Goal: Task Accomplishment & Management: Complete application form

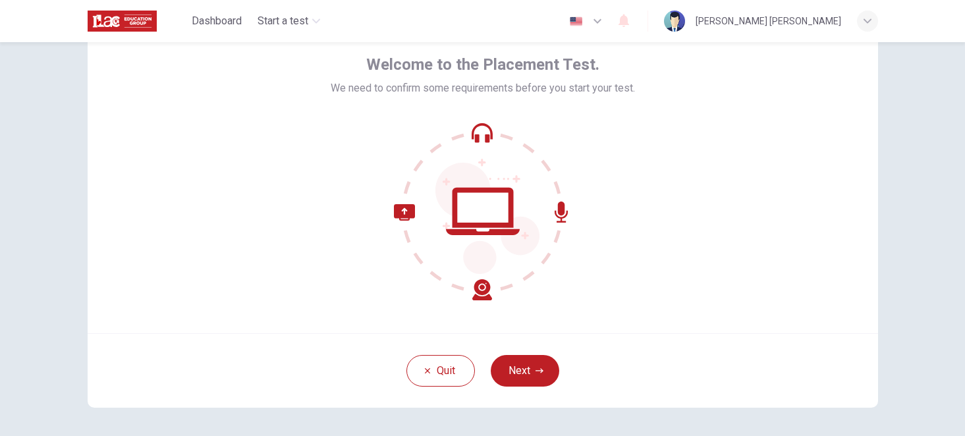
scroll to position [63, 0]
click at [535, 364] on button "Next" at bounding box center [525, 370] width 68 height 32
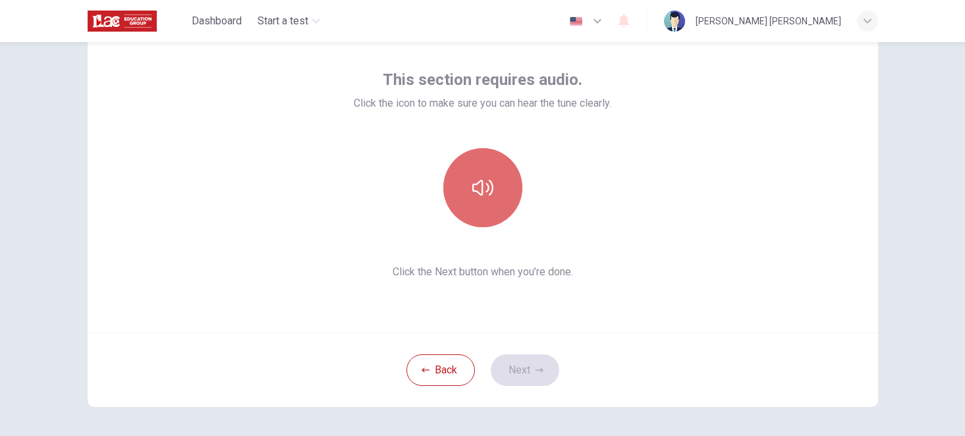
click at [489, 200] on button "button" at bounding box center [482, 187] width 79 height 79
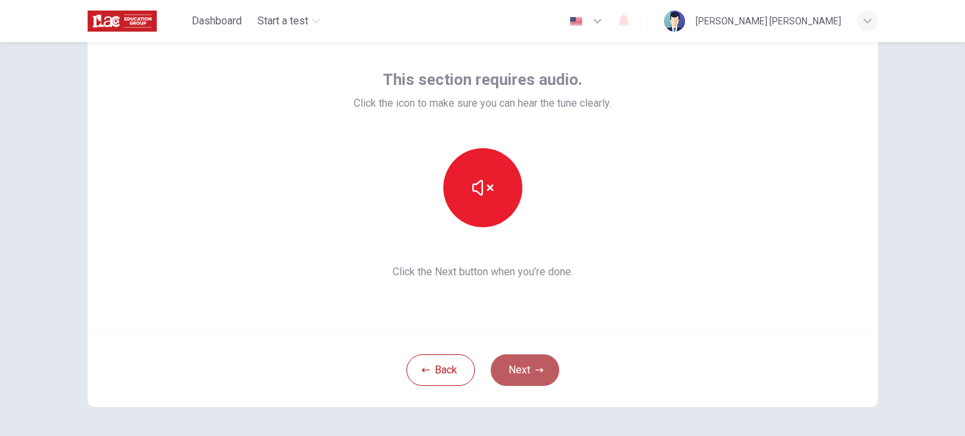
click at [524, 369] on button "Next" at bounding box center [525, 370] width 68 height 32
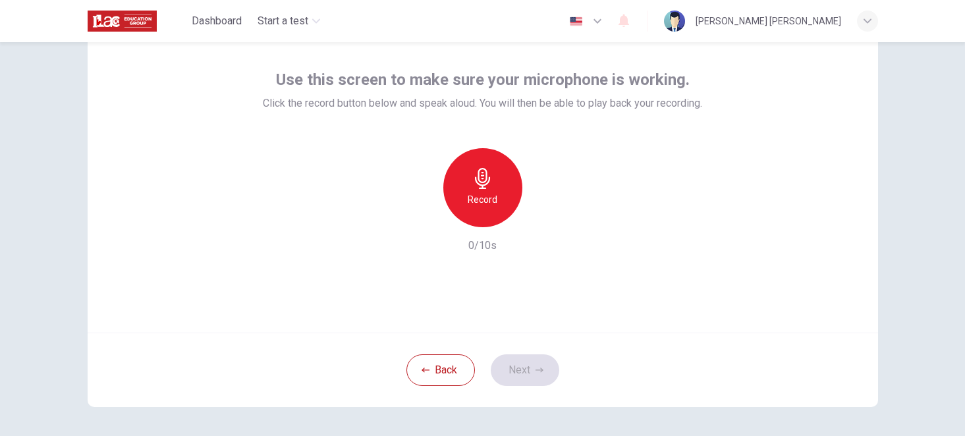
click at [601, 20] on icon "button" at bounding box center [597, 21] width 8 height 5
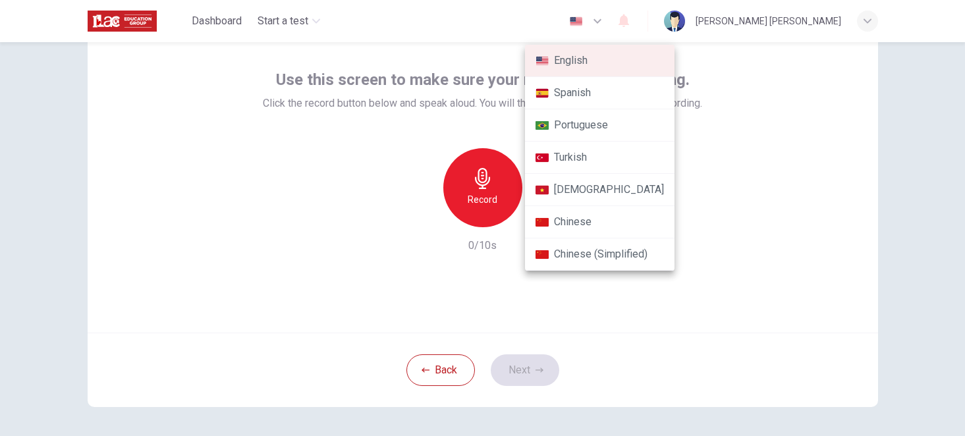
click at [576, 94] on li "Spanish" at bounding box center [599, 93] width 149 height 32
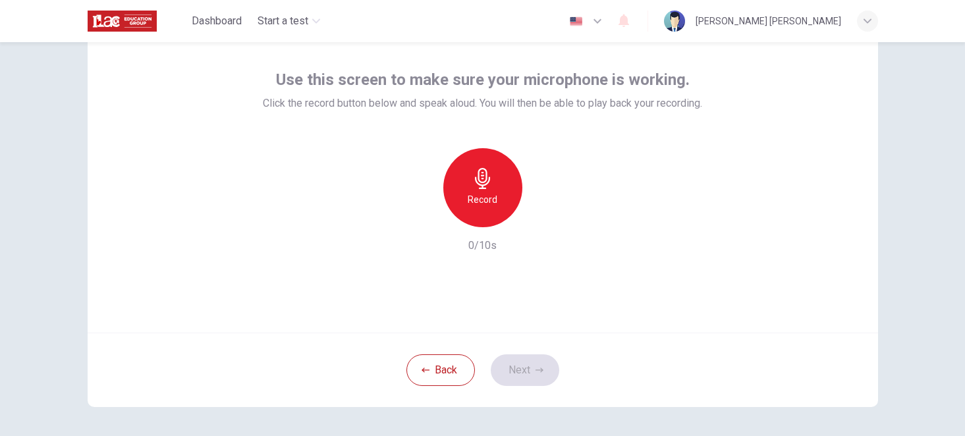
type input "es"
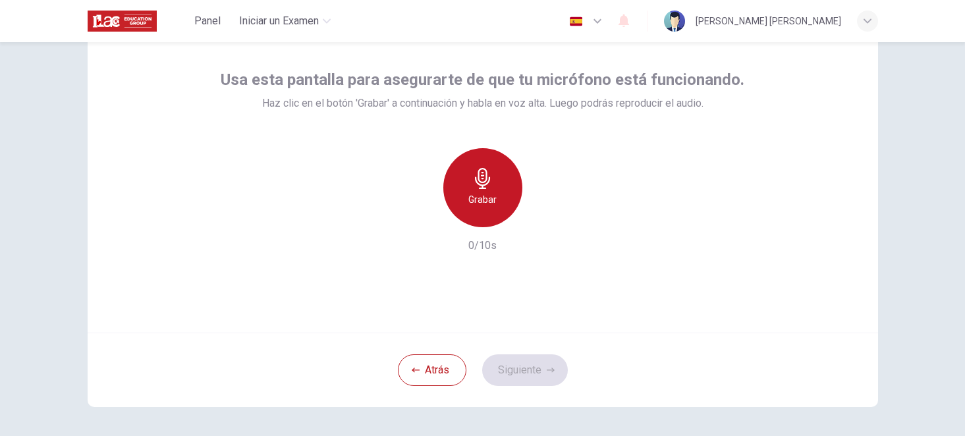
click at [487, 184] on icon "button" at bounding box center [482, 178] width 15 height 21
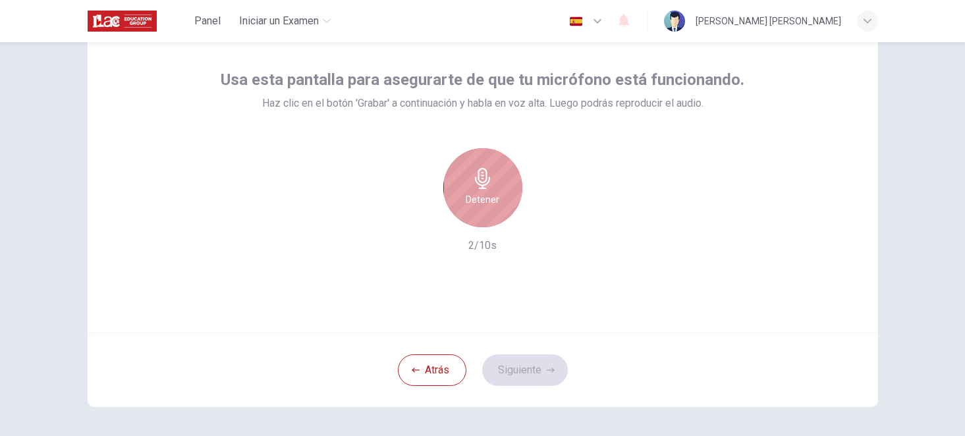
click at [490, 202] on h6 "Detener" at bounding box center [483, 200] width 34 height 16
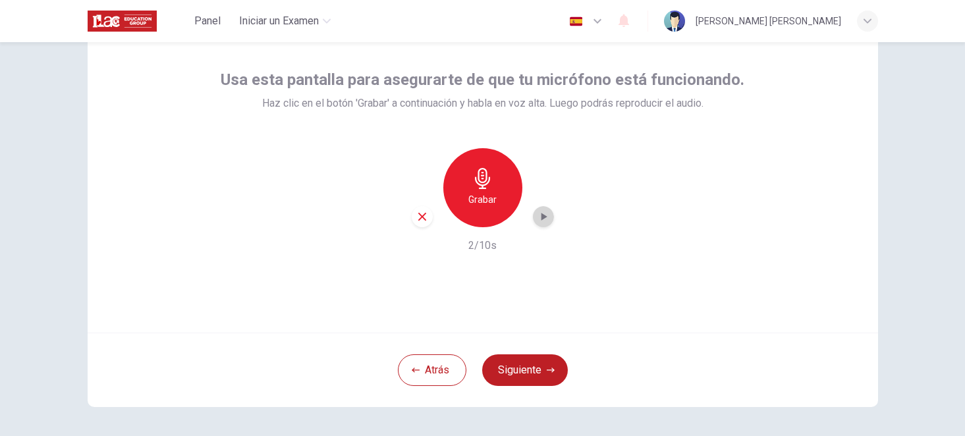
click at [546, 214] on icon "button" at bounding box center [543, 216] width 13 height 13
click at [527, 371] on button "Siguiente" at bounding box center [525, 370] width 86 height 32
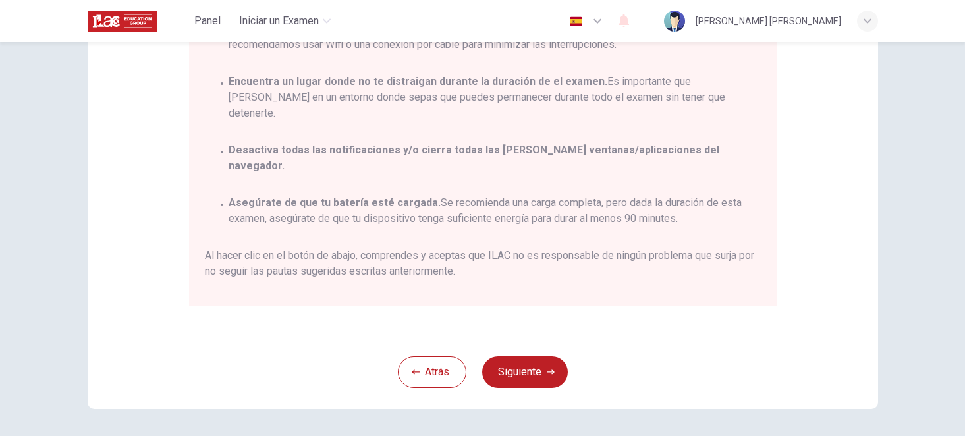
scroll to position [245, 0]
click at [524, 373] on button "Siguiente" at bounding box center [525, 372] width 86 height 32
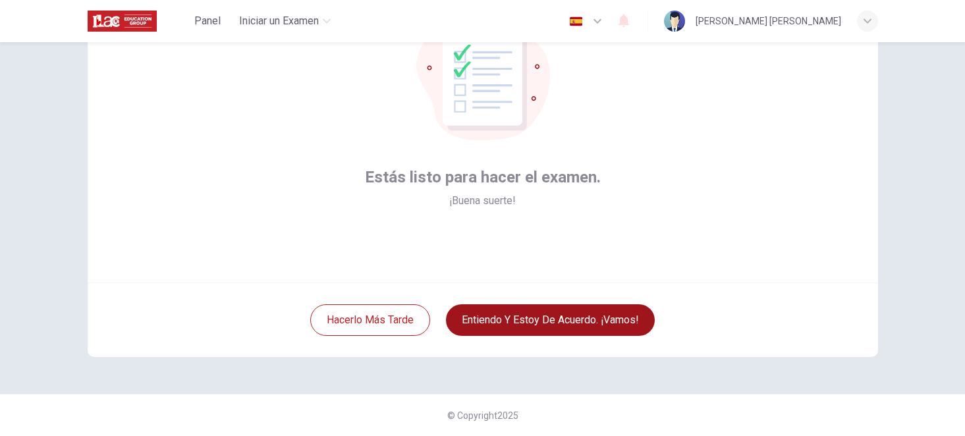
scroll to position [113, 0]
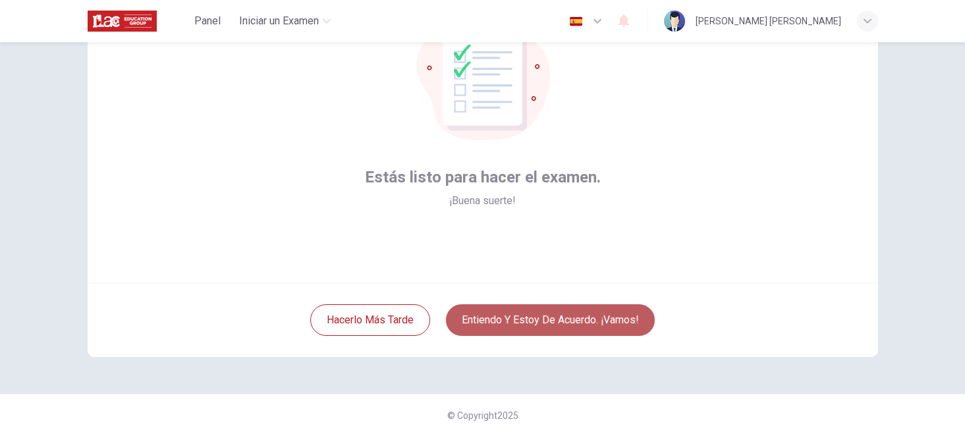
click at [531, 320] on button "Entiendo y estoy de acuerdo. ¡Vamos!" at bounding box center [550, 320] width 209 height 32
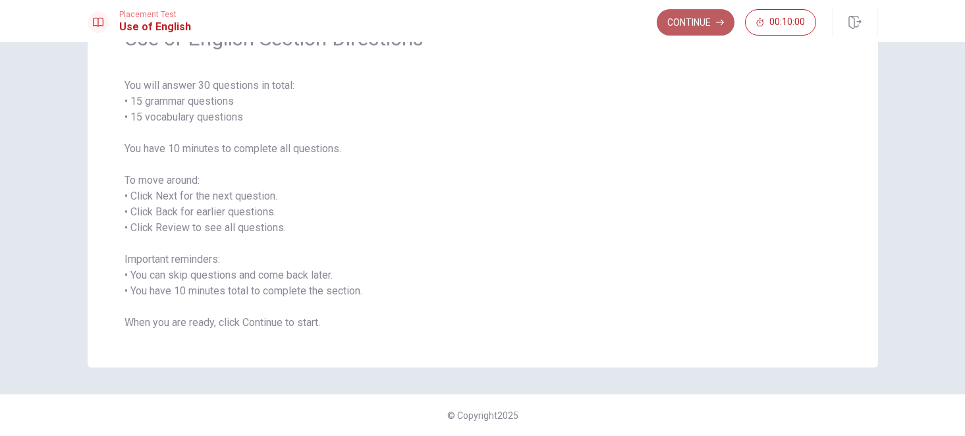
click at [693, 26] on button "Continue" at bounding box center [696, 22] width 78 height 26
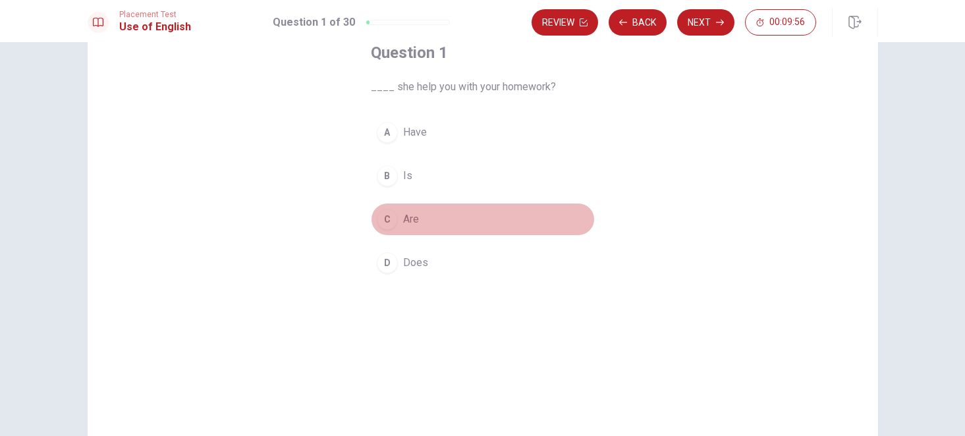
click at [406, 218] on span "Are" at bounding box center [411, 219] width 16 height 16
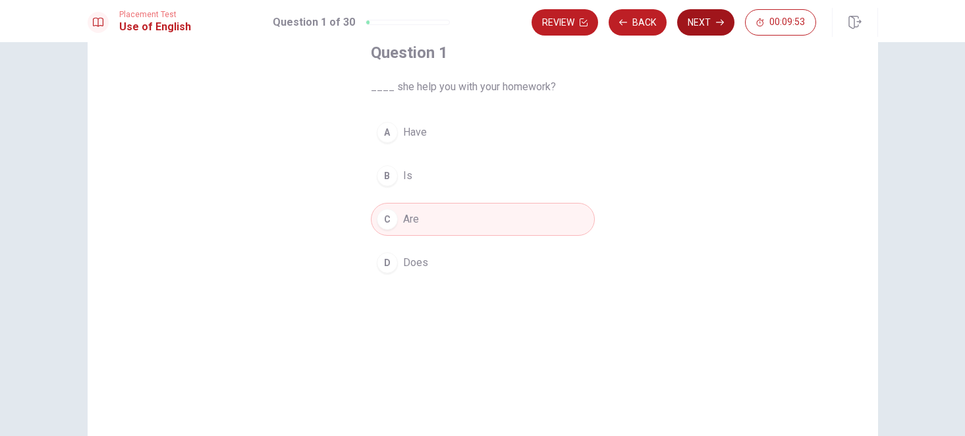
click at [701, 26] on button "Next" at bounding box center [705, 22] width 57 height 26
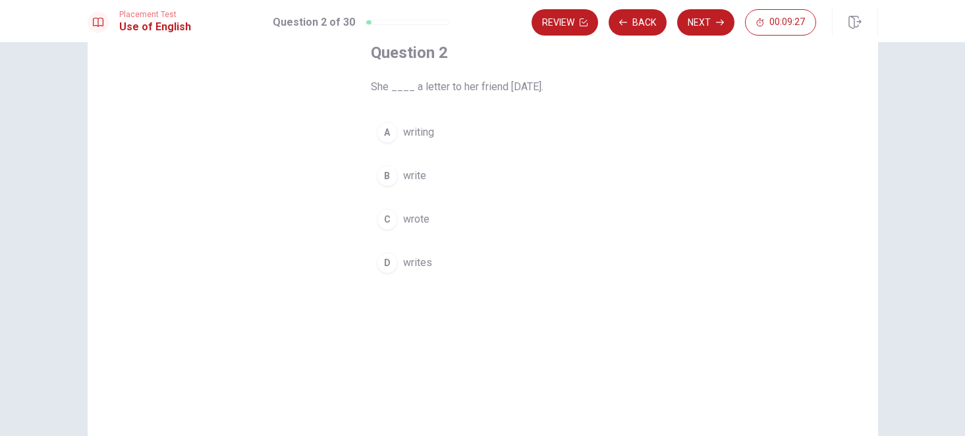
click at [418, 221] on span "wrote" at bounding box center [416, 219] width 26 height 16
click at [703, 26] on button "Next" at bounding box center [705, 22] width 57 height 26
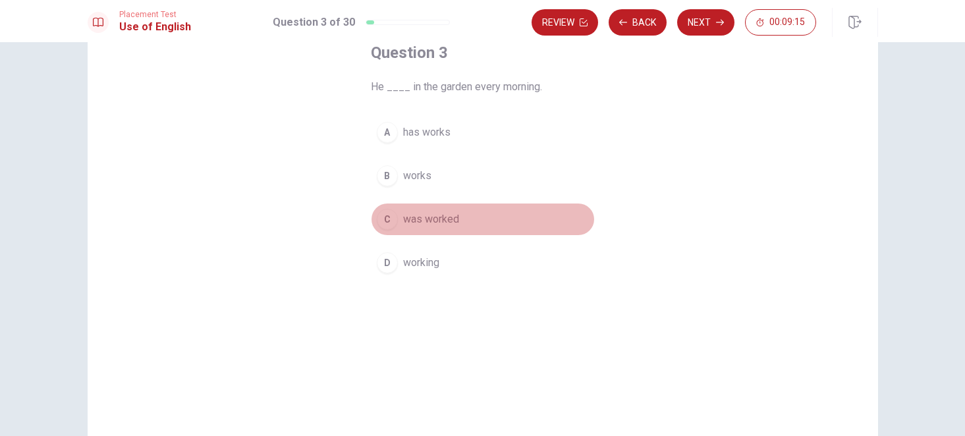
click at [450, 221] on span "was worked" at bounding box center [431, 219] width 56 height 16
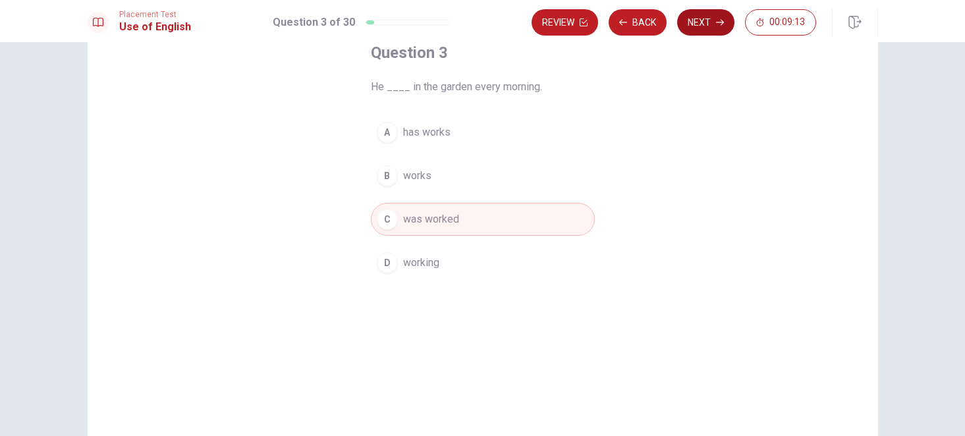
click at [699, 18] on button "Next" at bounding box center [705, 22] width 57 height 26
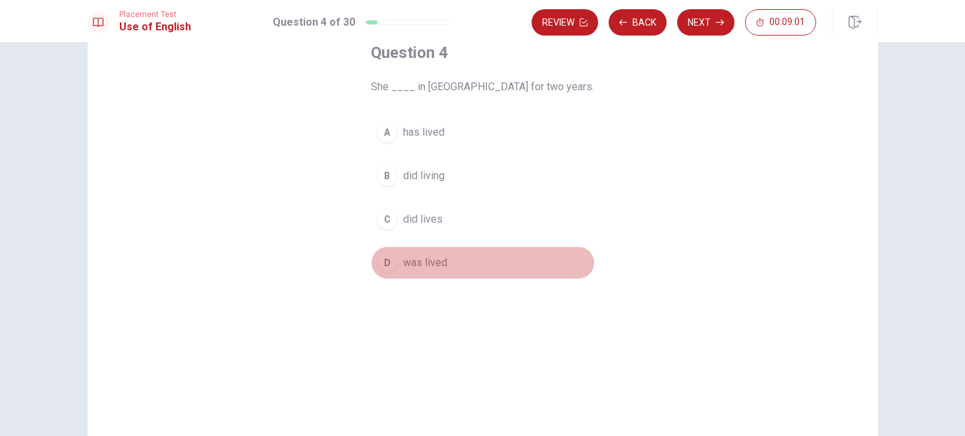
click at [442, 264] on span "was lived" at bounding box center [425, 263] width 44 height 16
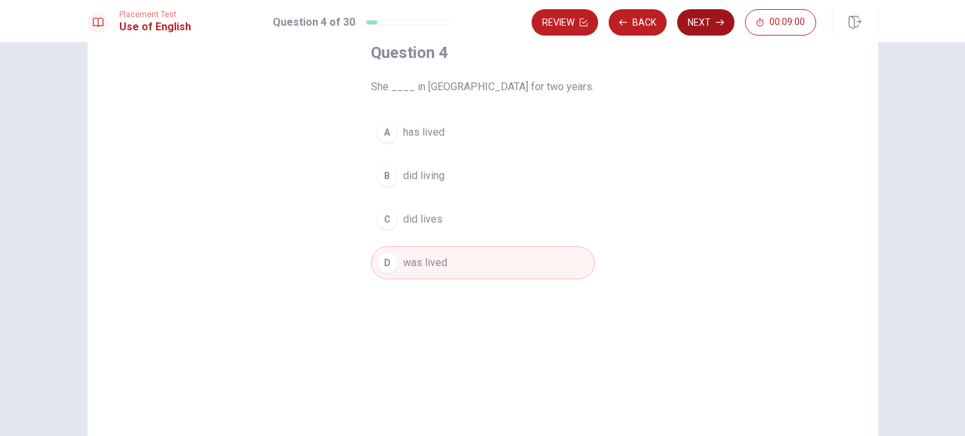
click at [696, 28] on button "Next" at bounding box center [705, 22] width 57 height 26
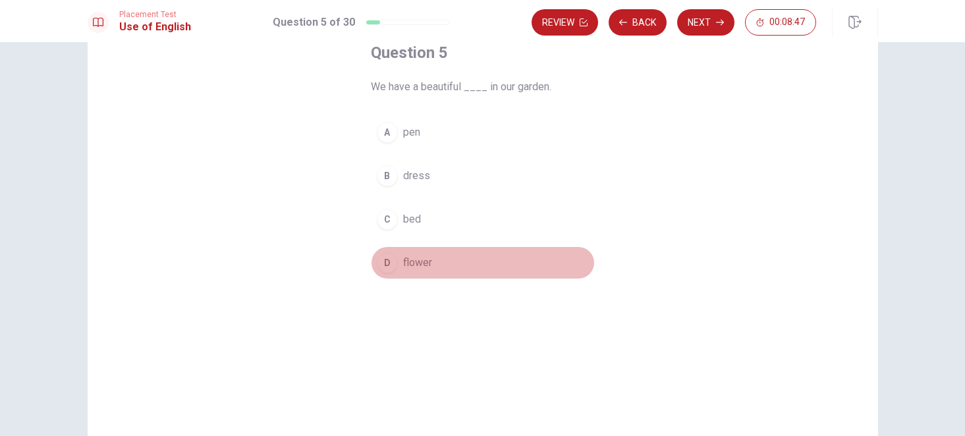
click at [415, 259] on span "flower" at bounding box center [417, 263] width 29 height 16
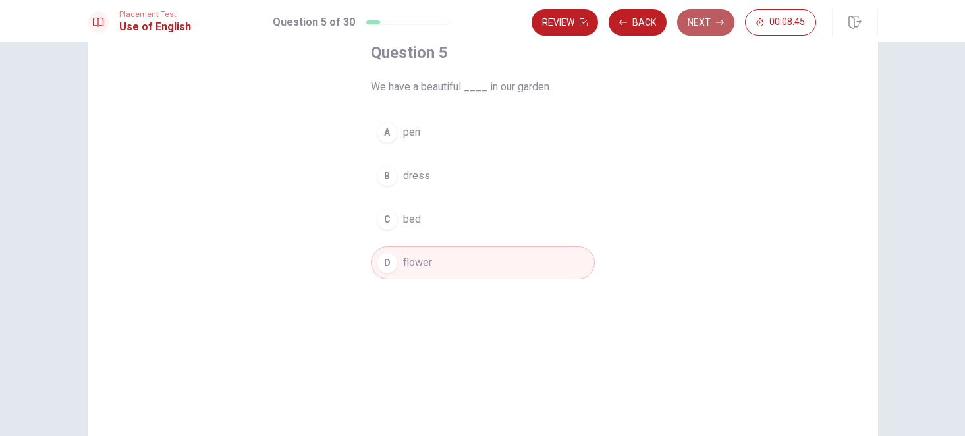
click at [695, 24] on button "Next" at bounding box center [705, 22] width 57 height 26
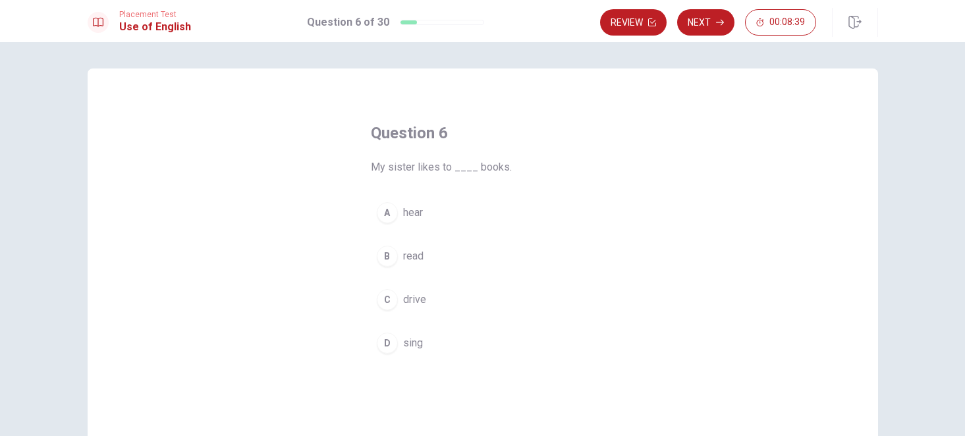
scroll to position [31, 0]
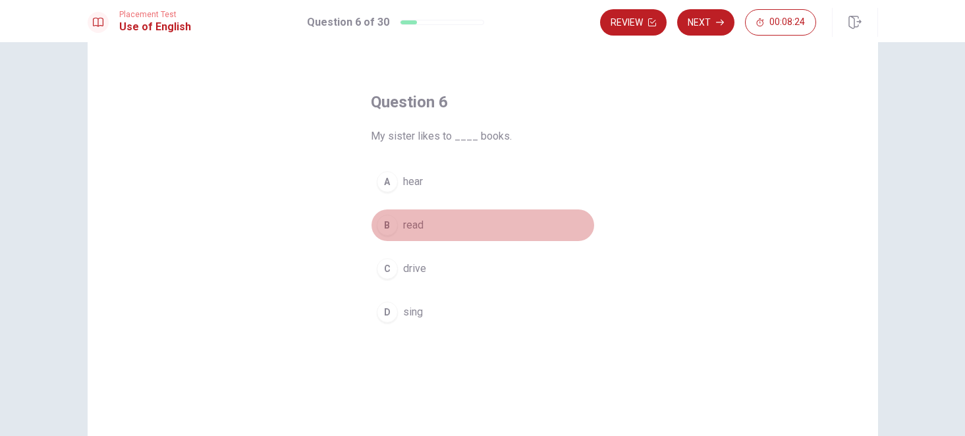
click at [412, 225] on span "read" at bounding box center [413, 225] width 20 height 16
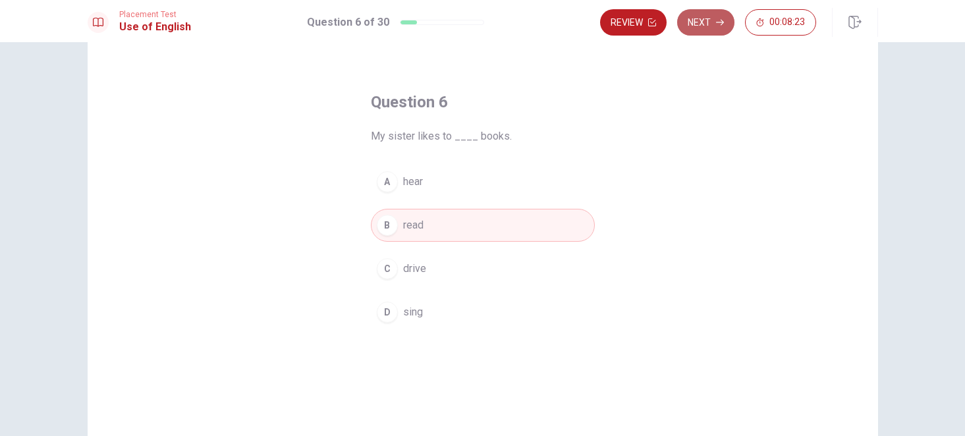
click at [705, 21] on button "Next" at bounding box center [705, 22] width 57 height 26
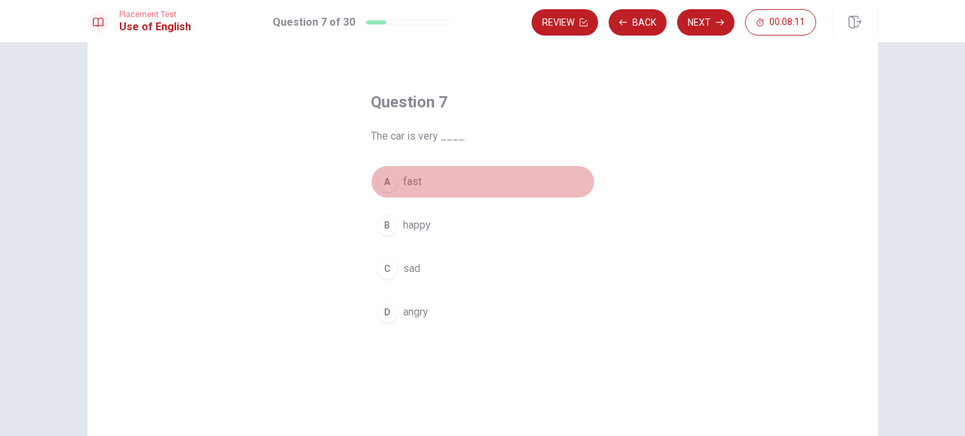
click at [403, 178] on span "fast" at bounding box center [412, 182] width 18 height 16
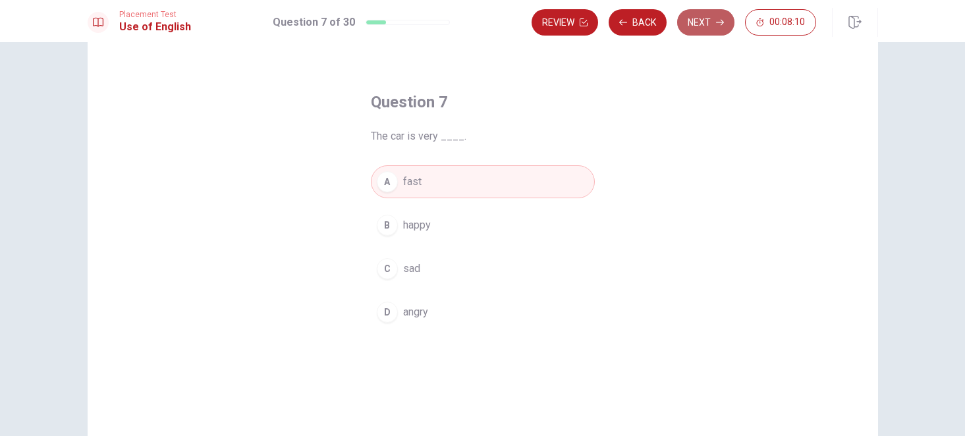
click at [699, 26] on button "Next" at bounding box center [705, 22] width 57 height 26
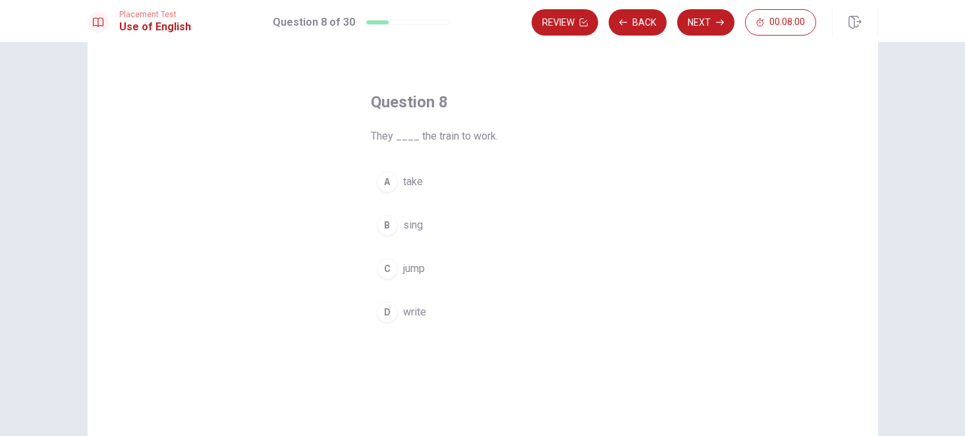
click at [414, 269] on span "jump" at bounding box center [414, 269] width 22 height 16
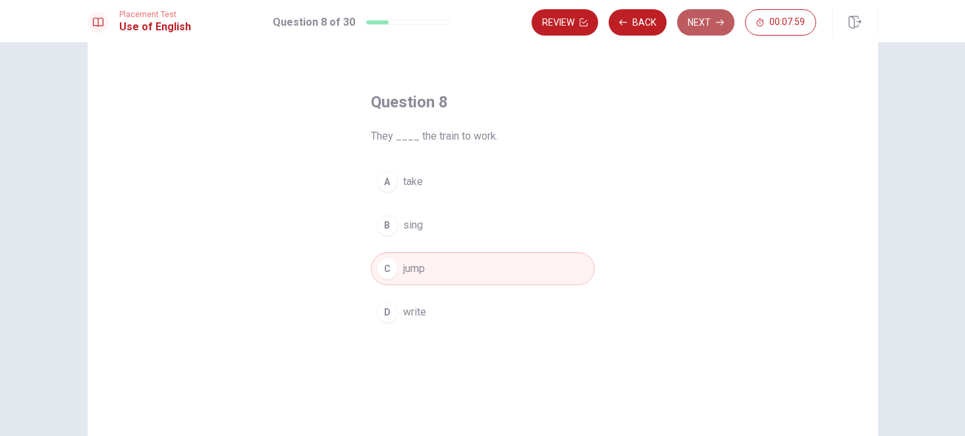
click at [701, 18] on button "Next" at bounding box center [705, 22] width 57 height 26
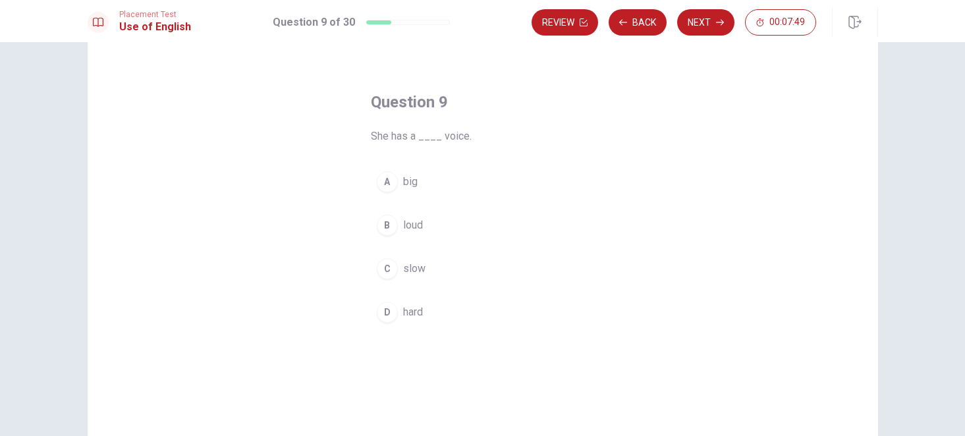
click at [414, 179] on span "big" at bounding box center [410, 182] width 14 height 16
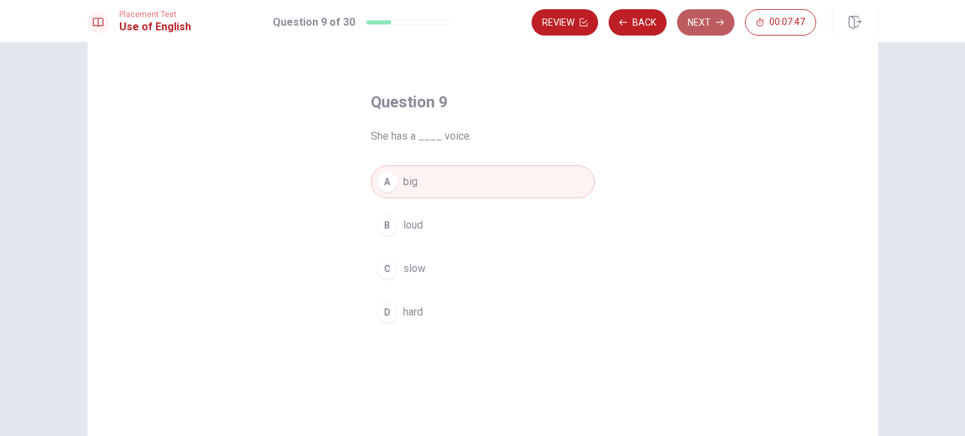
click at [699, 26] on button "Next" at bounding box center [705, 22] width 57 height 26
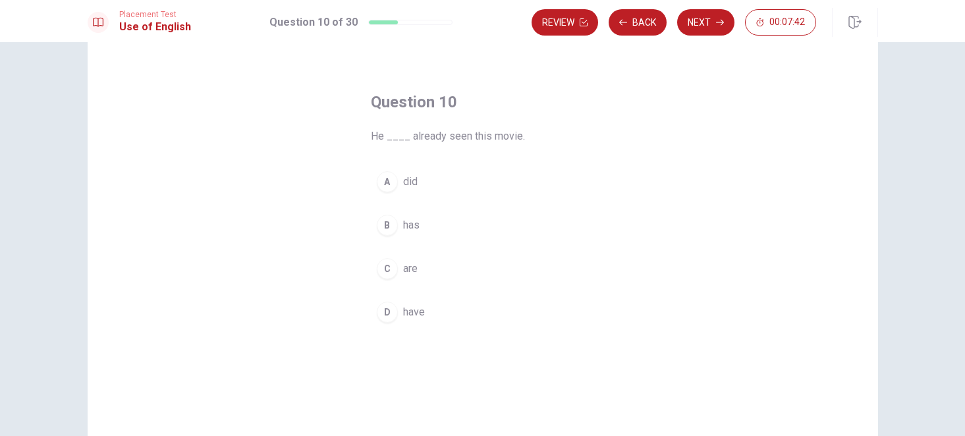
click at [409, 272] on span "are" at bounding box center [410, 269] width 14 height 16
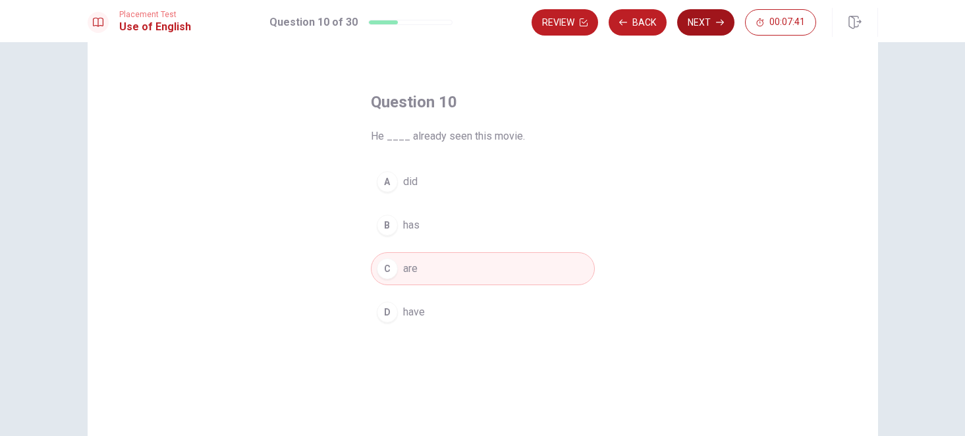
click at [713, 20] on button "Next" at bounding box center [705, 22] width 57 height 26
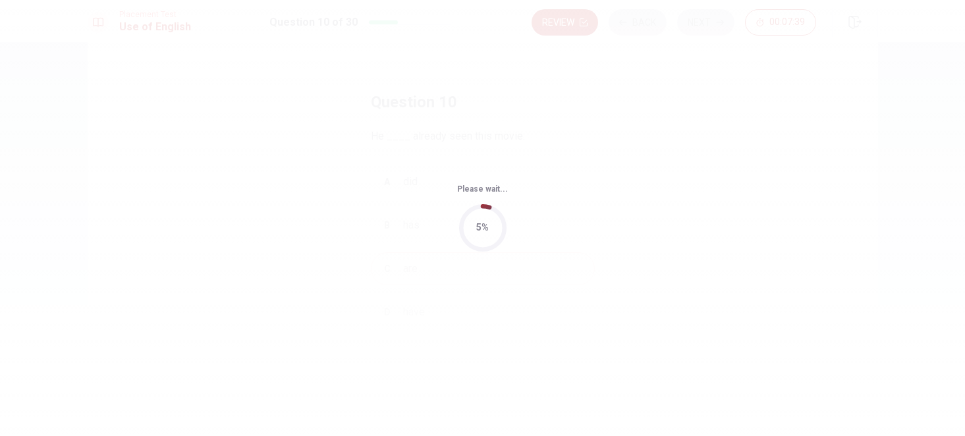
scroll to position [0, 0]
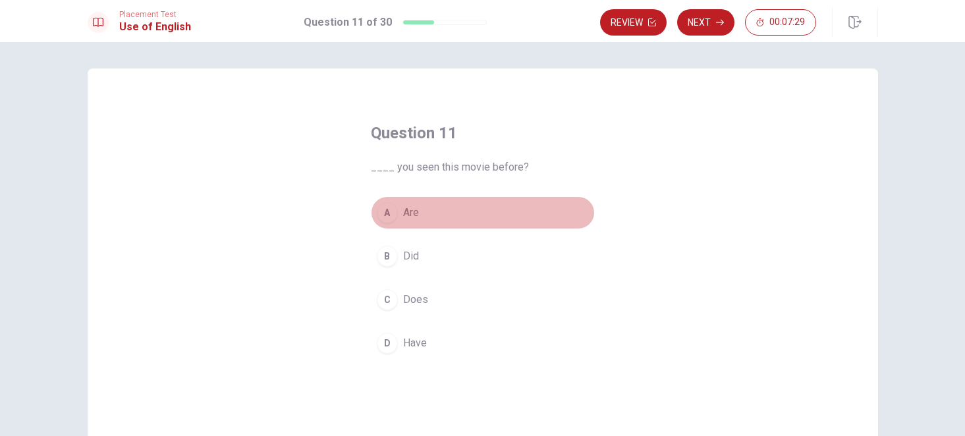
click at [414, 214] on span "Are" at bounding box center [411, 213] width 16 height 16
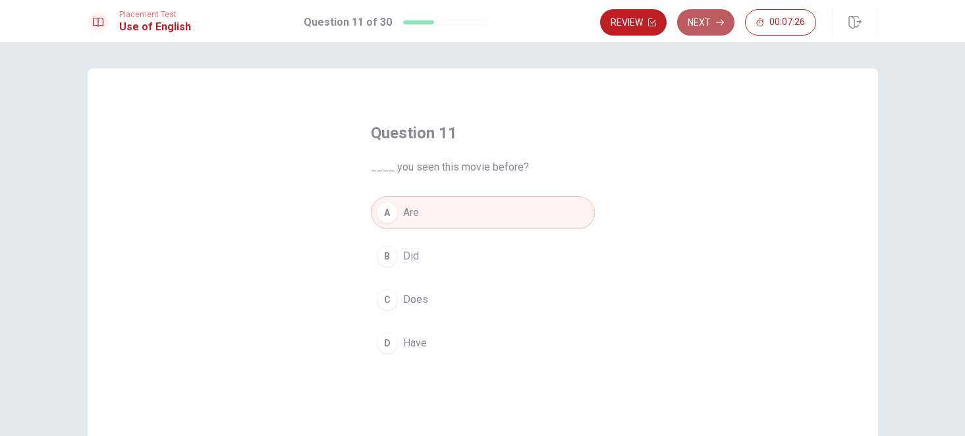
click at [707, 24] on button "Next" at bounding box center [705, 22] width 57 height 26
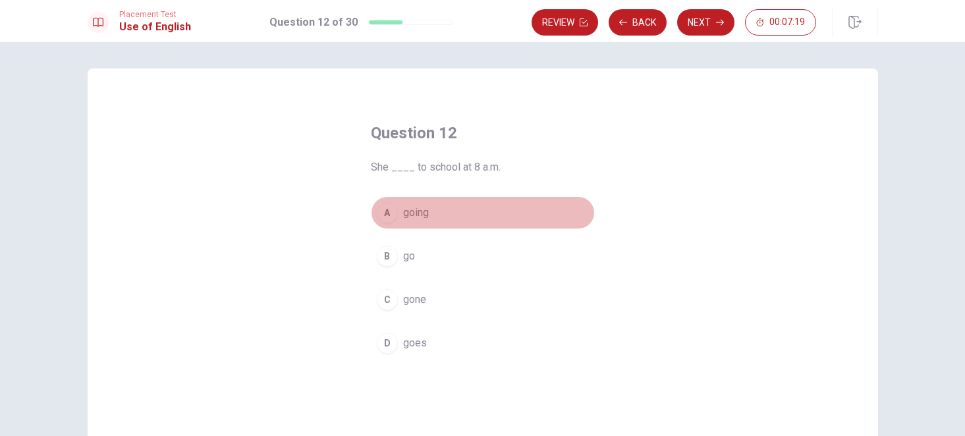
click at [418, 215] on span "going" at bounding box center [416, 213] width 26 height 16
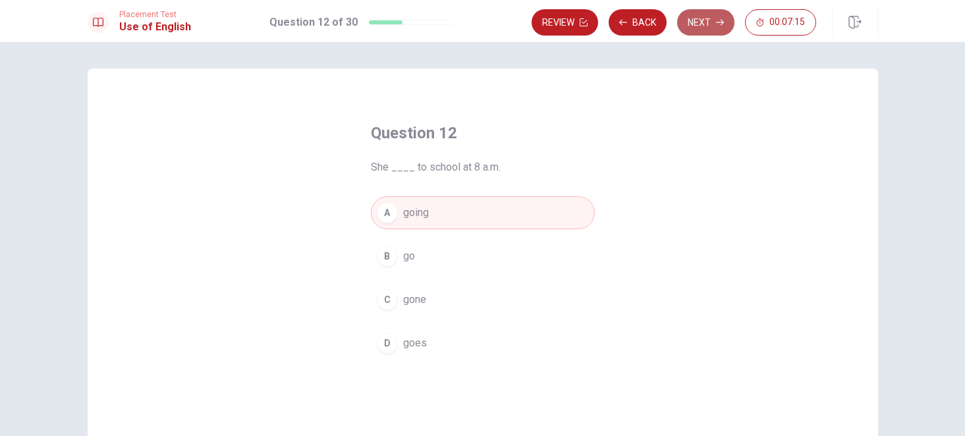
click at [714, 25] on button "Next" at bounding box center [705, 22] width 57 height 26
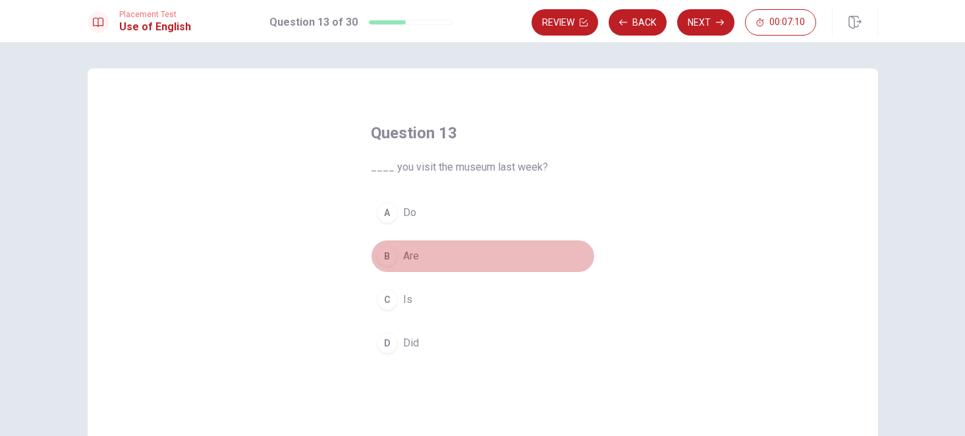
click at [414, 260] on span "Are" at bounding box center [411, 256] width 16 height 16
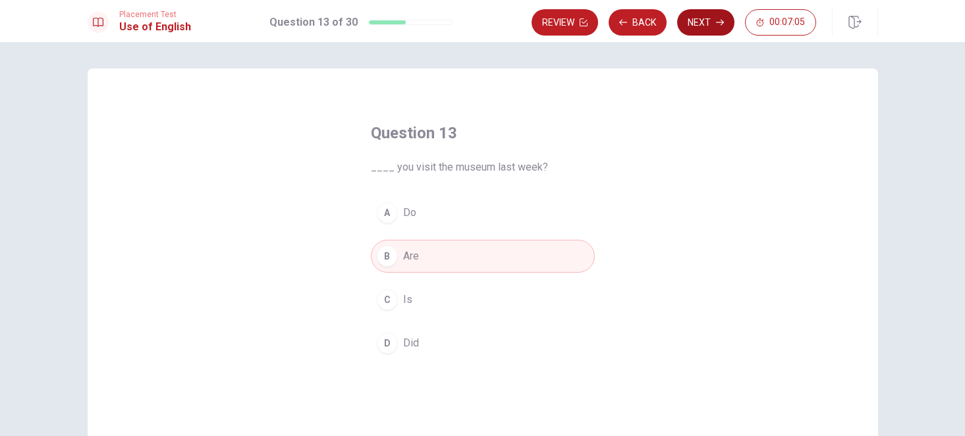
click at [711, 20] on button "Next" at bounding box center [705, 22] width 57 height 26
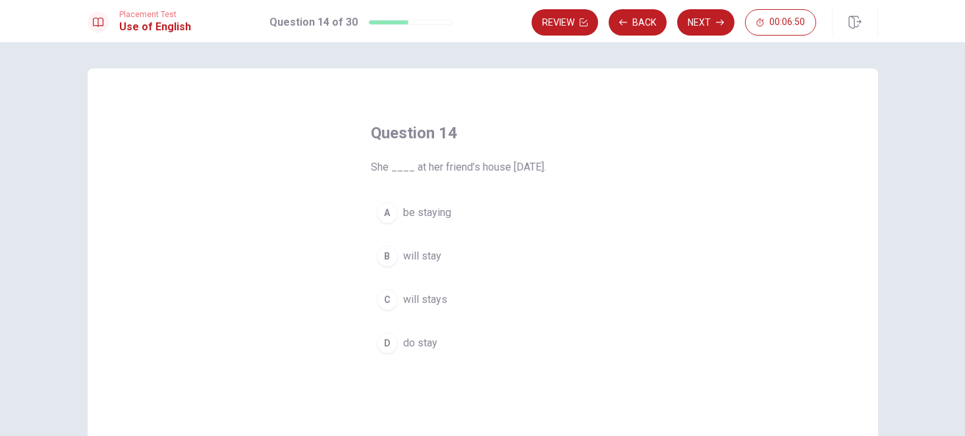
click at [419, 257] on span "will stay" at bounding box center [422, 256] width 38 height 16
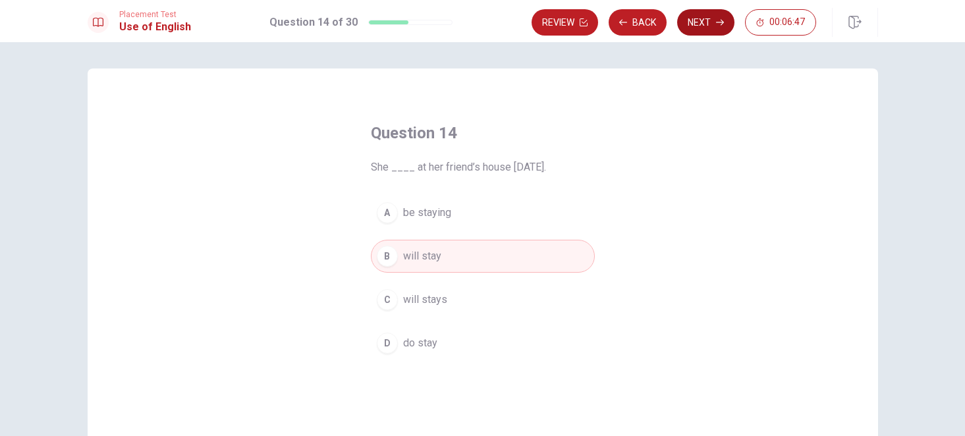
click at [701, 11] on button "Next" at bounding box center [705, 22] width 57 height 26
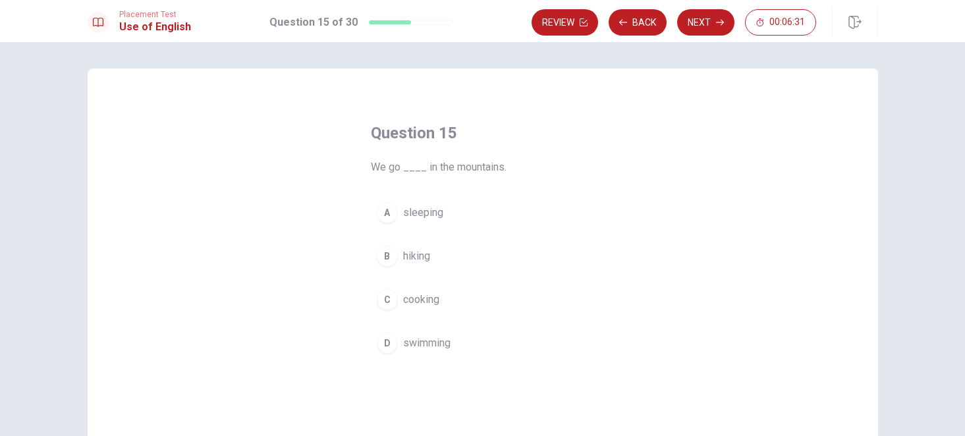
click at [420, 215] on span "sleeping" at bounding box center [423, 213] width 40 height 16
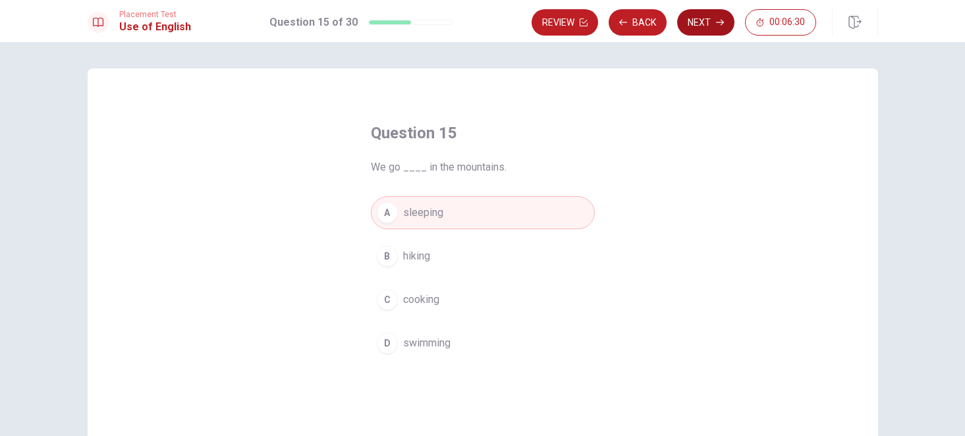
click at [713, 15] on button "Next" at bounding box center [705, 22] width 57 height 26
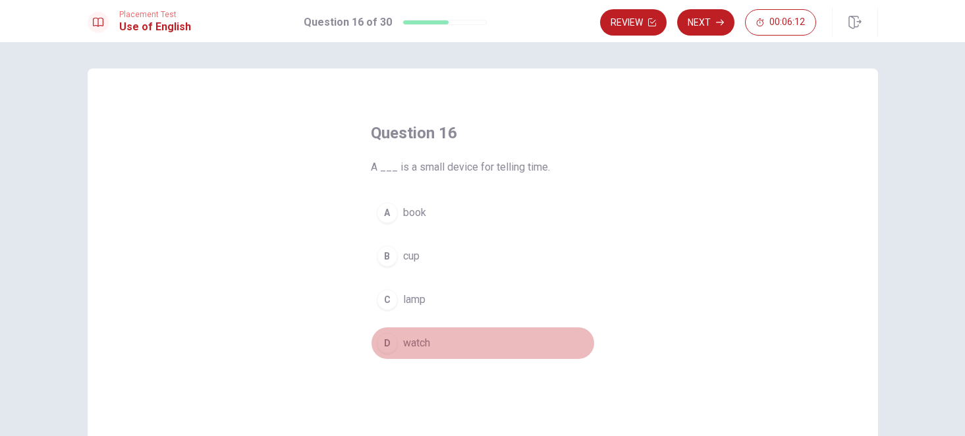
click at [410, 338] on span "watch" at bounding box center [416, 343] width 27 height 16
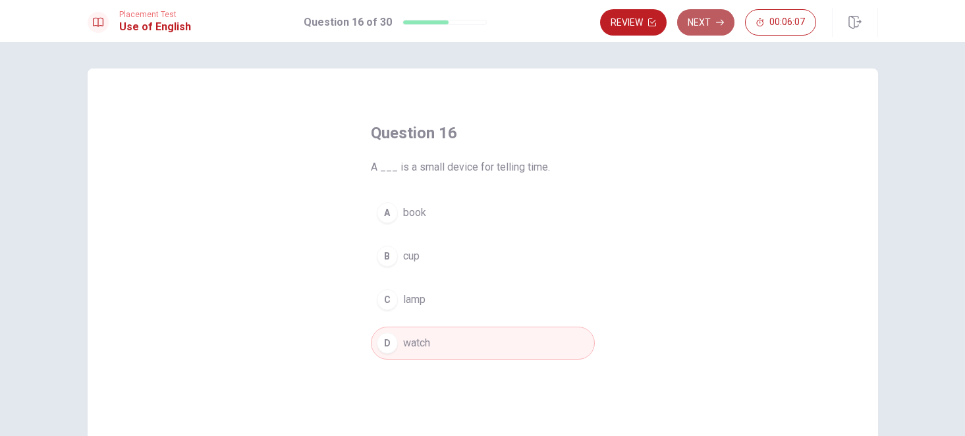
click at [699, 23] on button "Next" at bounding box center [705, 22] width 57 height 26
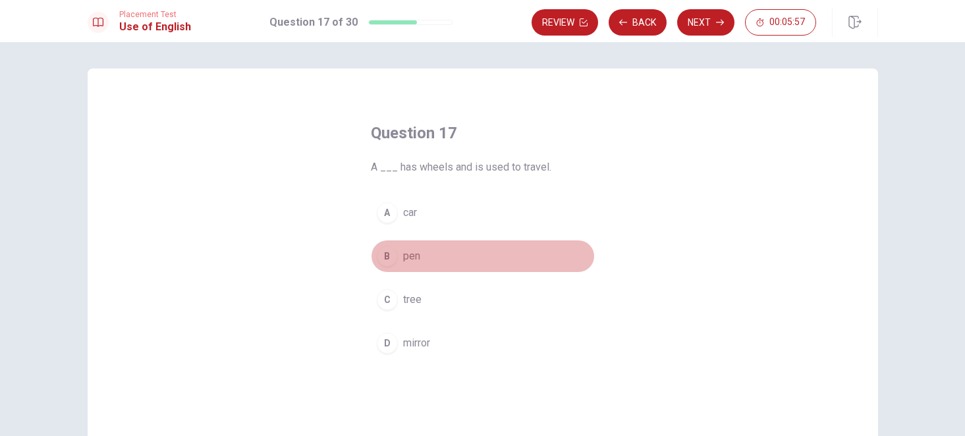
click at [410, 258] on span "pen" at bounding box center [411, 256] width 17 height 16
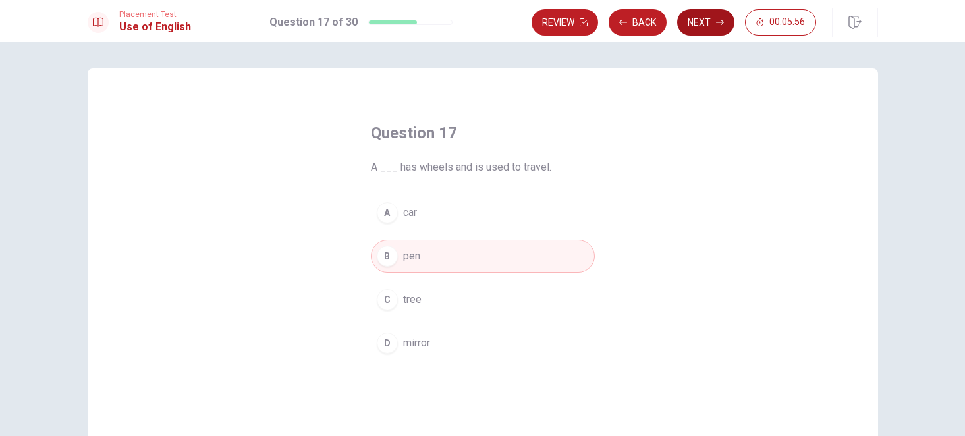
click at [707, 17] on button "Next" at bounding box center [705, 22] width 57 height 26
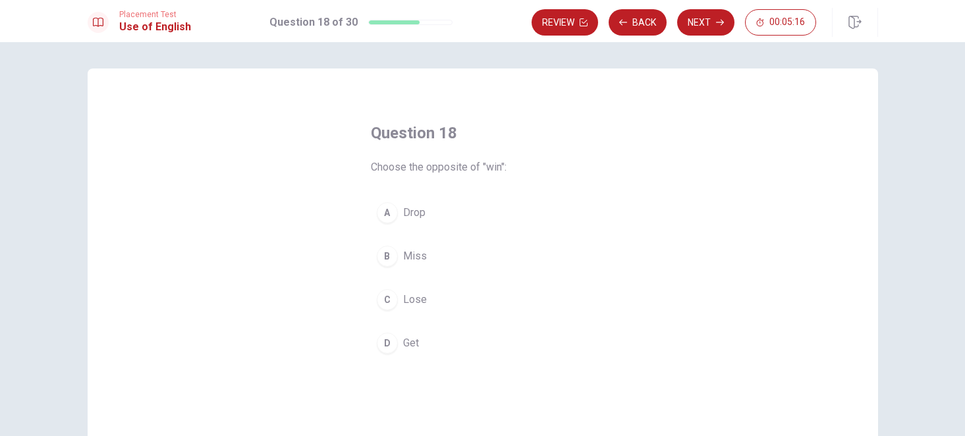
click at [411, 337] on span "Get" at bounding box center [411, 343] width 16 height 16
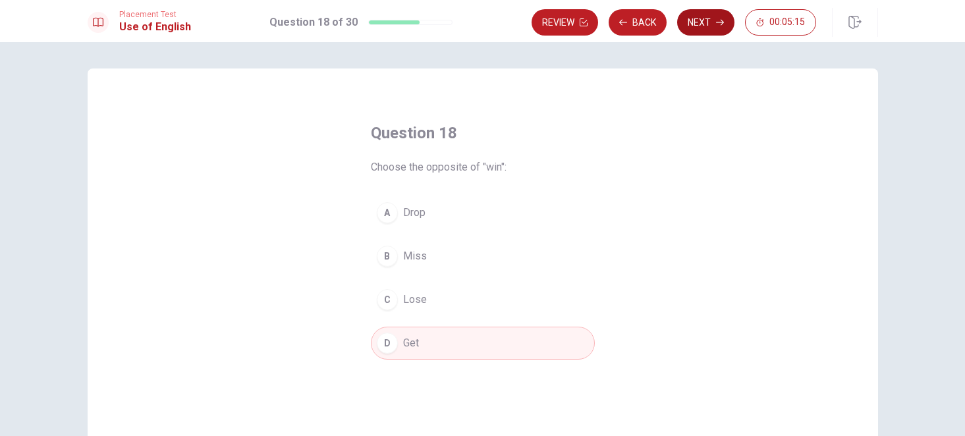
click at [705, 22] on button "Next" at bounding box center [705, 22] width 57 height 26
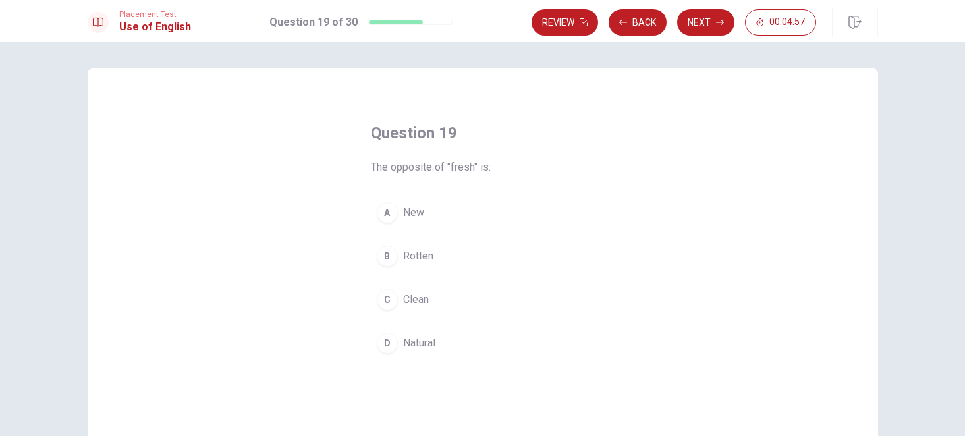
click at [404, 211] on span "New" at bounding box center [413, 213] width 21 height 16
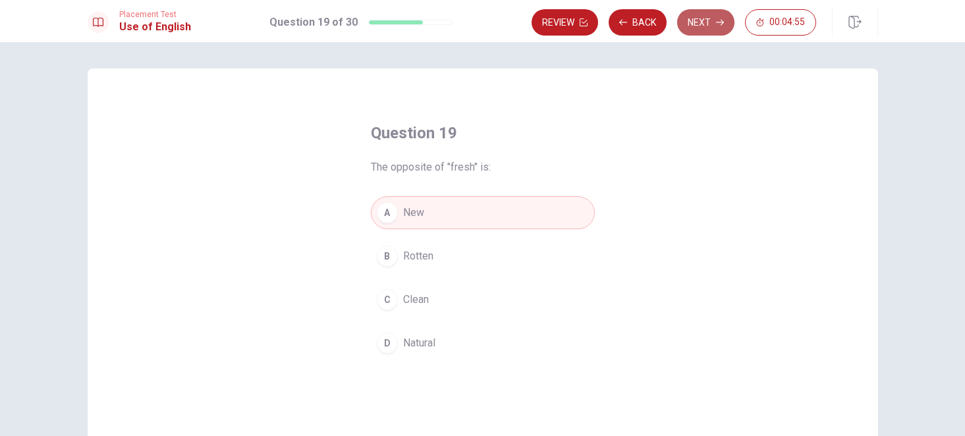
click at [712, 11] on button "Next" at bounding box center [705, 22] width 57 height 26
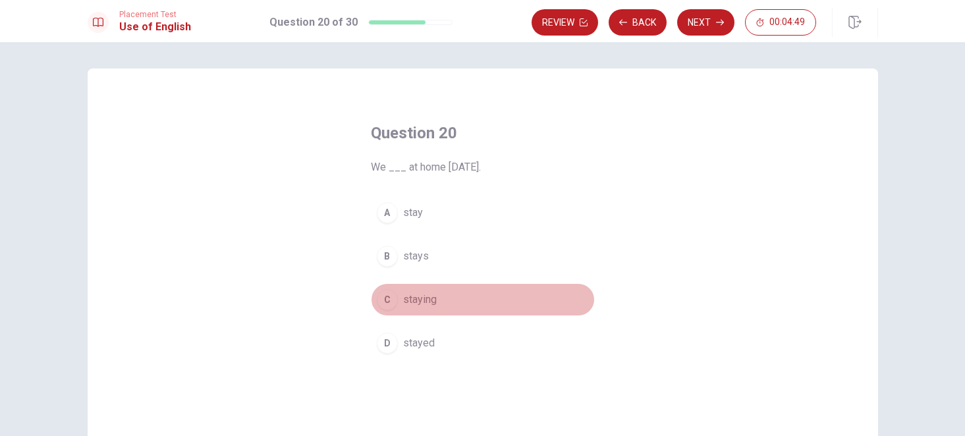
click at [388, 298] on div "C" at bounding box center [387, 299] width 21 height 21
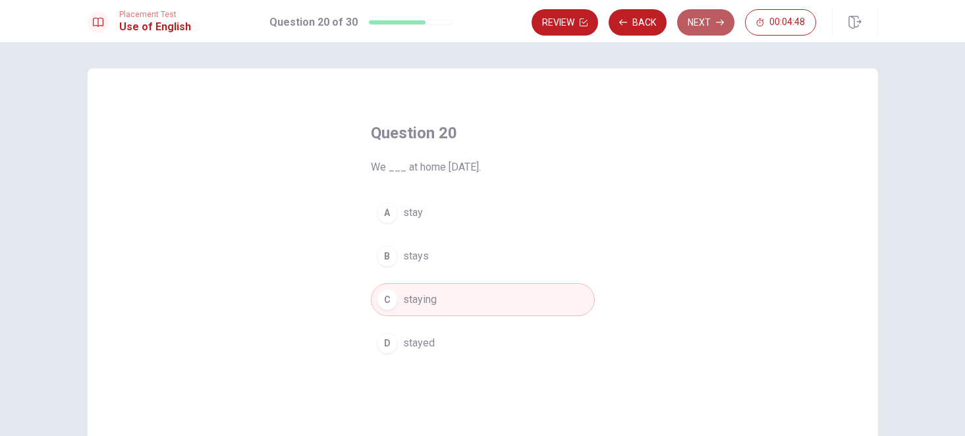
click at [708, 27] on button "Next" at bounding box center [705, 22] width 57 height 26
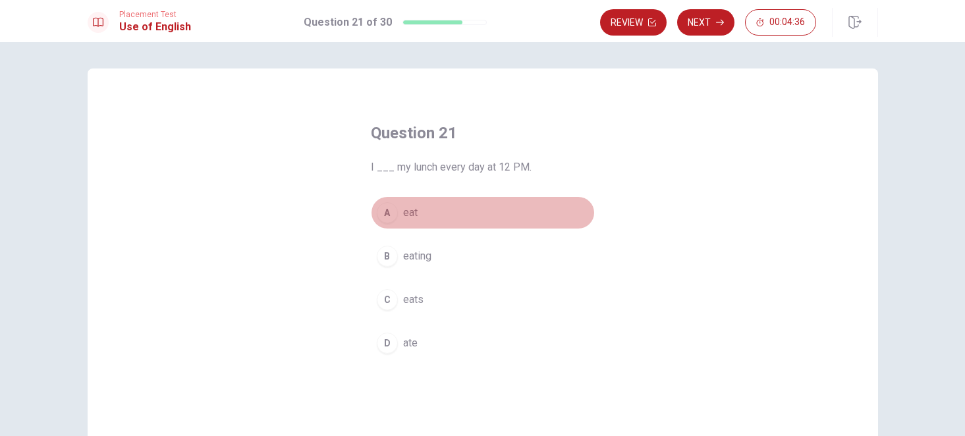
click at [411, 215] on span "eat" at bounding box center [410, 213] width 14 height 16
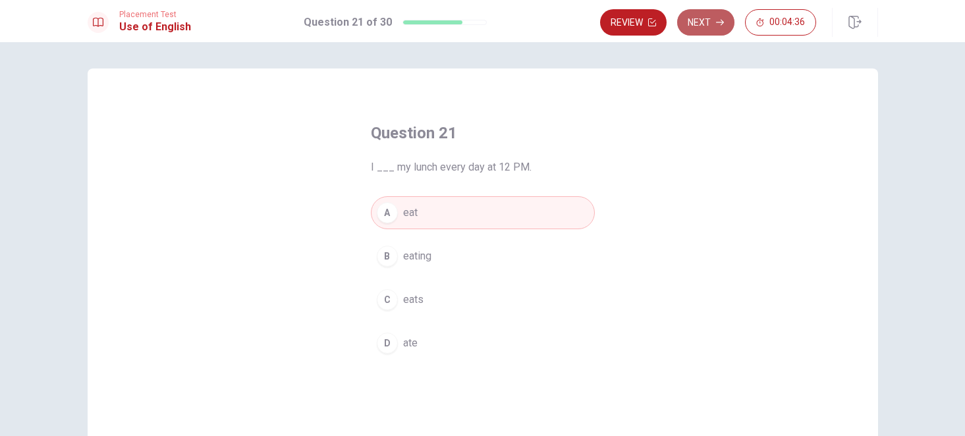
click at [695, 20] on button "Next" at bounding box center [705, 22] width 57 height 26
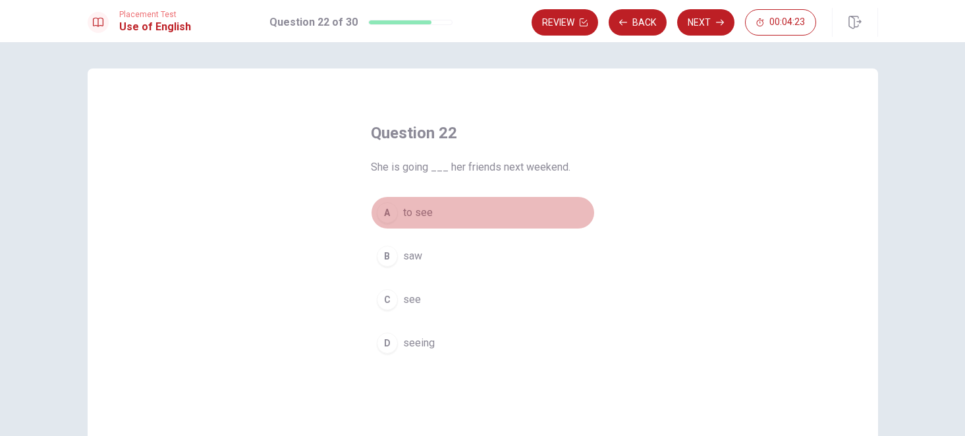
click at [417, 211] on span "to see" at bounding box center [418, 213] width 30 height 16
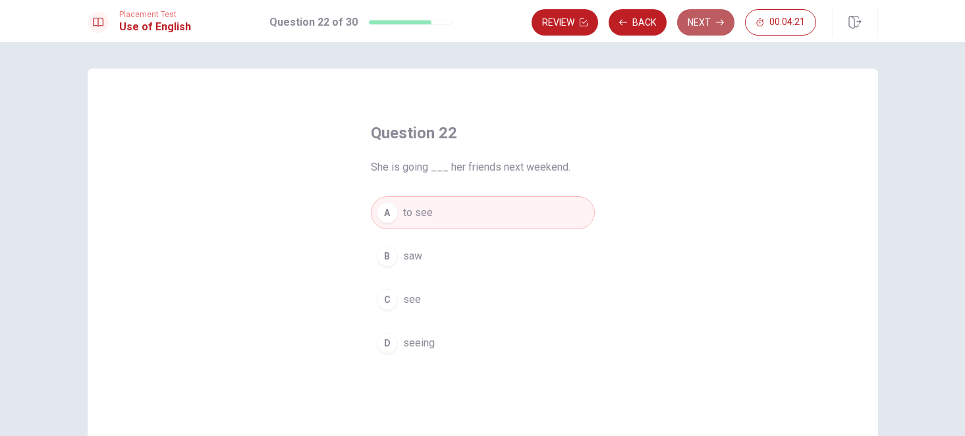
click at [699, 23] on button "Next" at bounding box center [705, 22] width 57 height 26
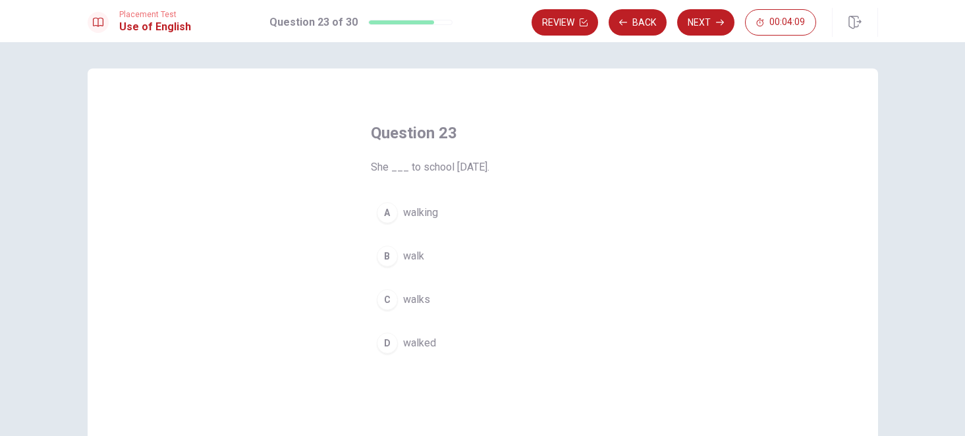
click at [412, 296] on span "walks" at bounding box center [416, 300] width 27 height 16
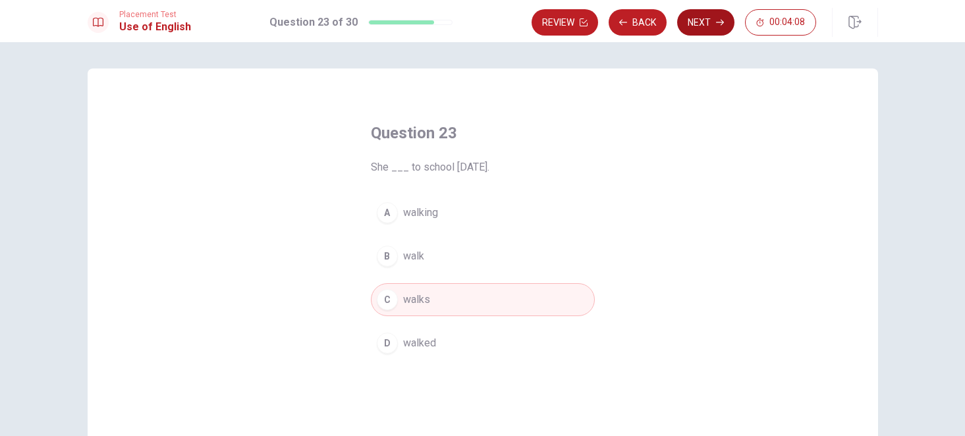
click at [713, 24] on button "Next" at bounding box center [705, 22] width 57 height 26
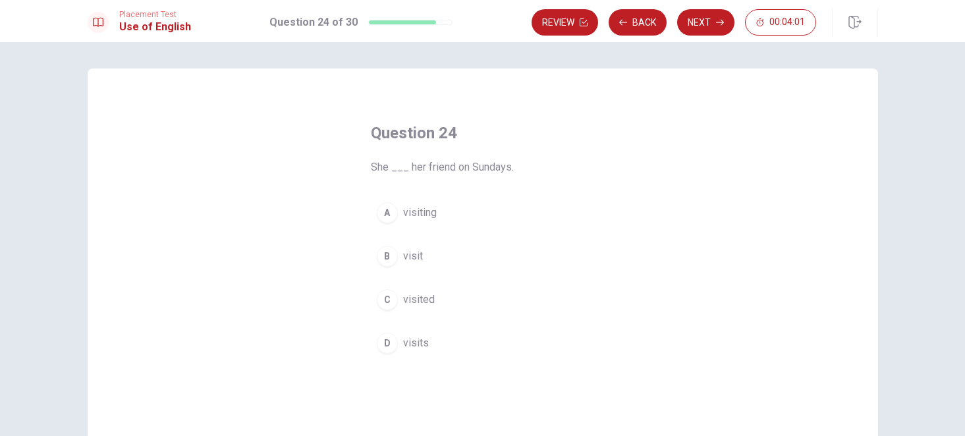
click at [405, 253] on span "visit" at bounding box center [413, 256] width 20 height 16
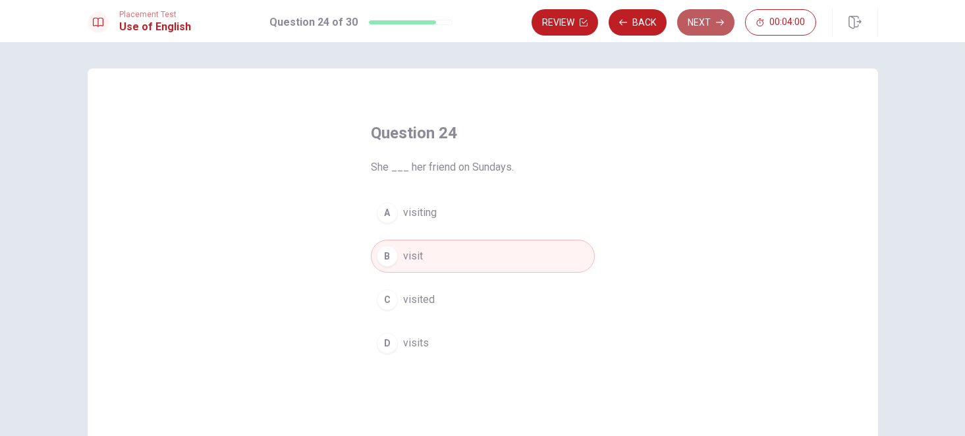
click at [708, 22] on button "Next" at bounding box center [705, 22] width 57 height 26
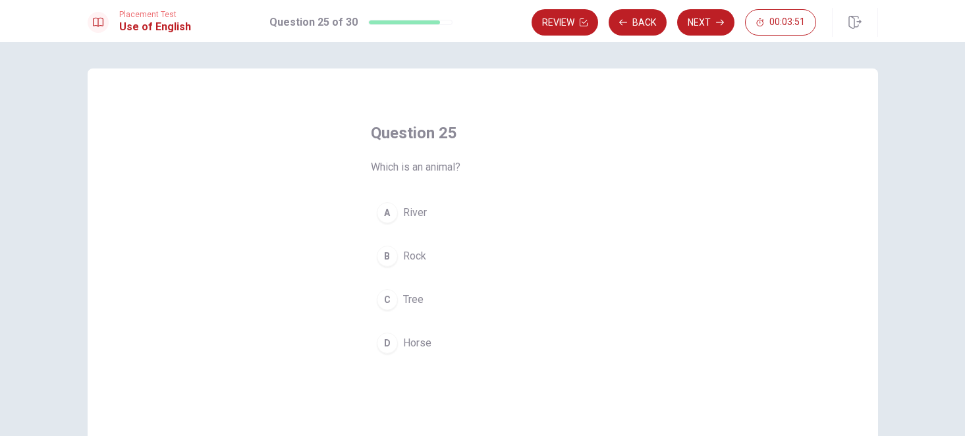
click at [415, 349] on span "Horse" at bounding box center [417, 343] width 28 height 16
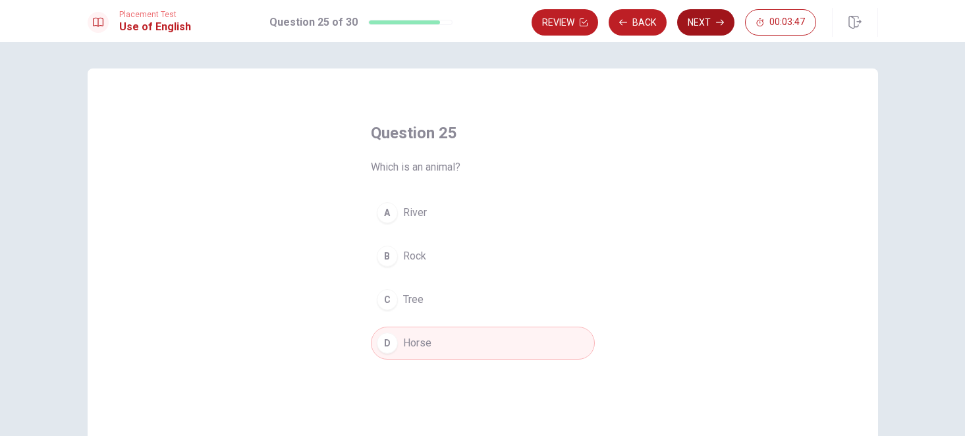
click at [705, 20] on button "Next" at bounding box center [705, 22] width 57 height 26
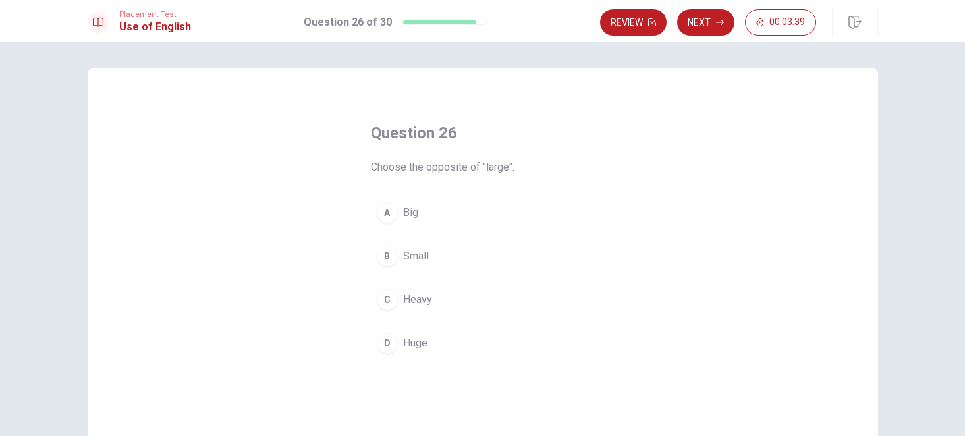
click at [406, 256] on span "Small" at bounding box center [416, 256] width 26 height 16
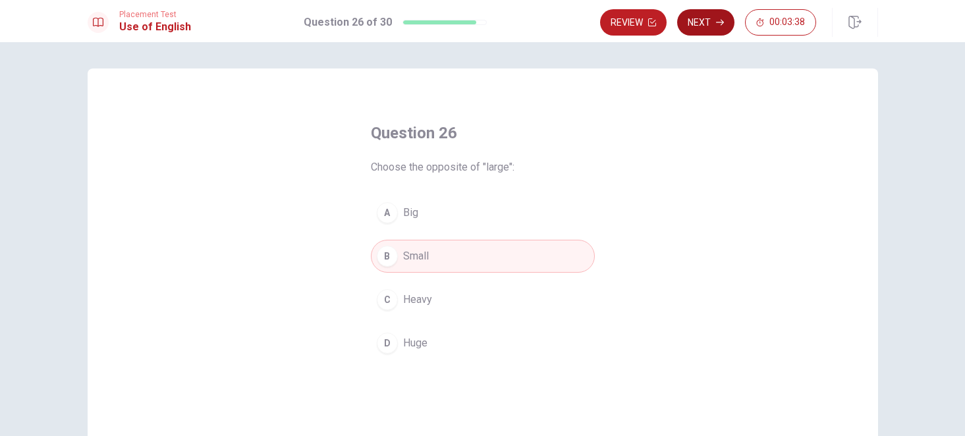
click at [697, 31] on button "Next" at bounding box center [705, 22] width 57 height 26
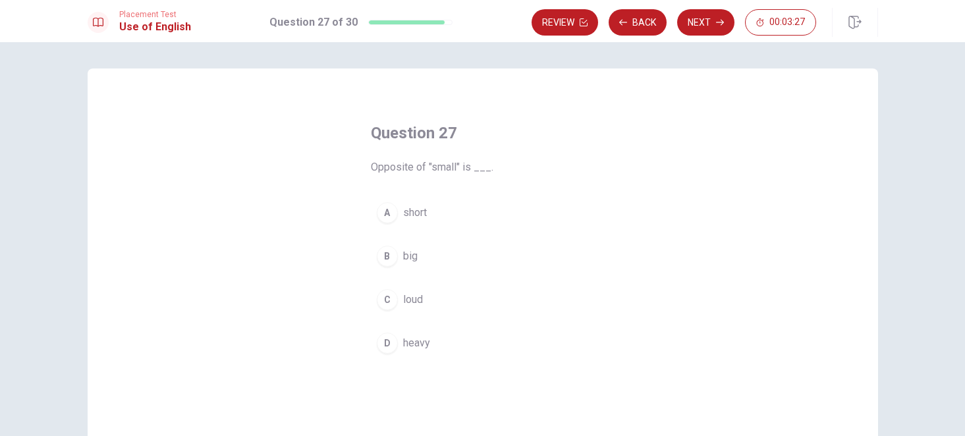
click at [405, 261] on span "big" at bounding box center [410, 256] width 14 height 16
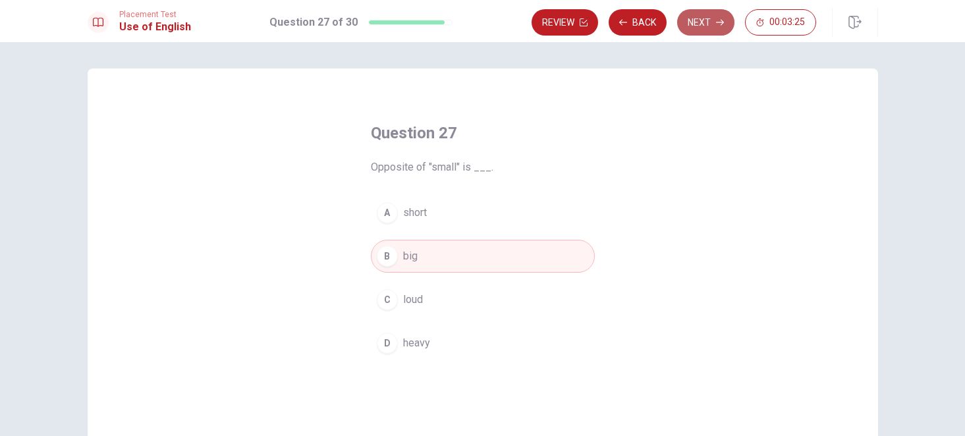
click at [705, 16] on button "Next" at bounding box center [705, 22] width 57 height 26
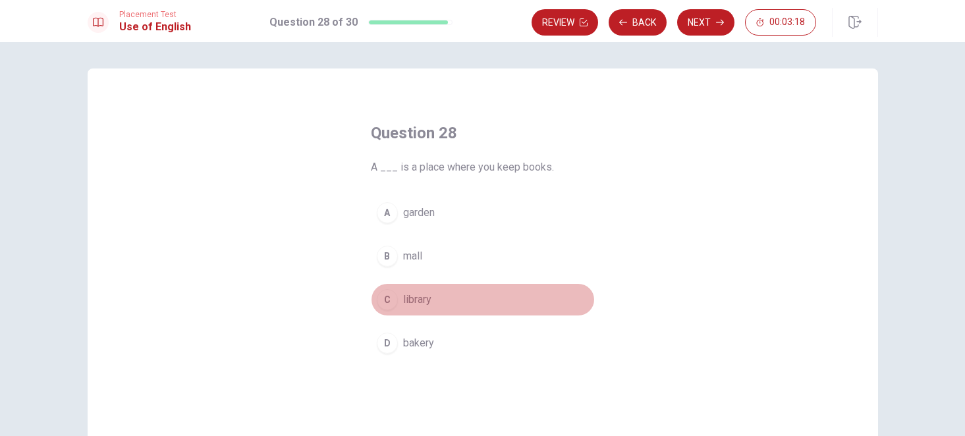
click at [414, 312] on button "C library" at bounding box center [483, 299] width 224 height 33
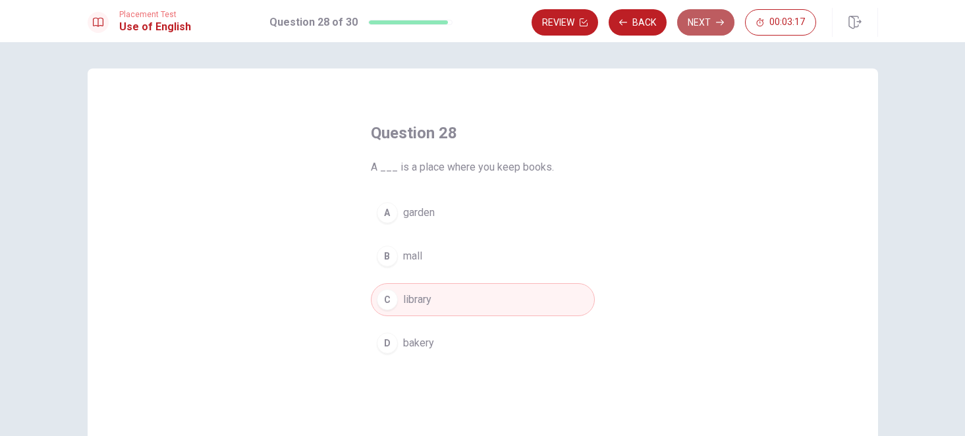
click at [697, 29] on button "Next" at bounding box center [705, 22] width 57 height 26
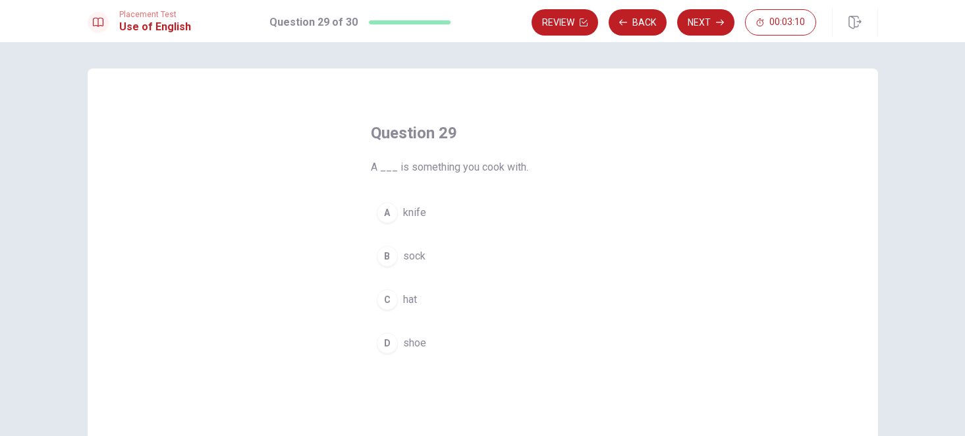
click at [419, 295] on button "C hat" at bounding box center [483, 299] width 224 height 33
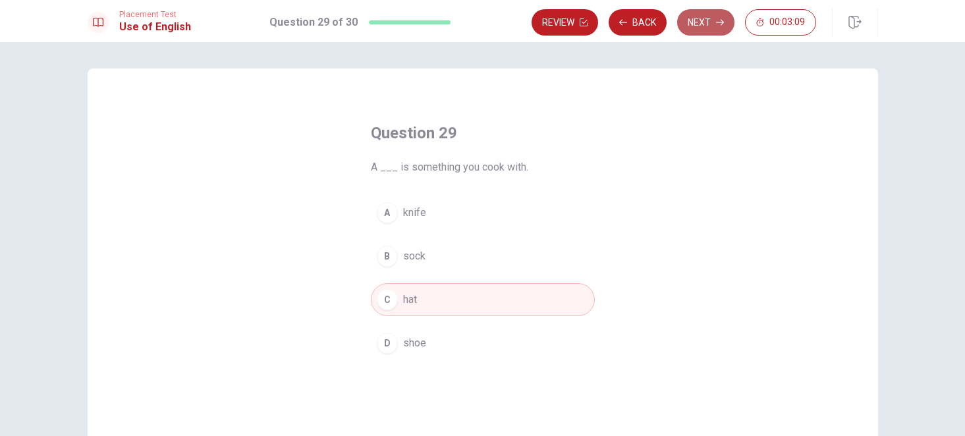
click at [696, 21] on button "Next" at bounding box center [705, 22] width 57 height 26
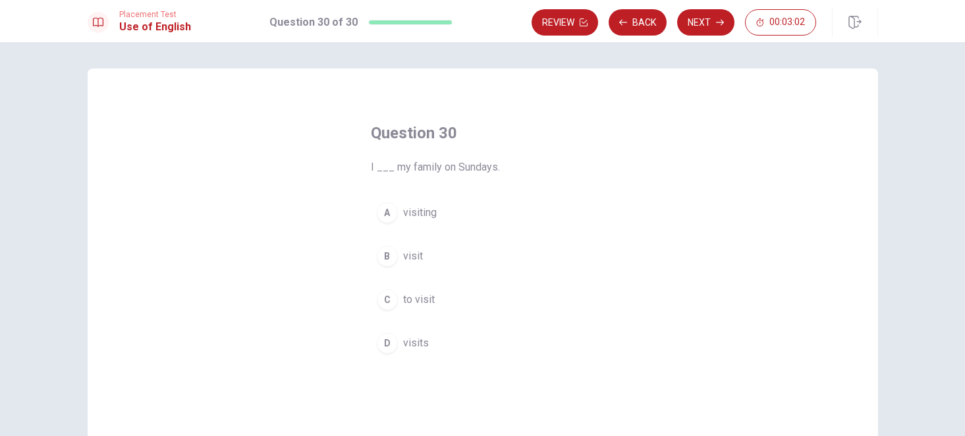
click at [416, 257] on span "visit" at bounding box center [413, 256] width 20 height 16
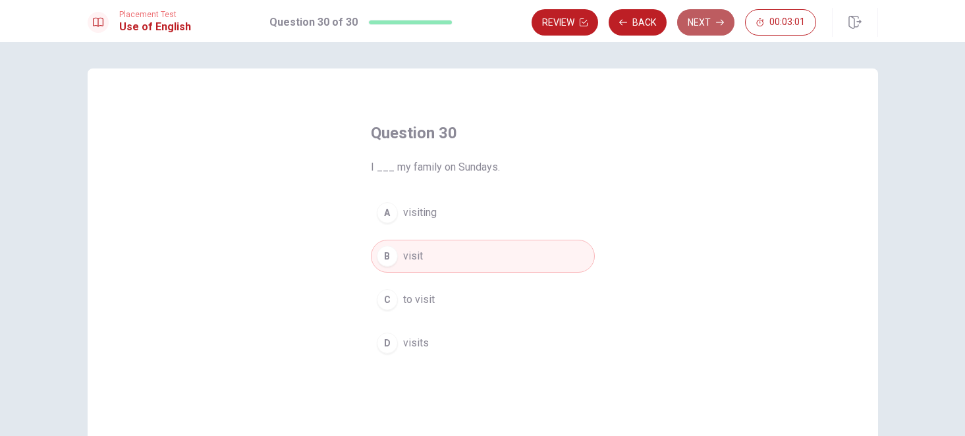
click at [711, 16] on button "Next" at bounding box center [705, 22] width 57 height 26
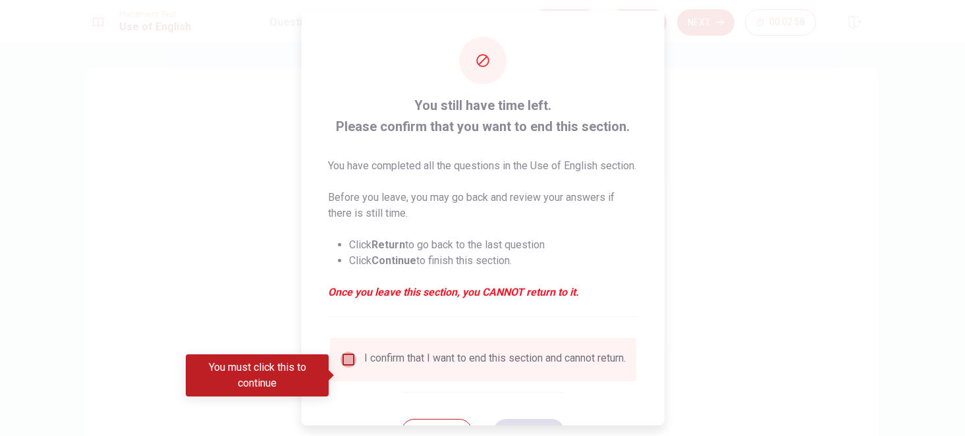
click at [347, 367] on input "Debes hacer clic en esto para continuar" at bounding box center [348, 360] width 16 height 16
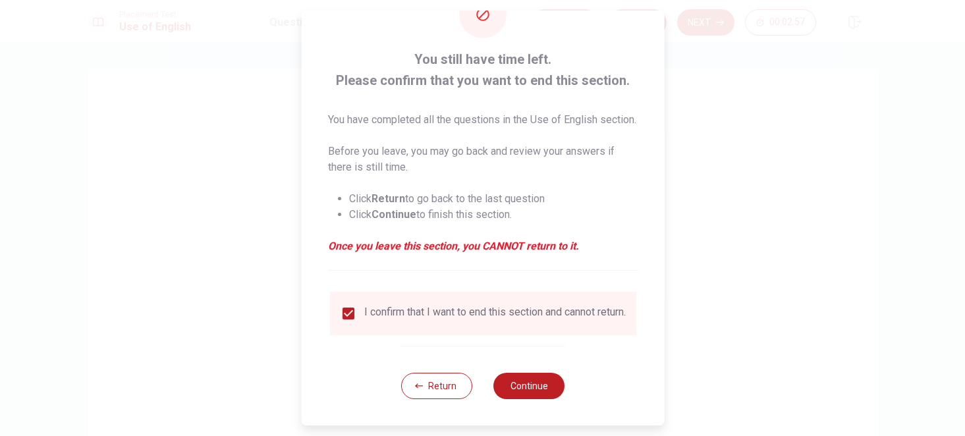
scroll to position [66, 0]
click at [527, 381] on button "Continue" at bounding box center [528, 386] width 71 height 26
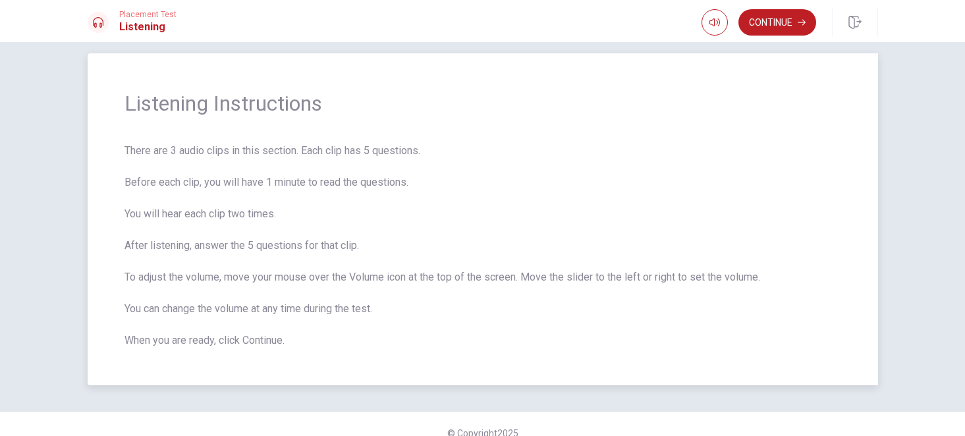
scroll to position [14, 0]
click at [711, 14] on button "button" at bounding box center [714, 22] width 26 height 26
click at [713, 24] on icon "button" at bounding box center [714, 22] width 11 height 8
click at [780, 22] on button "Continue" at bounding box center [777, 22] width 78 height 26
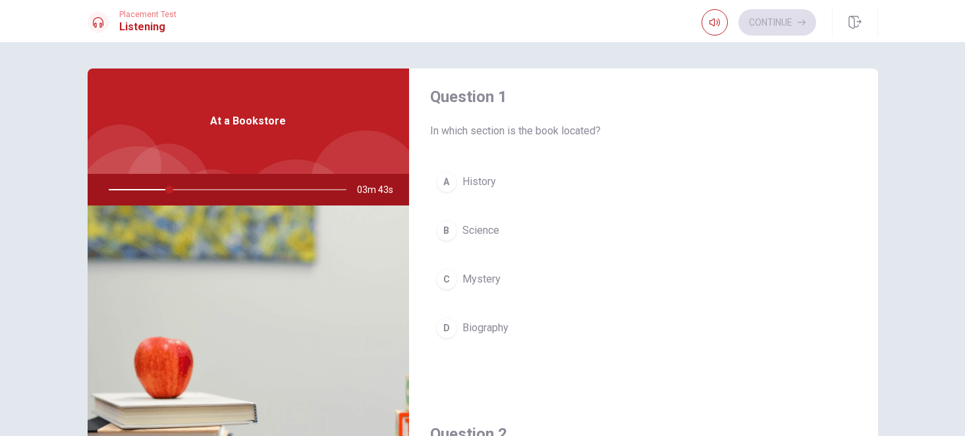
scroll to position [0, 0]
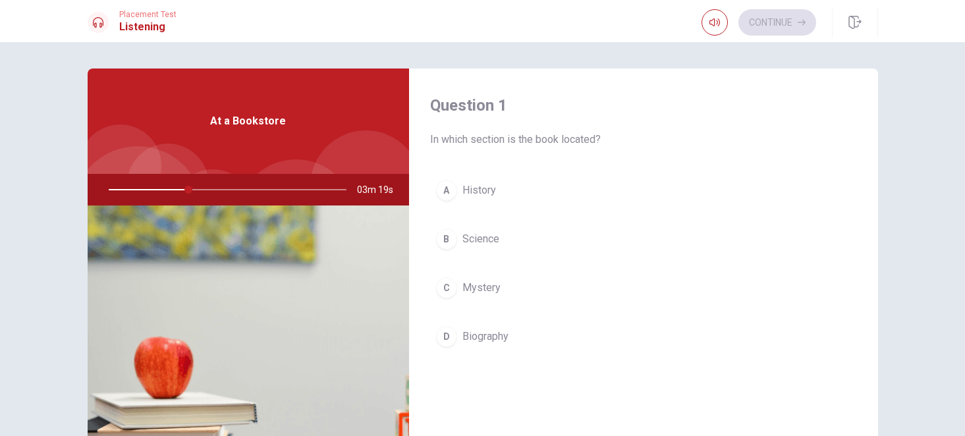
click at [475, 189] on span "History" at bounding box center [479, 190] width 34 height 16
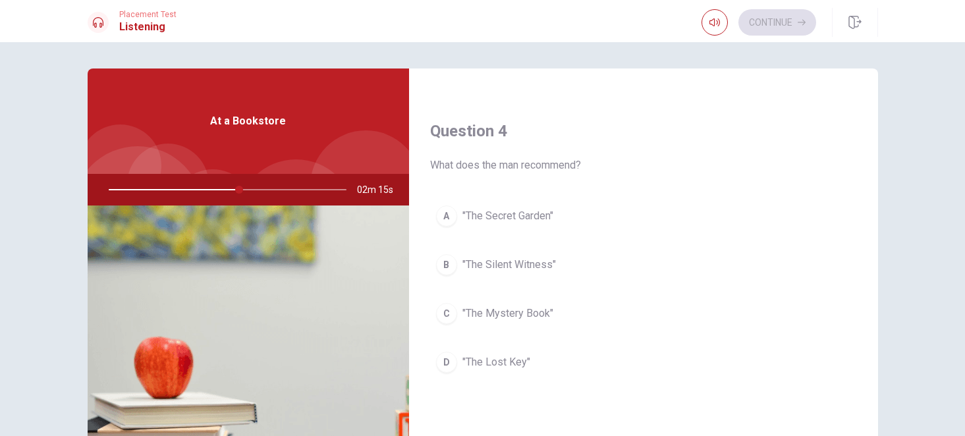
scroll to position [986, 0]
click at [509, 221] on span ""The Secret Garden"" at bounding box center [507, 215] width 91 height 16
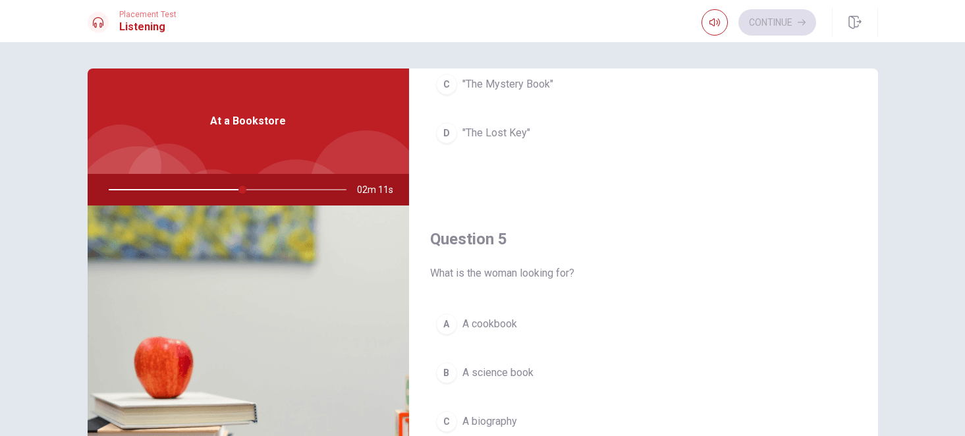
scroll to position [1218, 0]
drag, startPoint x: 251, startPoint y: 192, endPoint x: 259, endPoint y: 192, distance: 8.6
click at [259, 192] on div at bounding box center [225, 190] width 264 height 32
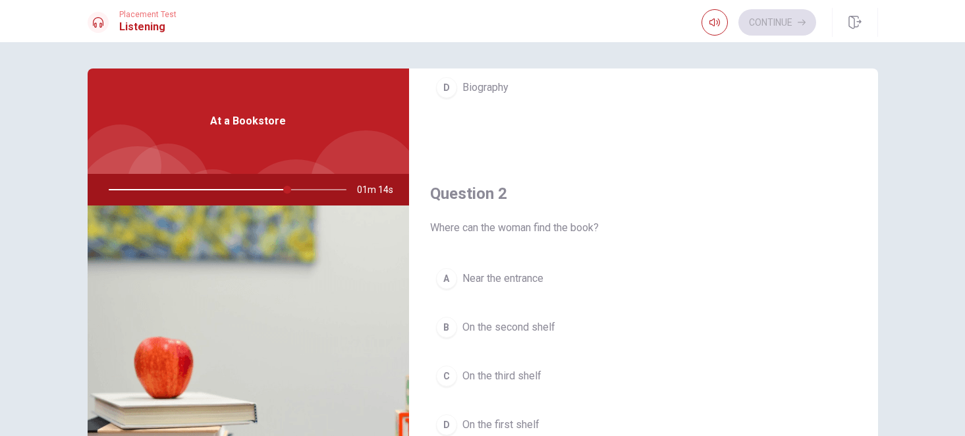
scroll to position [257, 0]
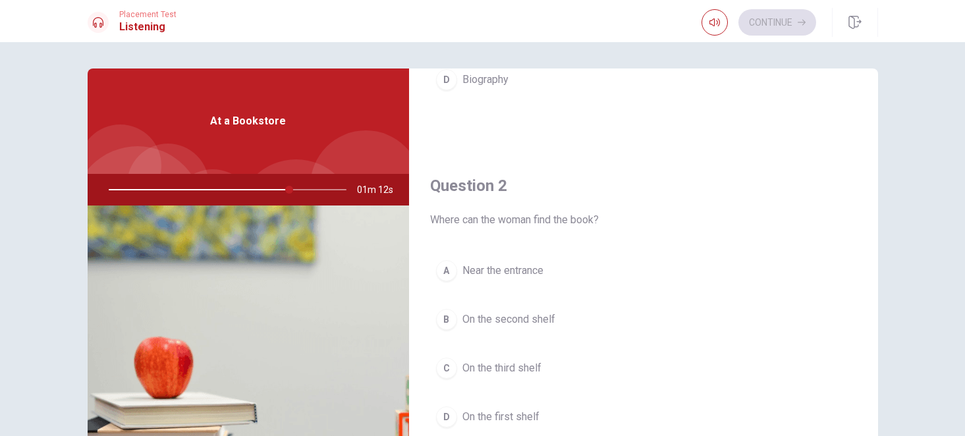
click at [492, 317] on span "On the second shelf" at bounding box center [508, 319] width 93 height 16
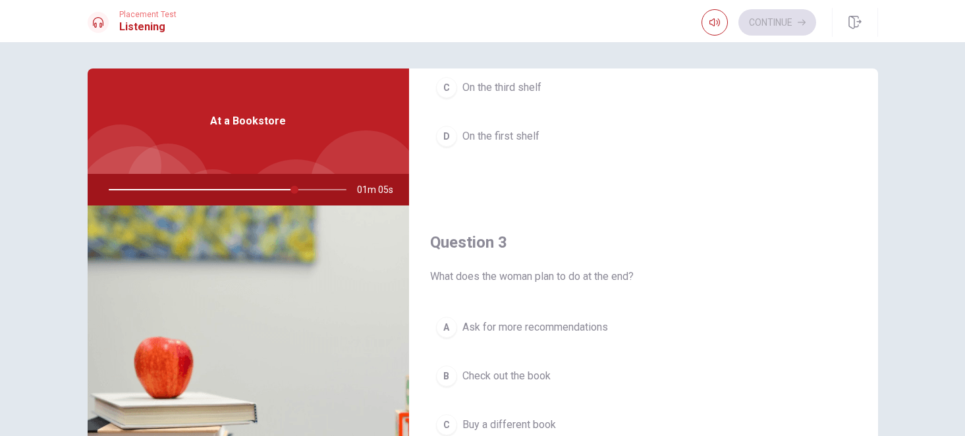
scroll to position [583, 0]
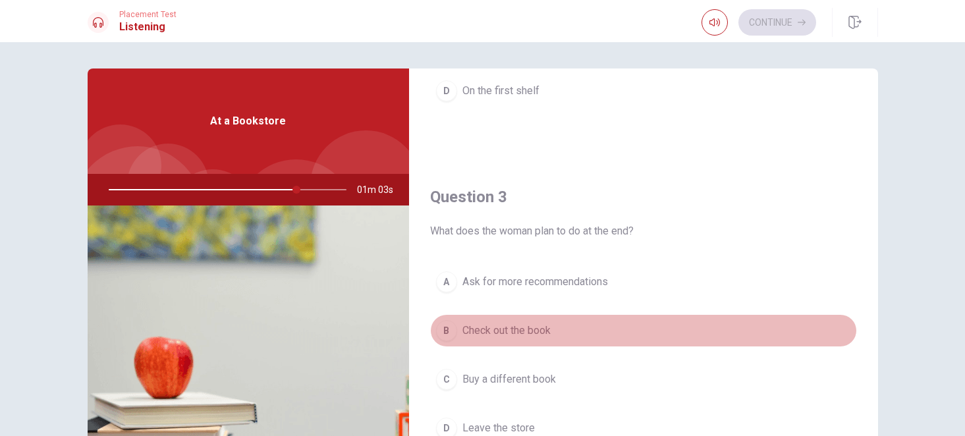
click at [497, 331] on span "Check out the book" at bounding box center [506, 331] width 88 height 16
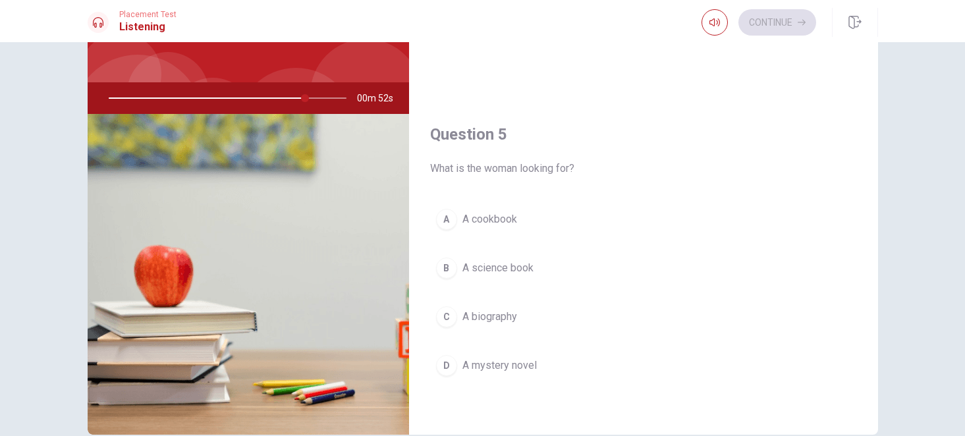
scroll to position [96, 0]
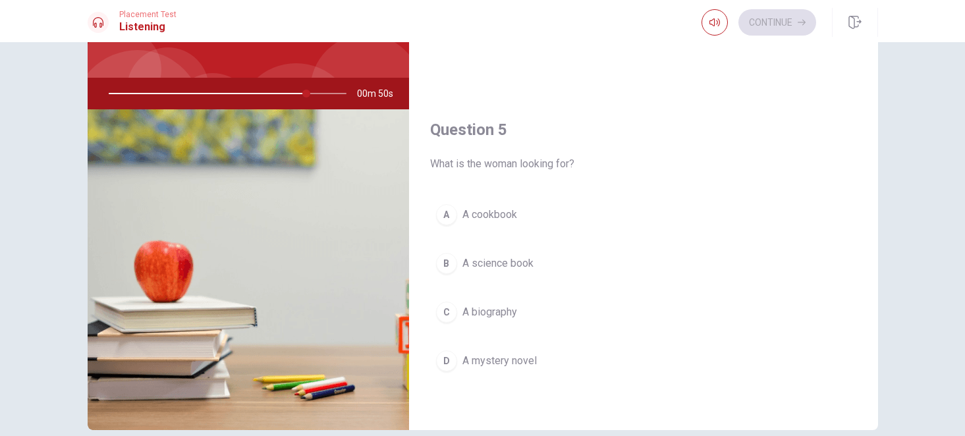
click at [490, 351] on button "D A mystery novel" at bounding box center [643, 360] width 427 height 33
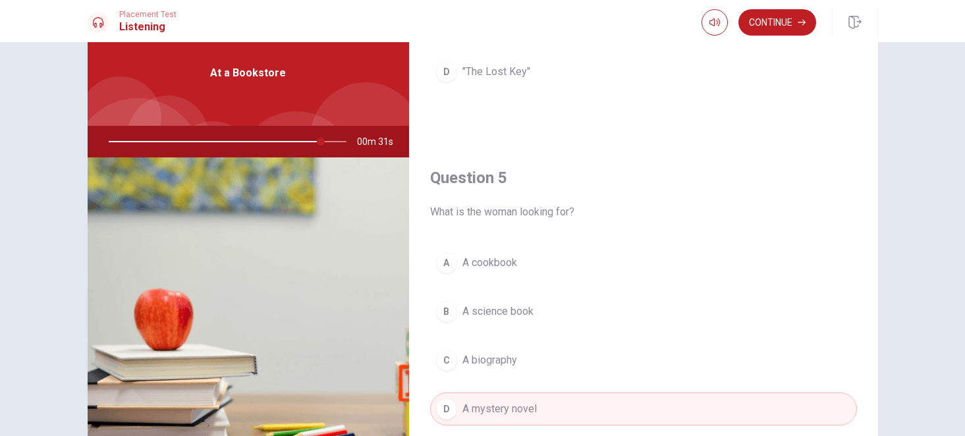
scroll to position [60, 0]
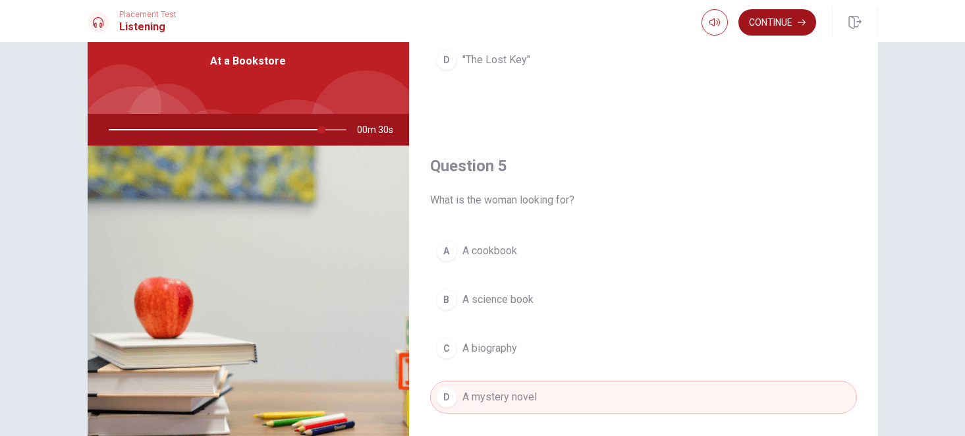
click at [763, 21] on button "Continue" at bounding box center [777, 22] width 78 height 26
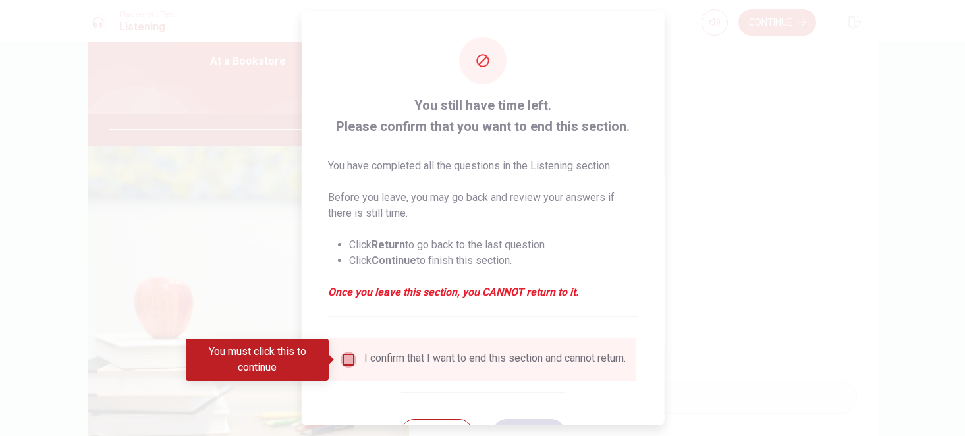
click at [346, 363] on input "Debes hacer clic en esto para continuar" at bounding box center [348, 360] width 16 height 16
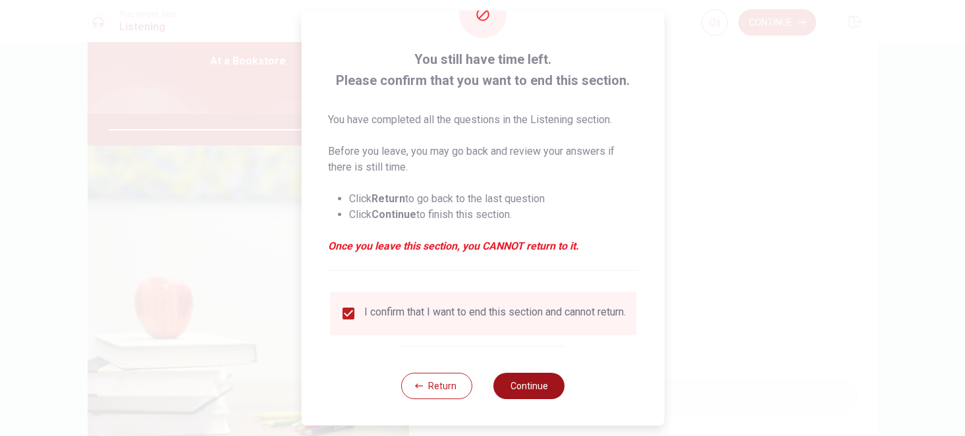
scroll to position [55, 0]
click at [551, 377] on button "Continue" at bounding box center [528, 386] width 71 height 26
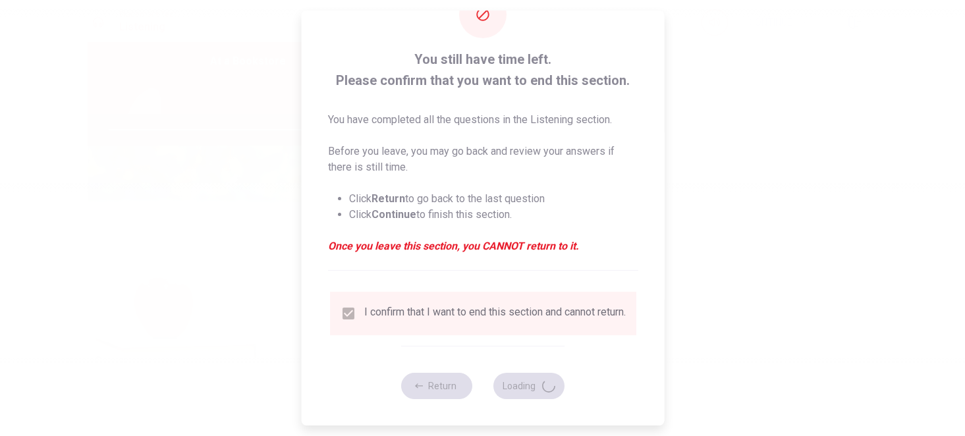
type input "92"
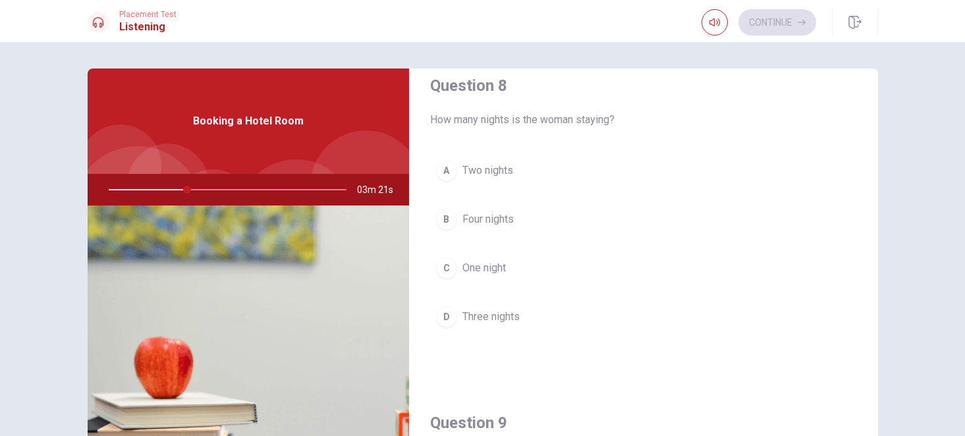
scroll to position [691, 0]
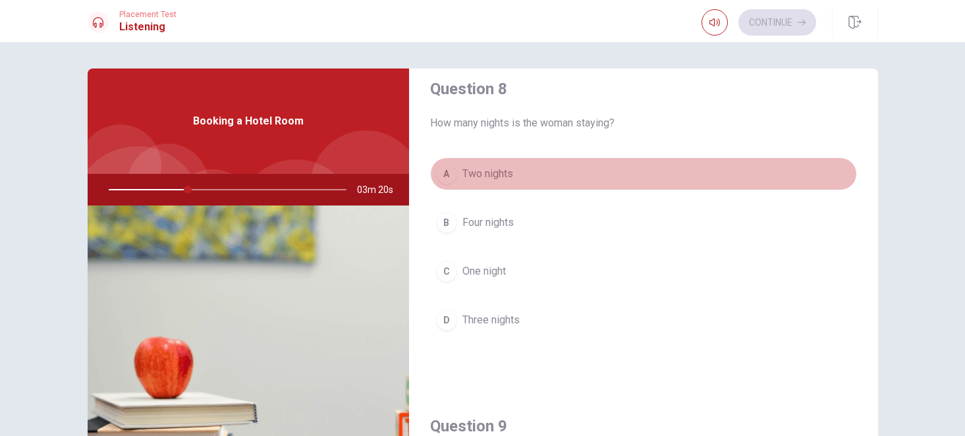
click at [497, 175] on span "Two nights" at bounding box center [487, 174] width 51 height 16
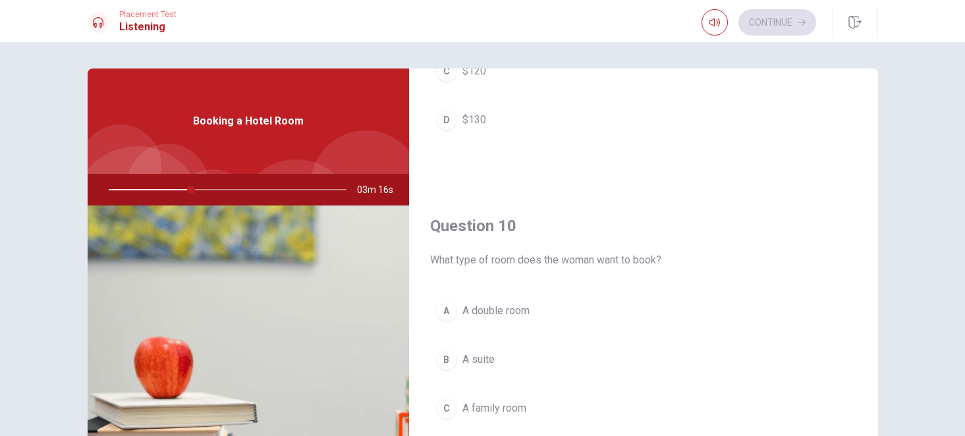
scroll to position [1228, 0]
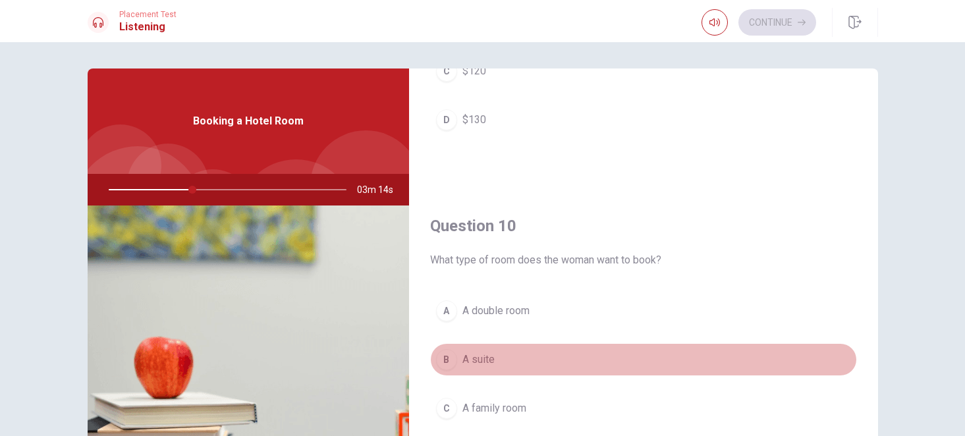
click at [448, 362] on div "B" at bounding box center [446, 359] width 21 height 21
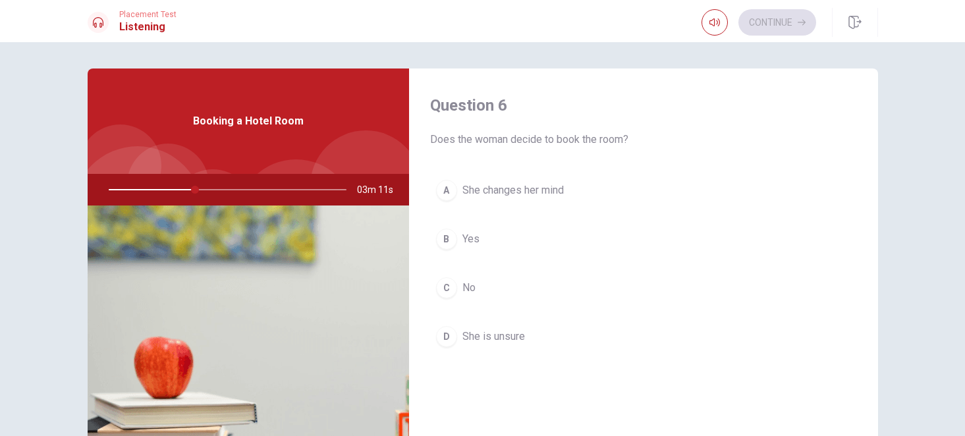
scroll to position [0, 0]
click at [474, 241] on span "Yes" at bounding box center [470, 239] width 17 height 16
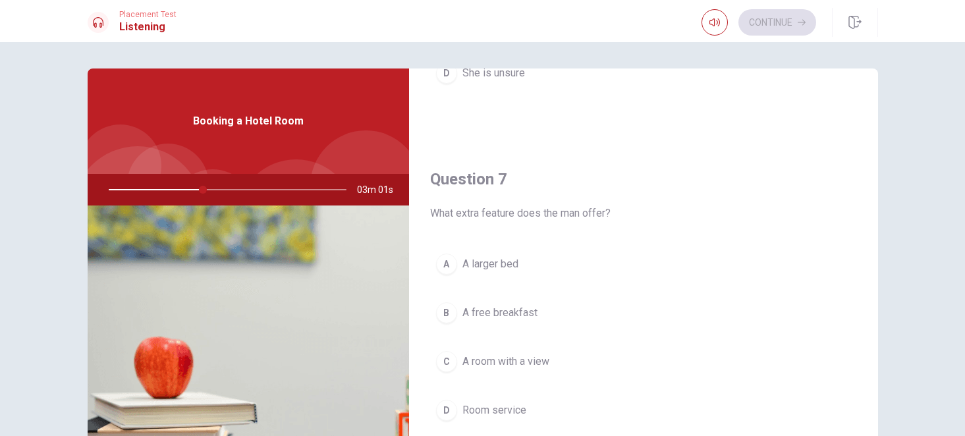
scroll to position [263, 0]
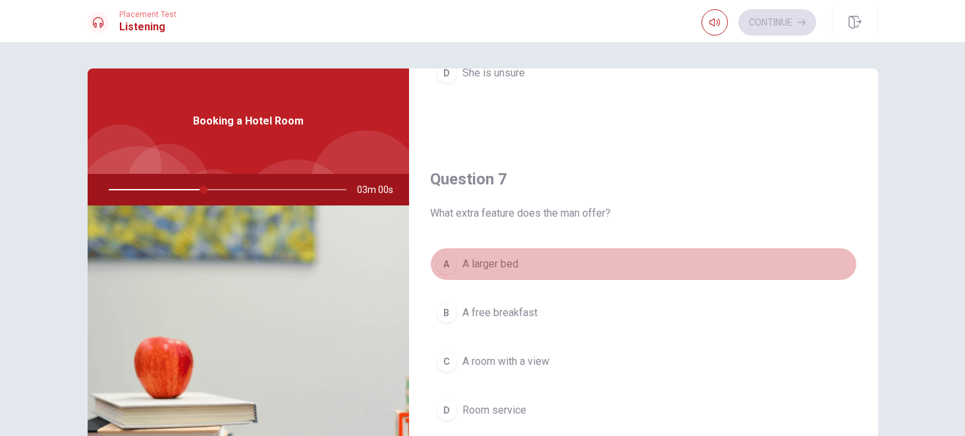
click at [490, 261] on span "A larger bed" at bounding box center [490, 264] width 56 height 16
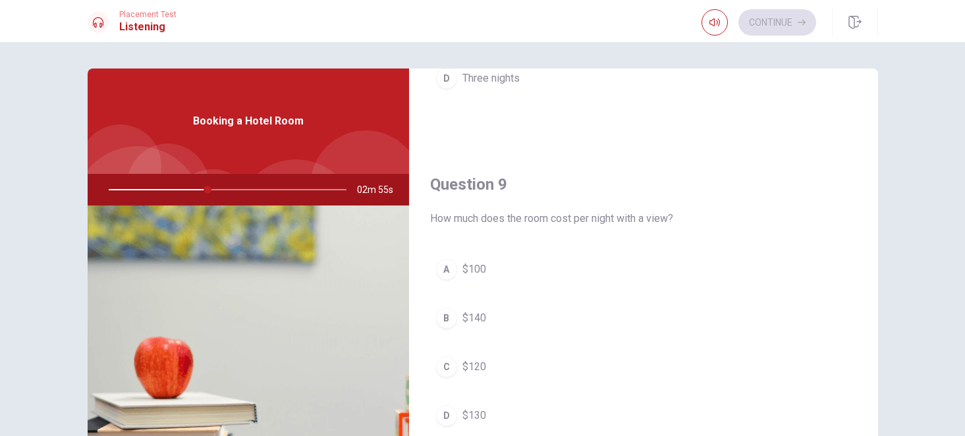
scroll to position [983, 0]
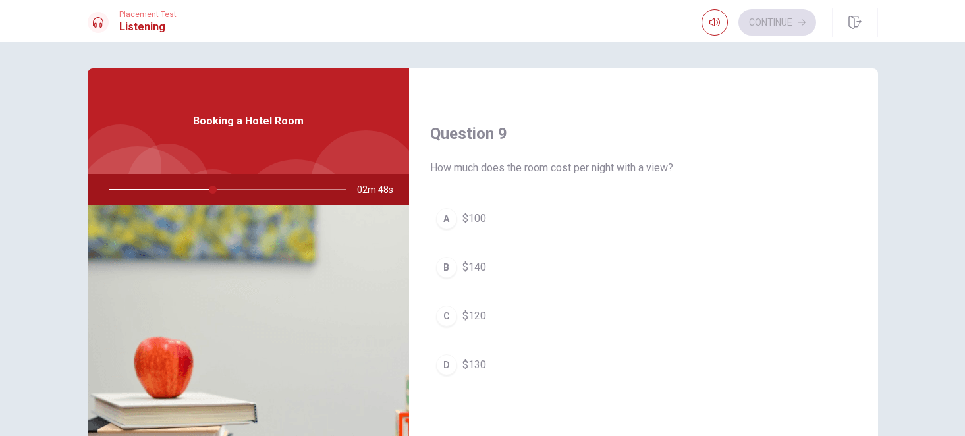
click at [450, 315] on div "C" at bounding box center [446, 316] width 21 height 21
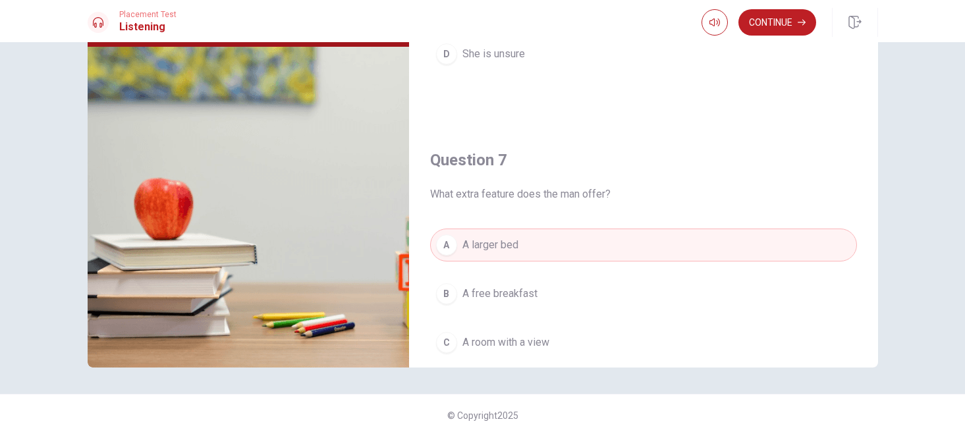
scroll to position [0, 0]
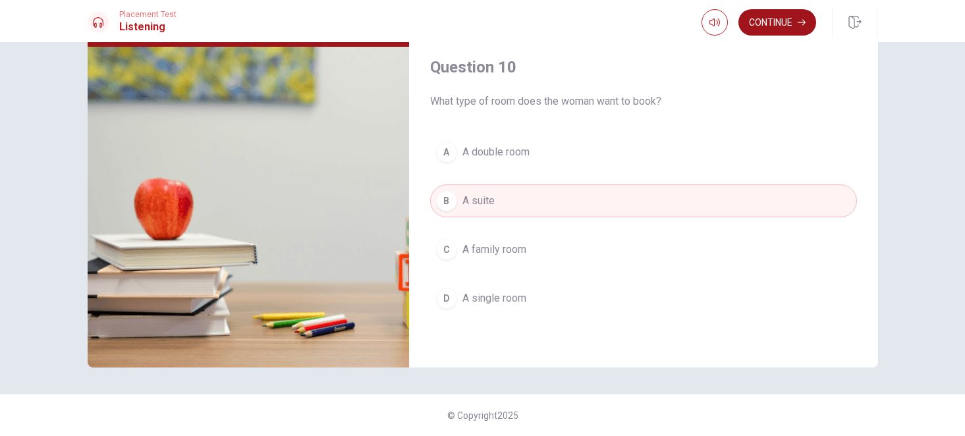
click at [776, 28] on button "Continue" at bounding box center [777, 22] width 78 height 26
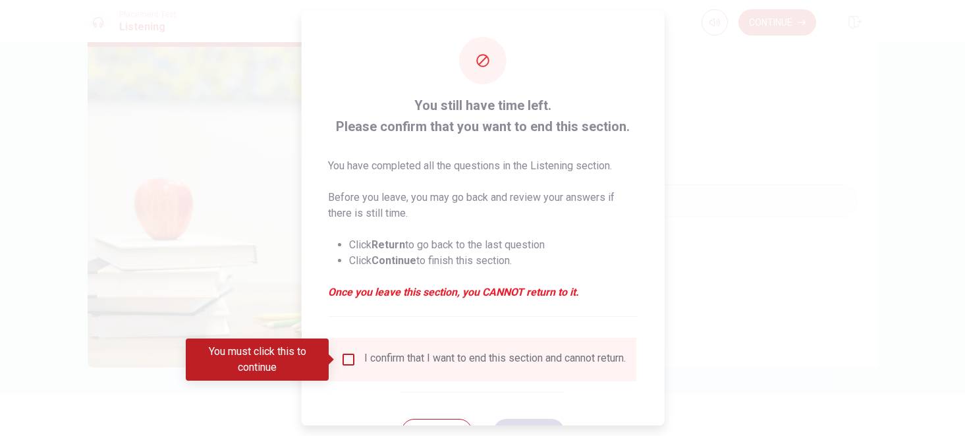
click at [346, 364] on input "Debes hacer clic en esto para continuar" at bounding box center [348, 360] width 16 height 16
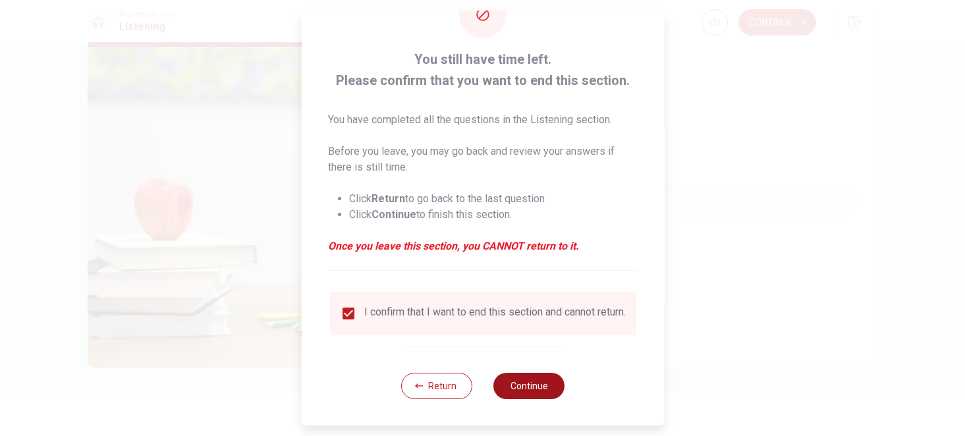
click at [526, 386] on button "Continue" at bounding box center [528, 386] width 71 height 26
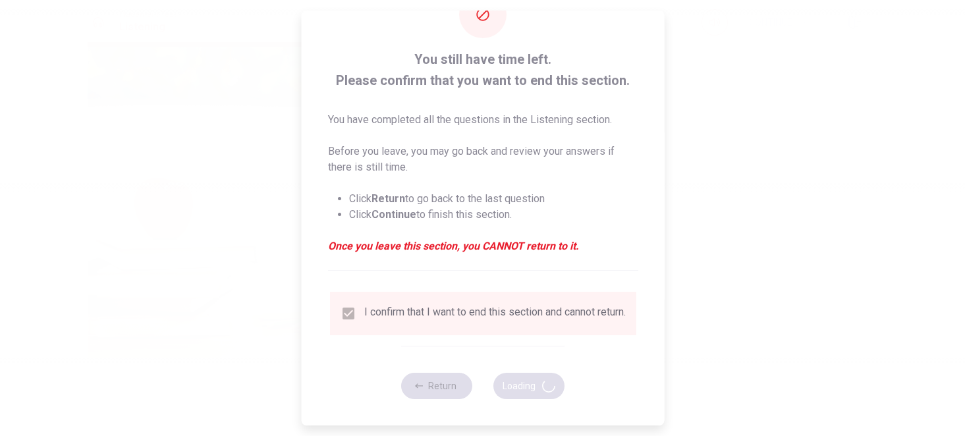
type input "51"
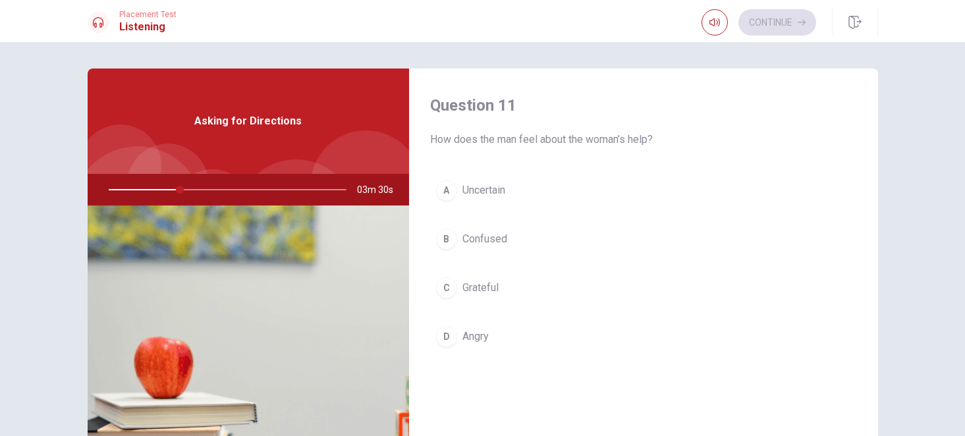
scroll to position [12, 0]
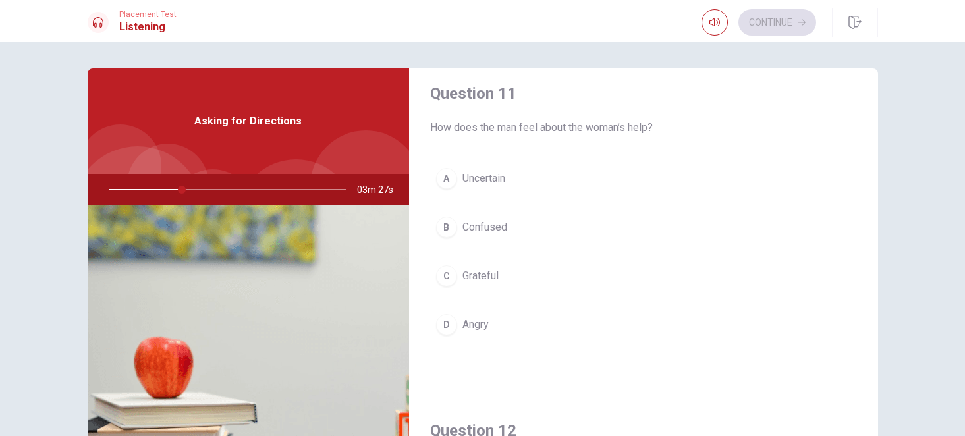
click at [473, 324] on span "Angry" at bounding box center [475, 325] width 26 height 16
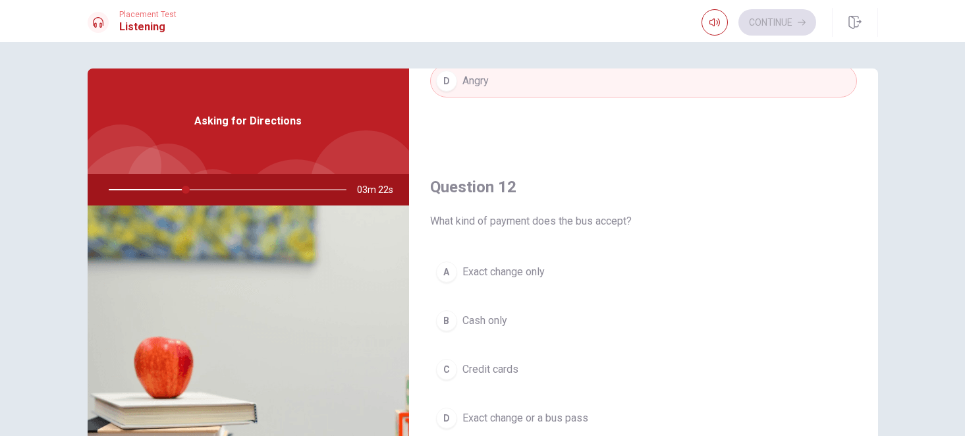
scroll to position [263, 0]
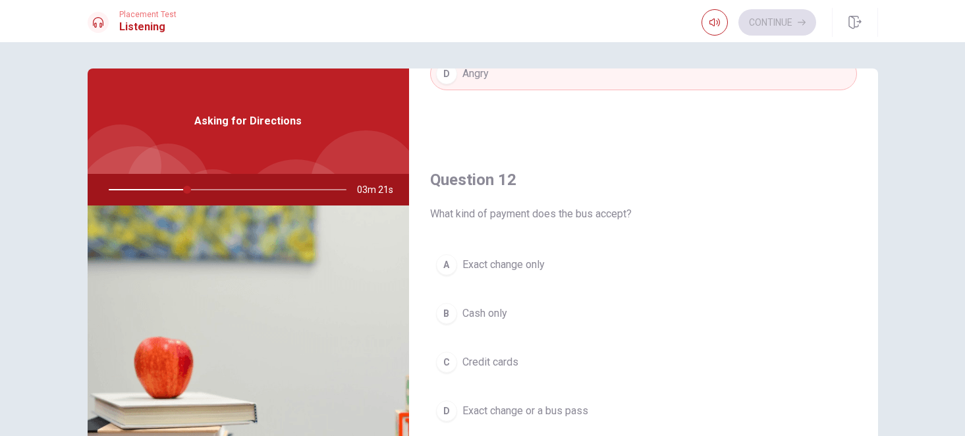
click at [496, 263] on span "Exact change only" at bounding box center [503, 265] width 82 height 16
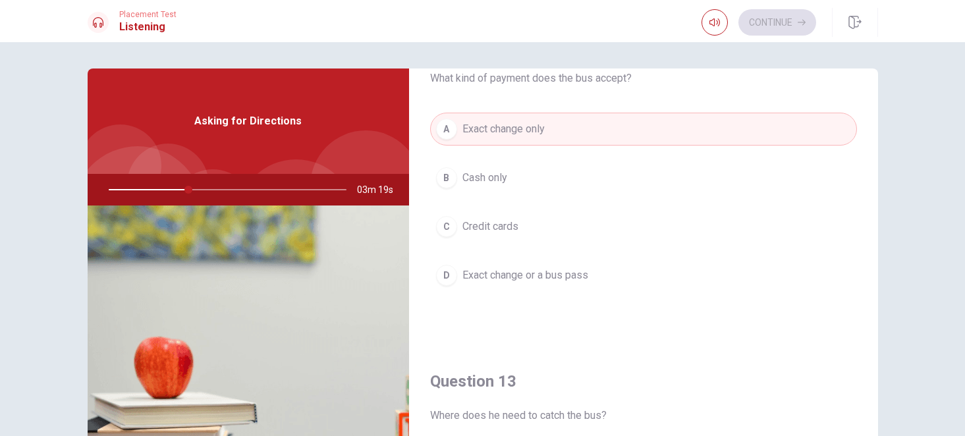
scroll to position [398, 0]
click at [503, 286] on button "D Exact change or a bus pass" at bounding box center [643, 275] width 427 height 33
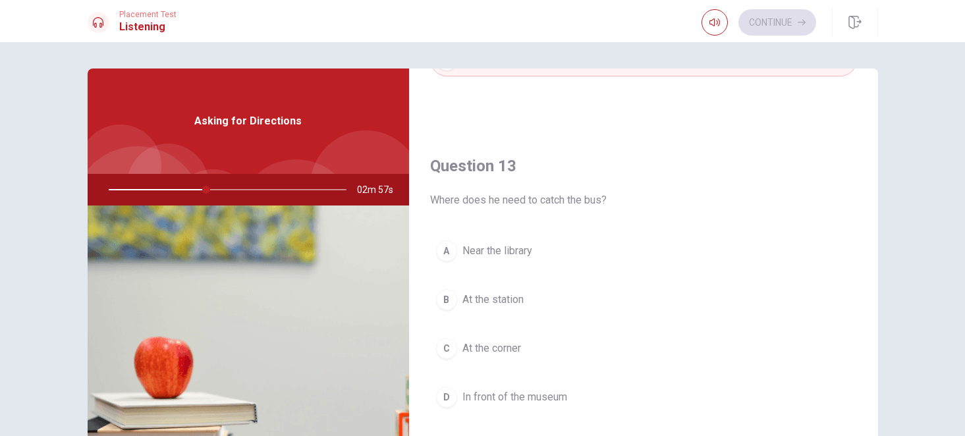
scroll to position [635, 0]
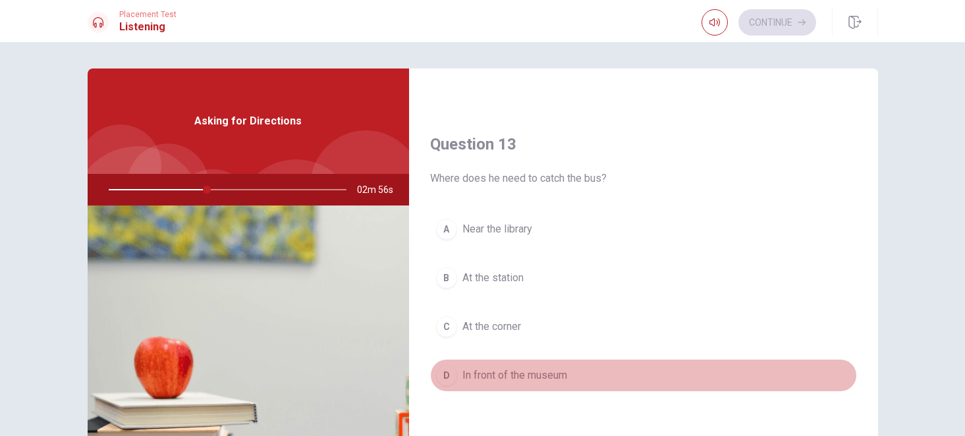
click at [497, 383] on button "D In front of the museum" at bounding box center [643, 375] width 427 height 33
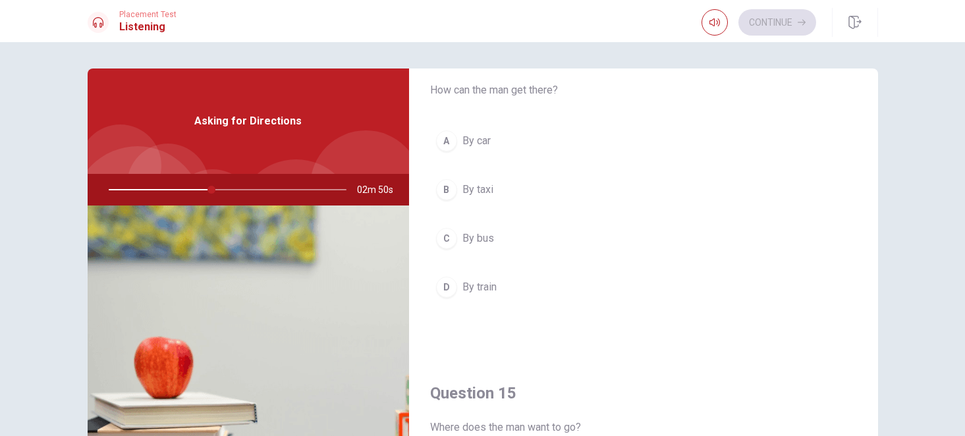
scroll to position [1057, 0]
click at [487, 248] on span "By bus" at bounding box center [478, 242] width 32 height 16
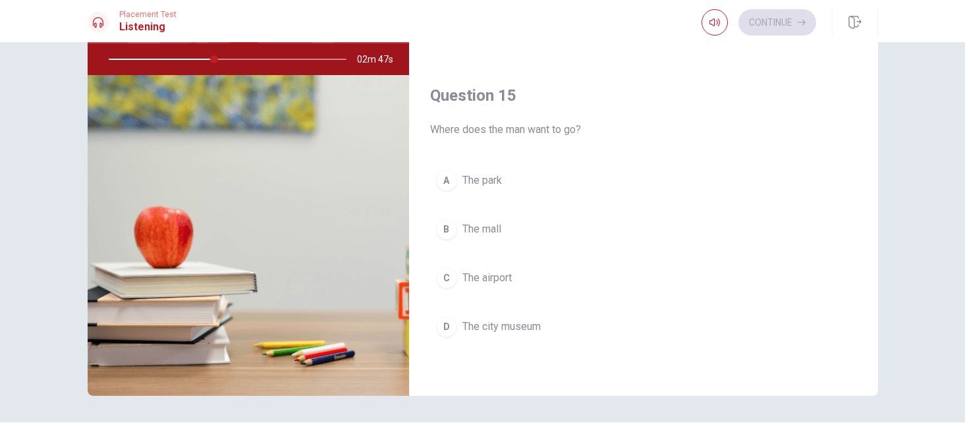
scroll to position [130, 0]
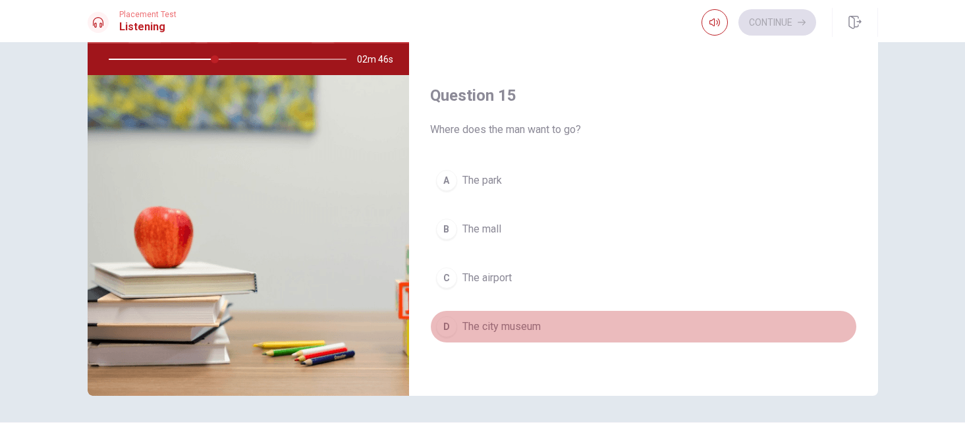
click at [504, 325] on span "The city museum" at bounding box center [501, 327] width 78 height 16
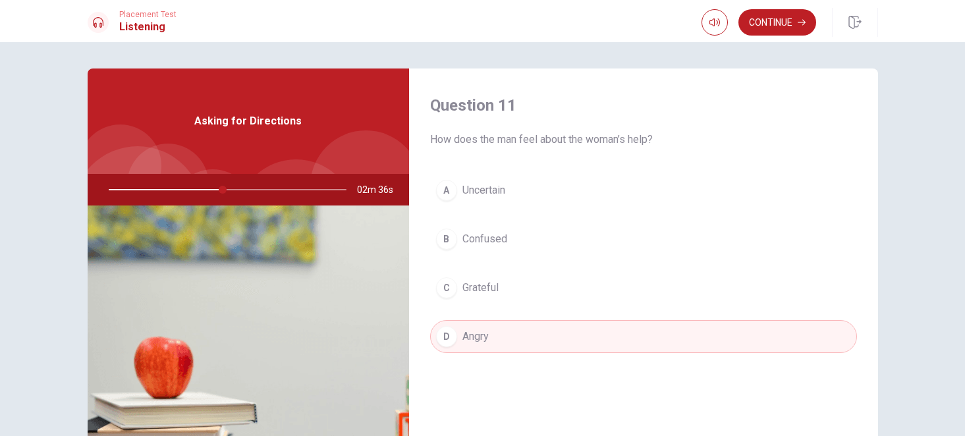
scroll to position [0, 0]
click at [776, 30] on button "Continue" at bounding box center [777, 22] width 78 height 26
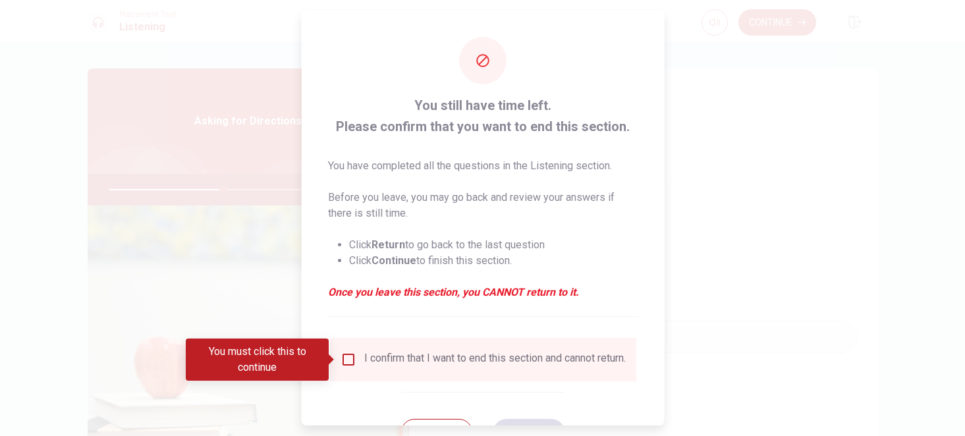
click at [348, 357] on input "Debes hacer clic en esto para continuar" at bounding box center [348, 360] width 16 height 16
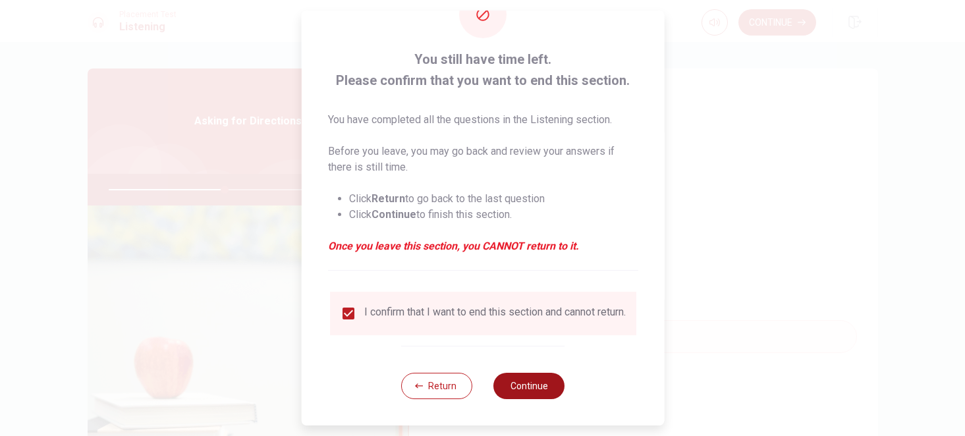
scroll to position [55, 0]
click at [535, 377] on button "Continue" at bounding box center [528, 386] width 71 height 26
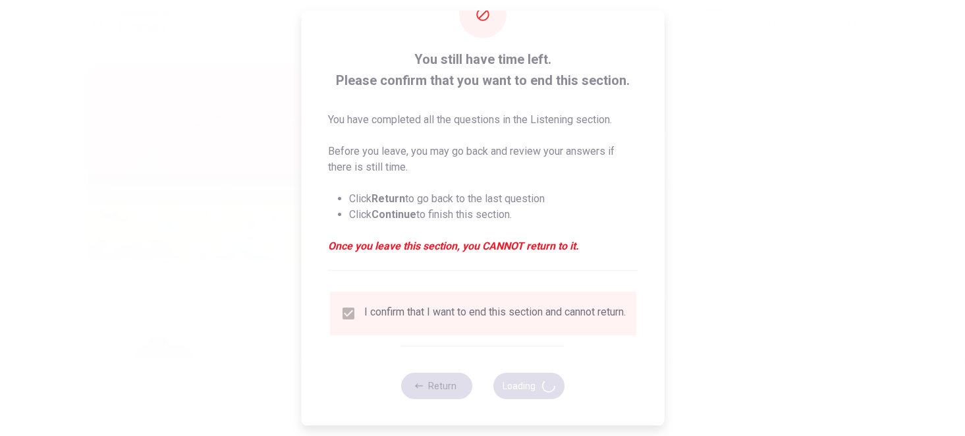
type input "50"
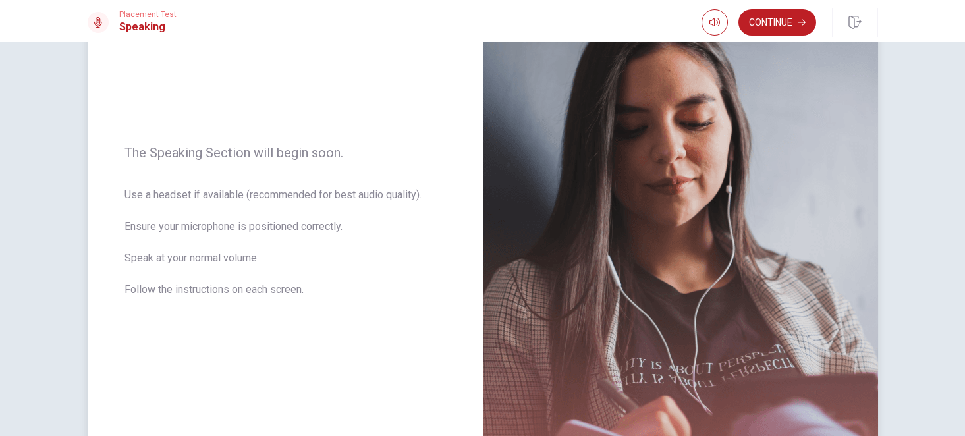
scroll to position [113, 0]
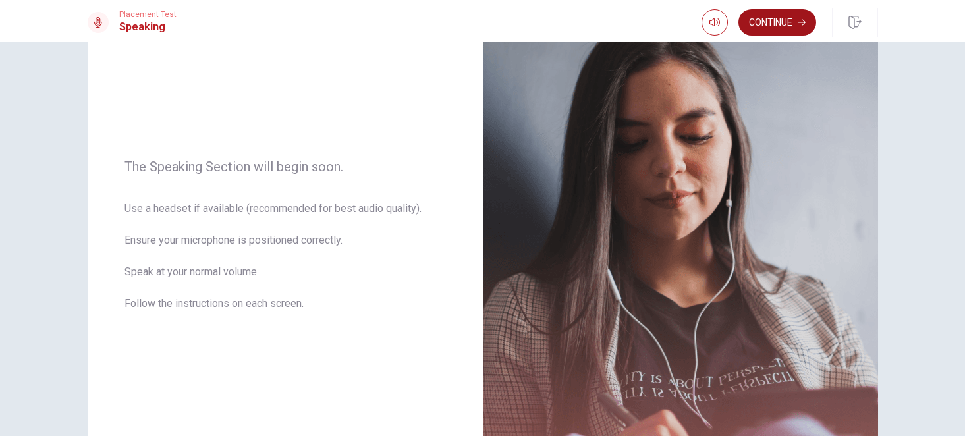
click at [788, 18] on button "Continue" at bounding box center [777, 22] width 78 height 26
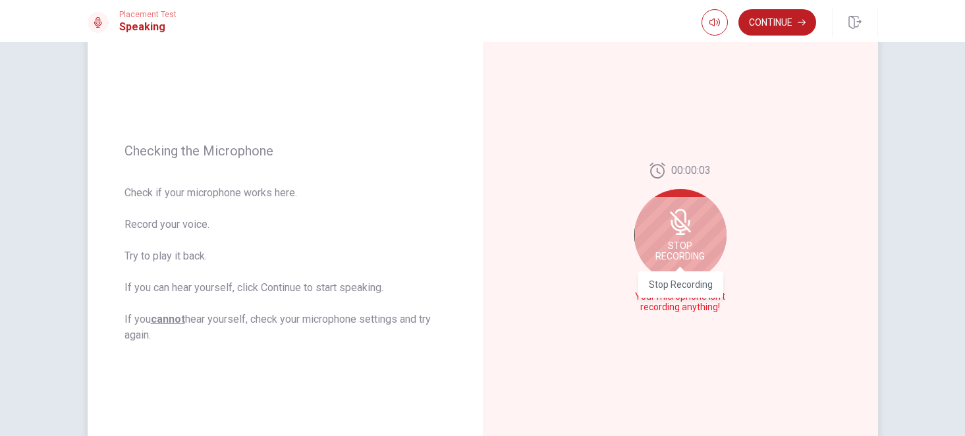
click at [682, 253] on span "Stop Recording" at bounding box center [679, 250] width 49 height 21
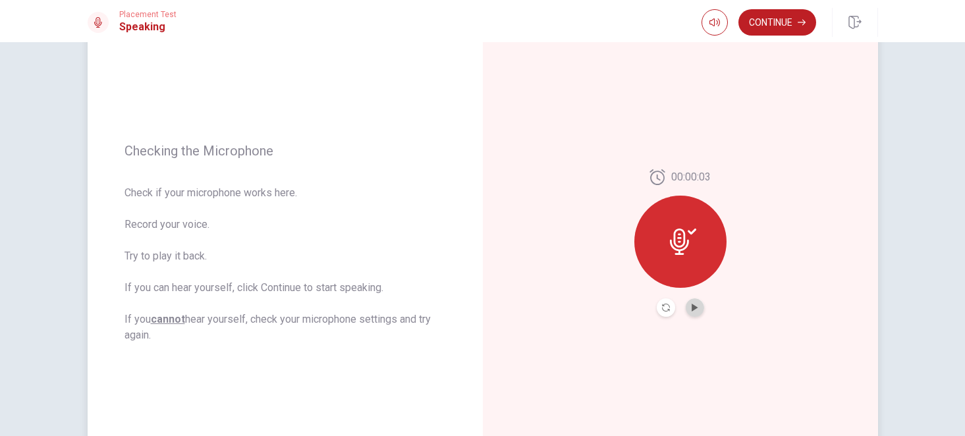
click at [700, 313] on button "Reproducir audio" at bounding box center [695, 307] width 18 height 18
click at [774, 28] on button "Continue" at bounding box center [777, 22] width 78 height 26
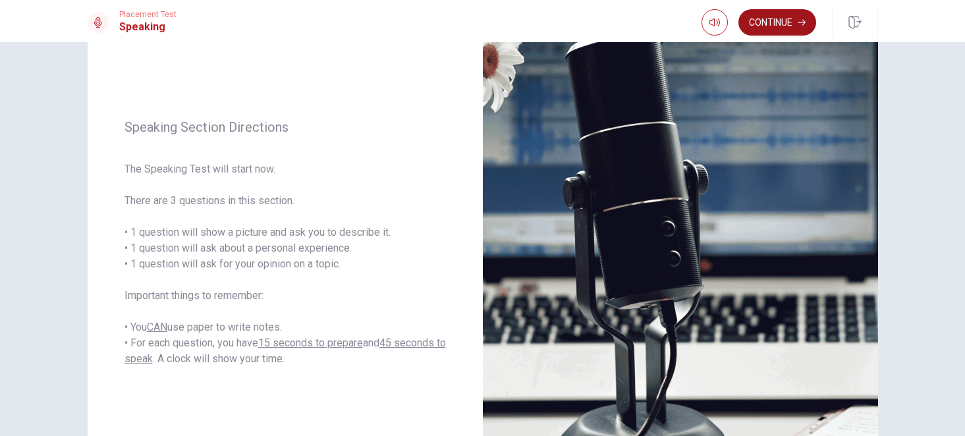
click at [795, 21] on button "Continue" at bounding box center [777, 22] width 78 height 26
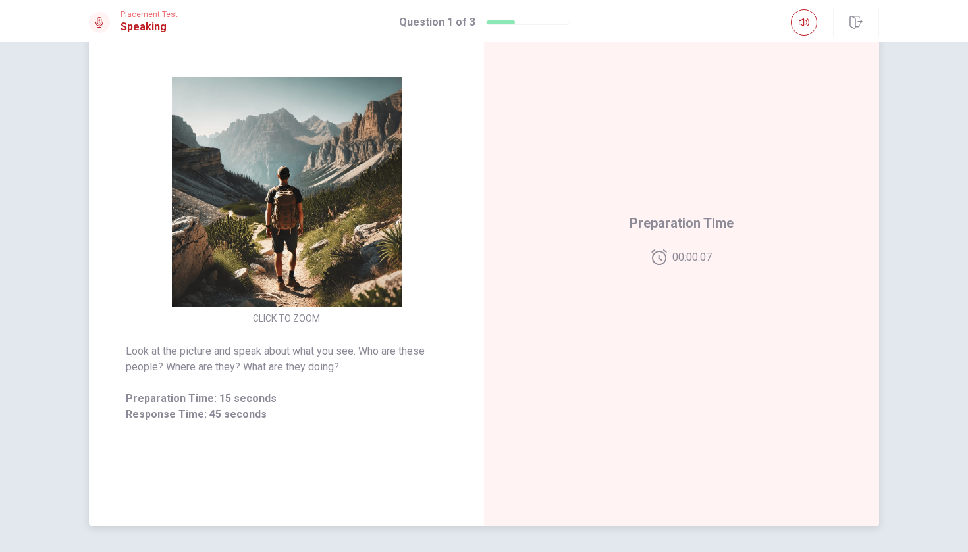
scroll to position [135, 0]
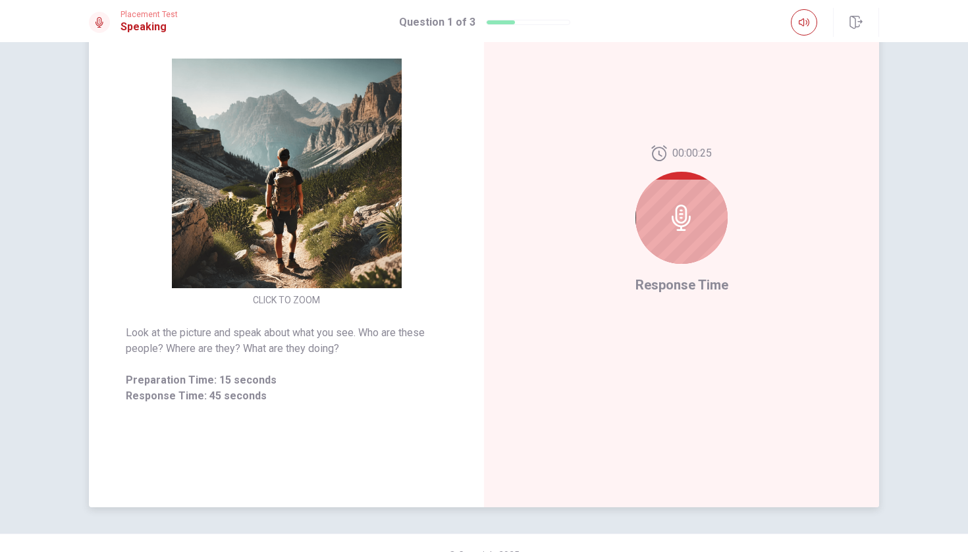
click at [676, 240] on div at bounding box center [681, 218] width 92 height 92
click at [684, 219] on icon at bounding box center [681, 218] width 26 height 26
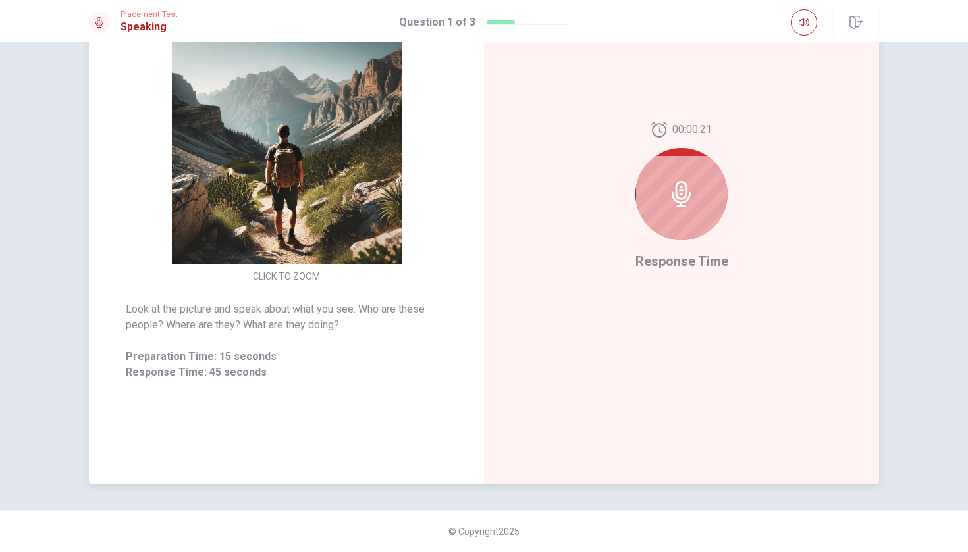
scroll to position [159, 0]
click at [685, 190] on icon at bounding box center [681, 194] width 26 height 26
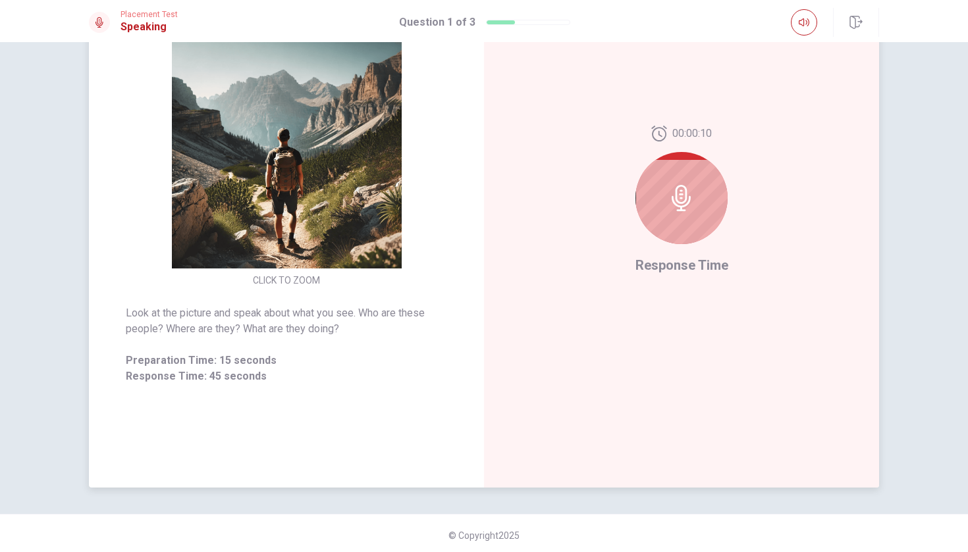
scroll to position [156, 0]
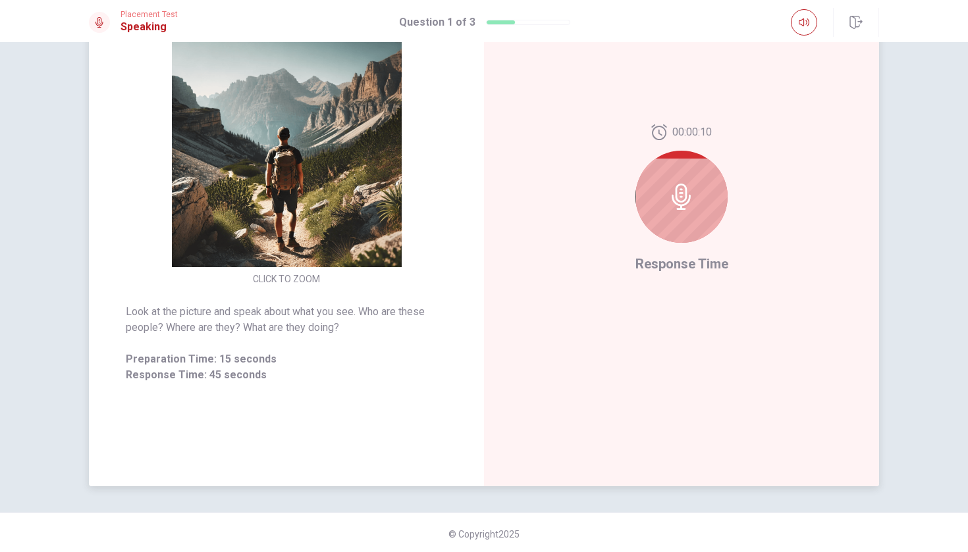
click at [694, 171] on div at bounding box center [681, 197] width 92 height 92
click at [686, 188] on icon at bounding box center [681, 197] width 19 height 26
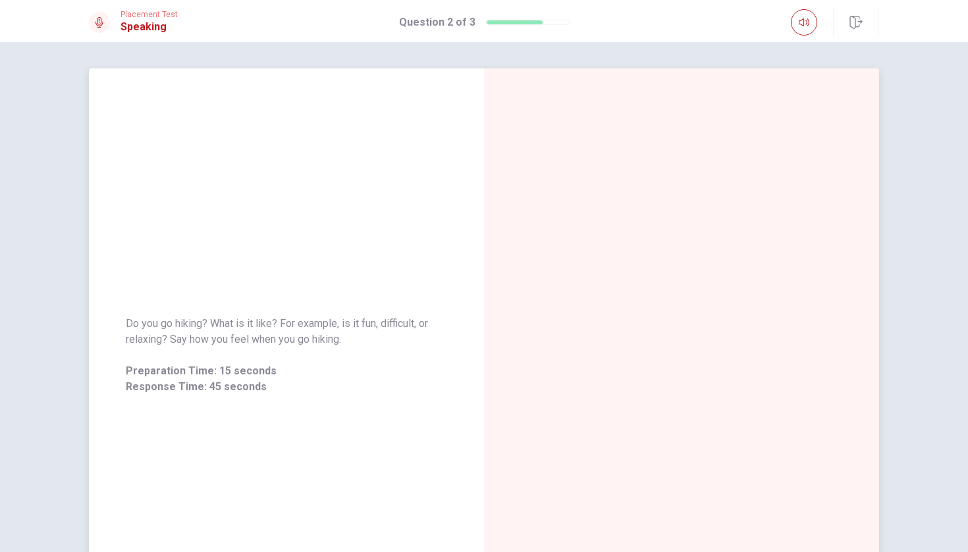
scroll to position [0, 0]
click at [279, 288] on div "Do you go hiking? What is it like? For example, is it fun, difficult, or relaxi…" at bounding box center [286, 355] width 395 height 574
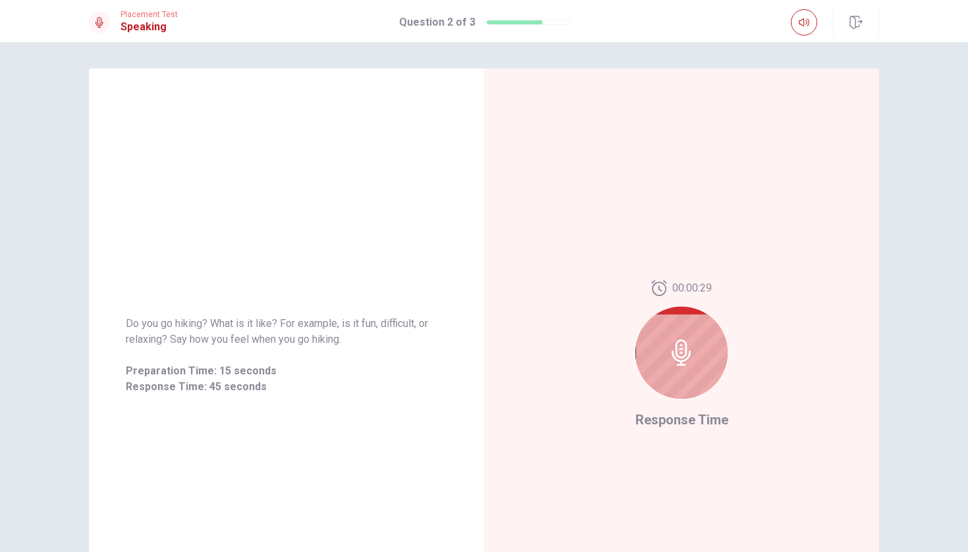
click at [713, 323] on div at bounding box center [681, 353] width 92 height 92
click at [695, 343] on div at bounding box center [681, 353] width 92 height 92
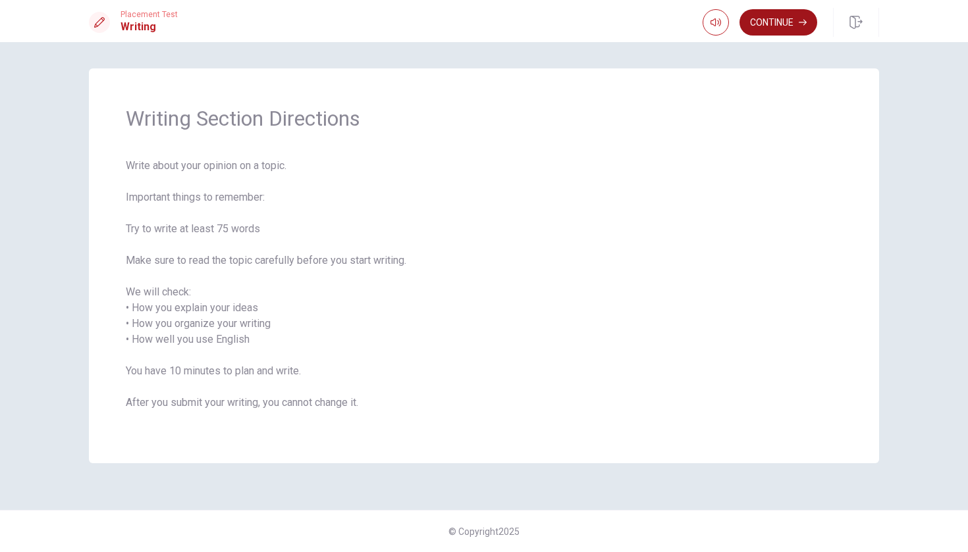
click at [773, 17] on button "Continue" at bounding box center [779, 22] width 78 height 26
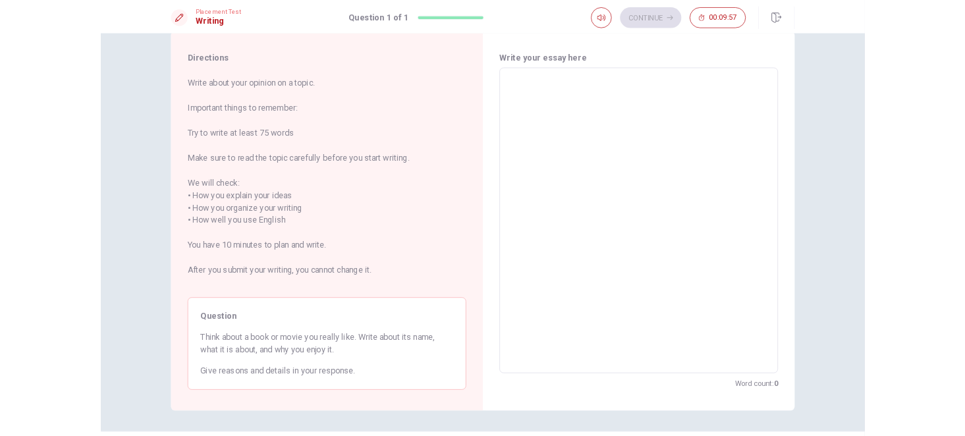
scroll to position [30, 0]
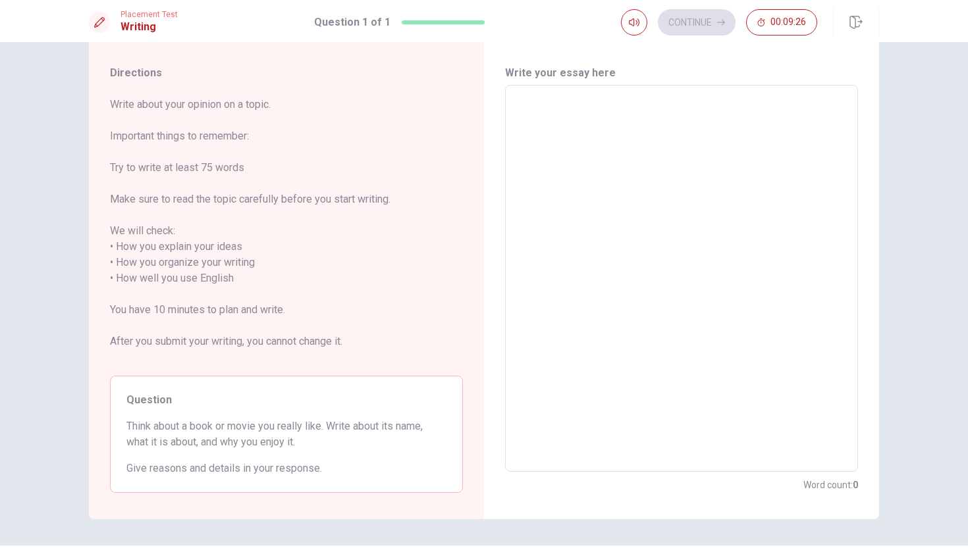
click at [630, 170] on textarea at bounding box center [681, 278] width 335 height 365
type textarea "t"
type textarea "x"
type textarea "th"
type textarea "x"
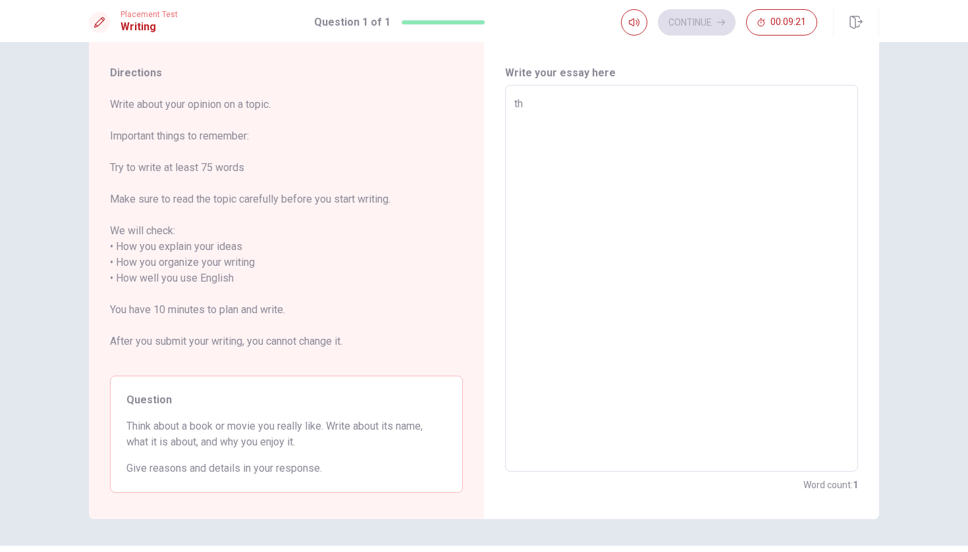
type textarea "the"
type textarea "x"
type textarea "the"
type textarea "x"
type textarea "the t"
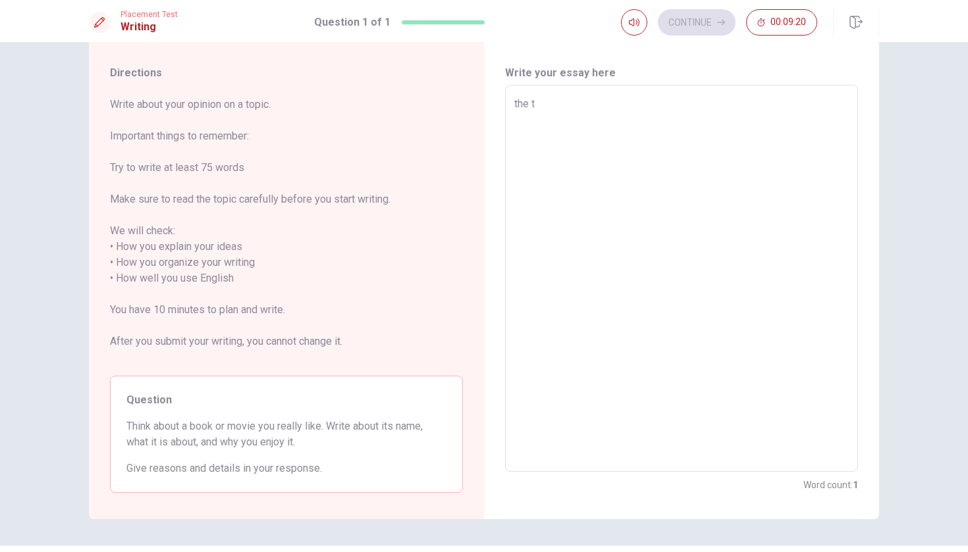
type textarea "x"
type textarea "the ta"
type textarea "x"
type textarea "the tav"
type textarea "x"
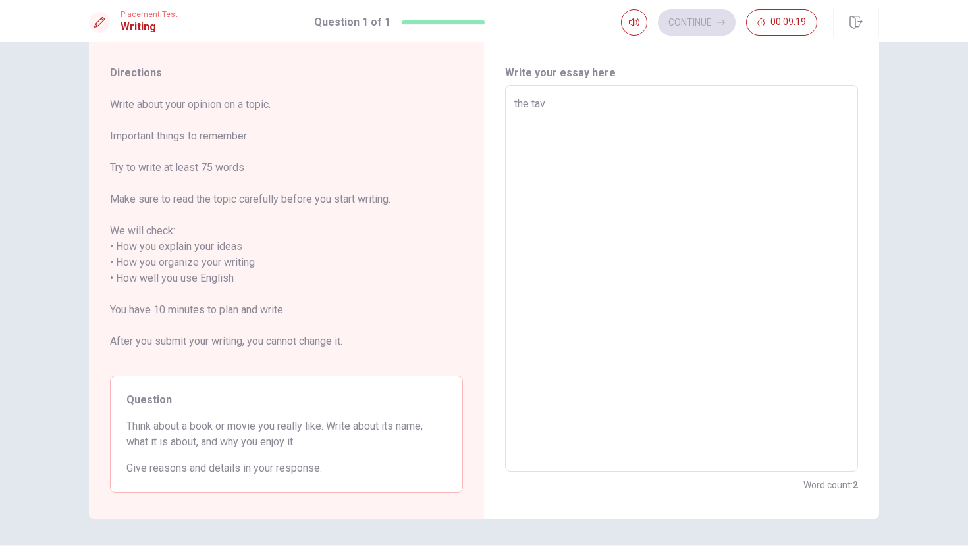
type textarea "the [PERSON_NAME]"
type textarea "x"
type textarea "the [PERSON_NAME]"
type textarea "x"
type textarea "the [PERSON_NAME]"
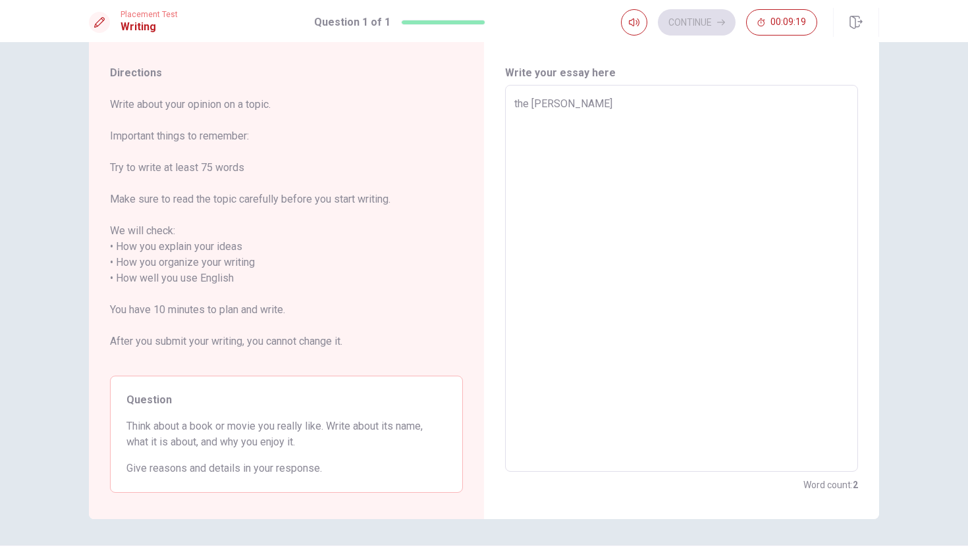
type textarea "x"
type textarea "the [PERSON_NAME]"
type textarea "x"
type textarea "the [PERSON_NAME],"
type textarea "x"
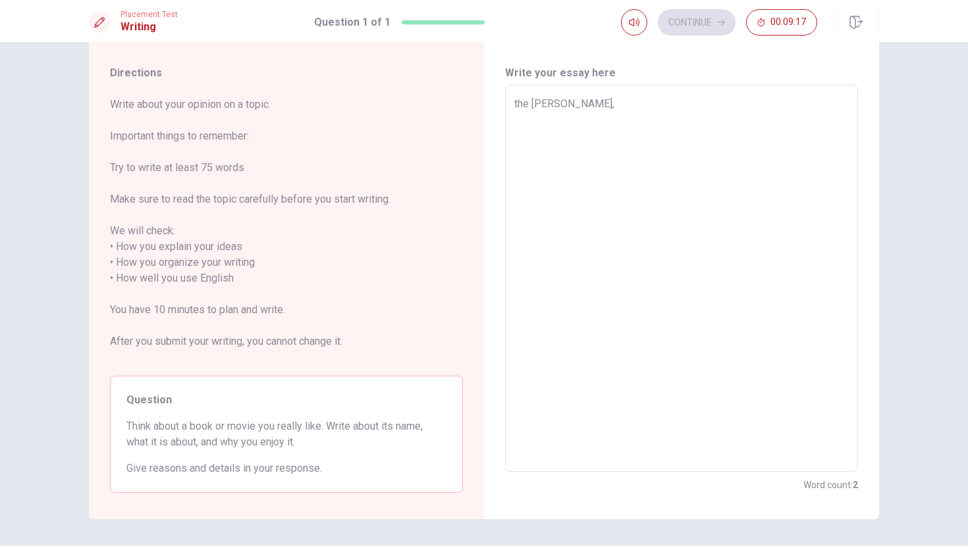
type textarea "the [PERSON_NAME],"
type textarea "x"
type textarea "the [PERSON_NAME],"
type textarea "x"
type textarea "the [PERSON_NAME]"
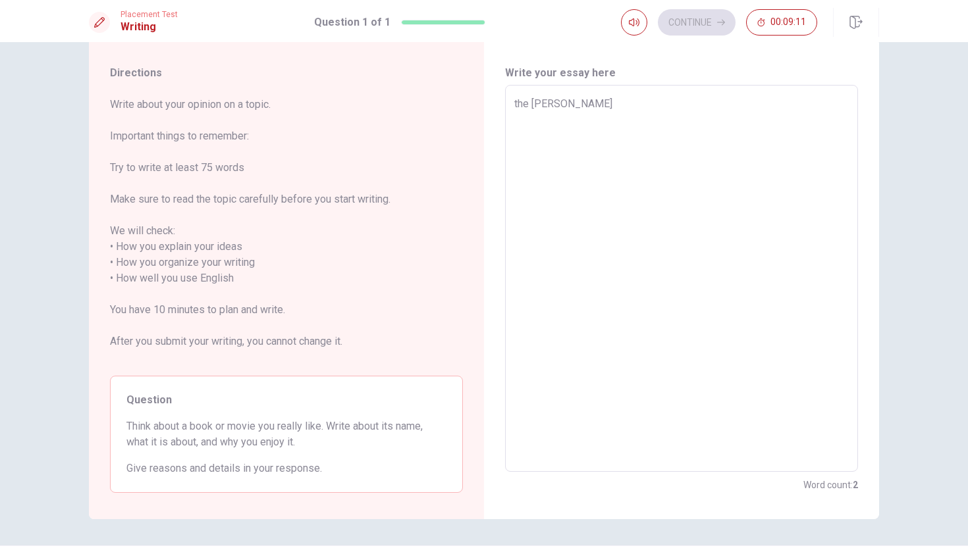
type textarea "x"
type textarea "he [PERSON_NAME]"
type textarea "x"
type textarea "The [PERSON_NAME]"
click at [577, 104] on textarea "The [PERSON_NAME]" at bounding box center [681, 278] width 335 height 365
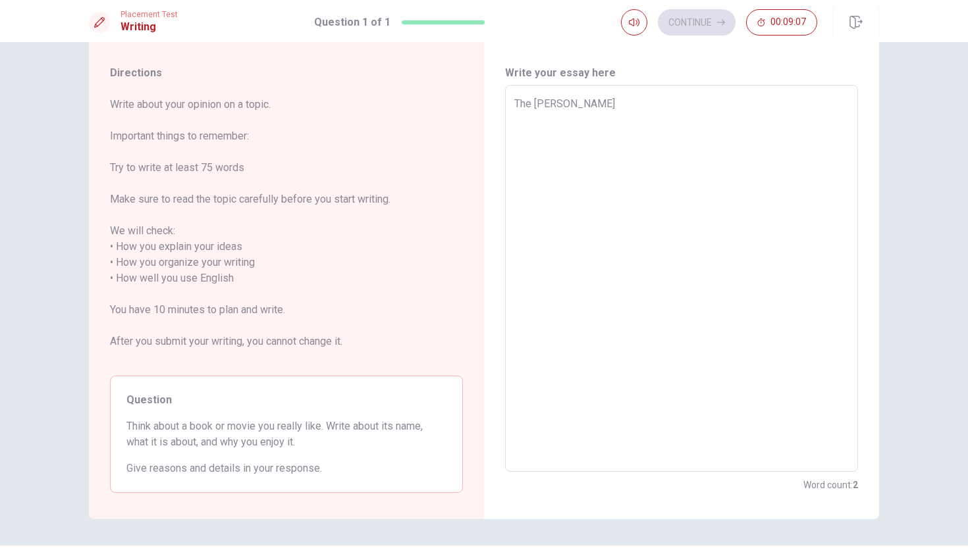
type textarea "x"
type textarea "The [PERSON_NAME],"
type textarea "x"
type textarea "The [PERSON_NAME],"
type textarea "x"
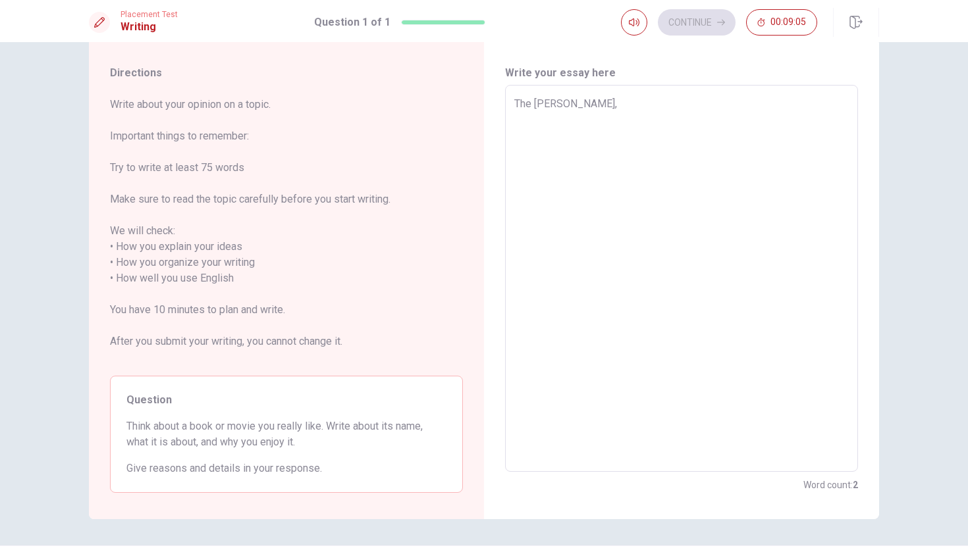
type textarea "The [PERSON_NAME], i"
type textarea "x"
type textarea "The [PERSON_NAME], is"
type textarea "x"
type textarea "The [PERSON_NAME], is"
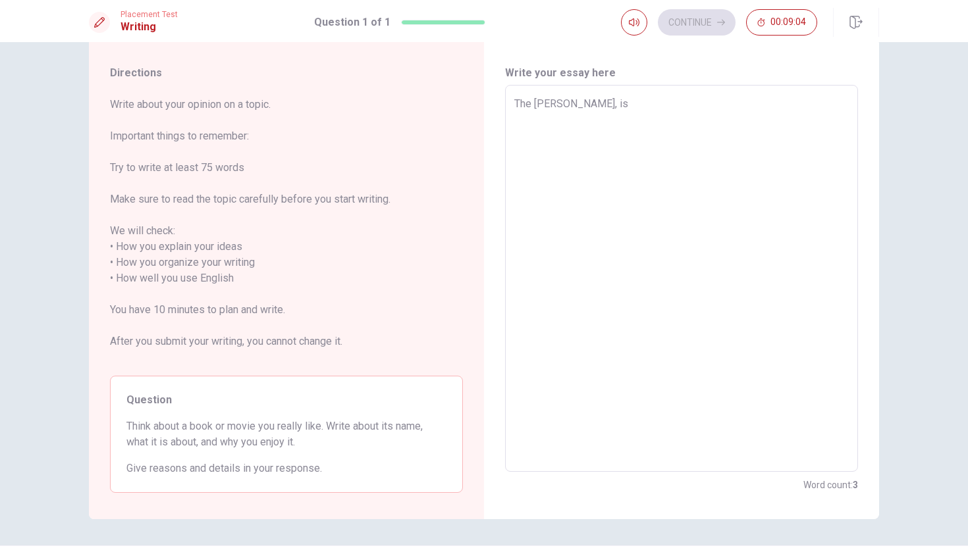
type textarea "x"
type textarea "The [PERSON_NAME], is f"
type textarea "x"
type textarea "The [PERSON_NAME], is fl"
type textarea "x"
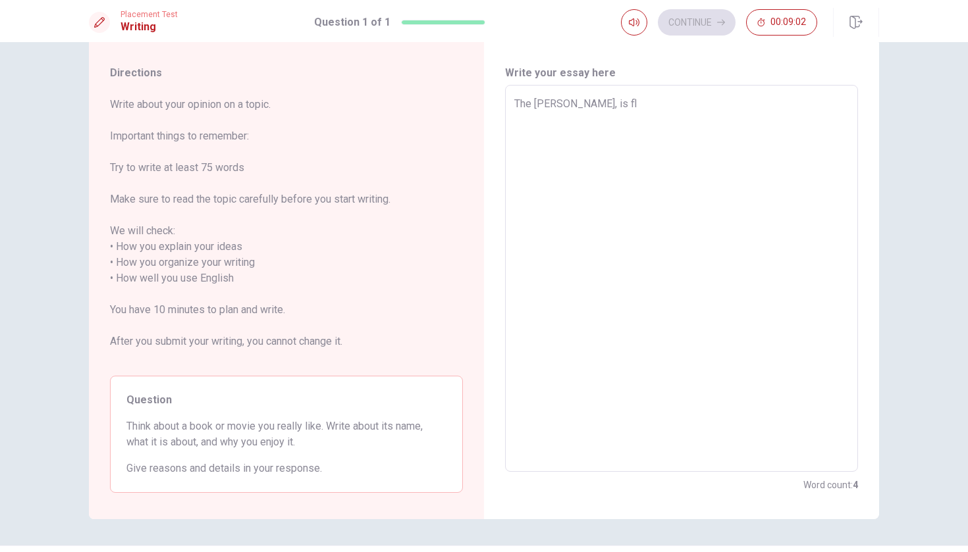
type textarea "The [PERSON_NAME], is fli"
type textarea "x"
type textarea "The [PERSON_NAME], is flig"
type textarea "x"
type textarea "The [PERSON_NAME], is fligh"
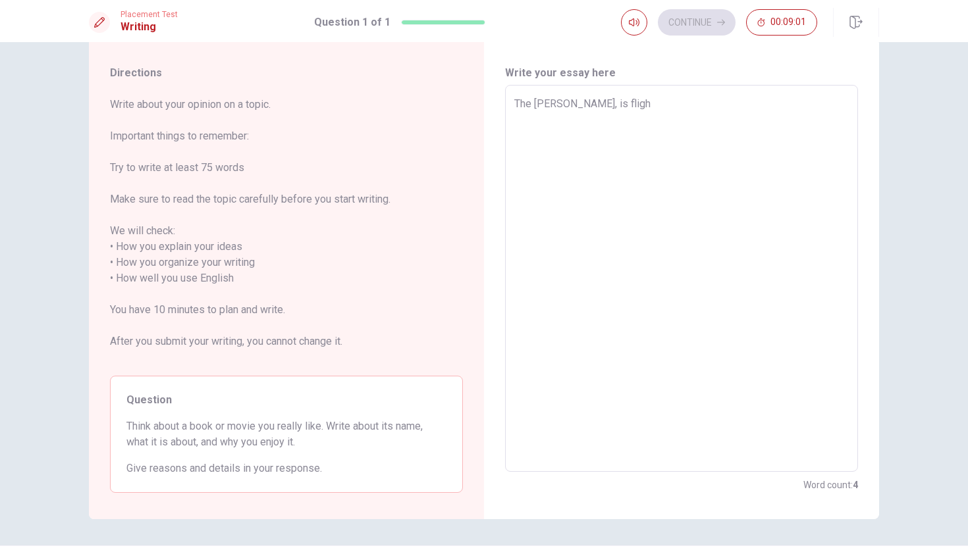
type textarea "x"
type textarea "The [PERSON_NAME], is fligh"
type textarea "x"
type textarea "The [PERSON_NAME], is fligh v"
type textarea "x"
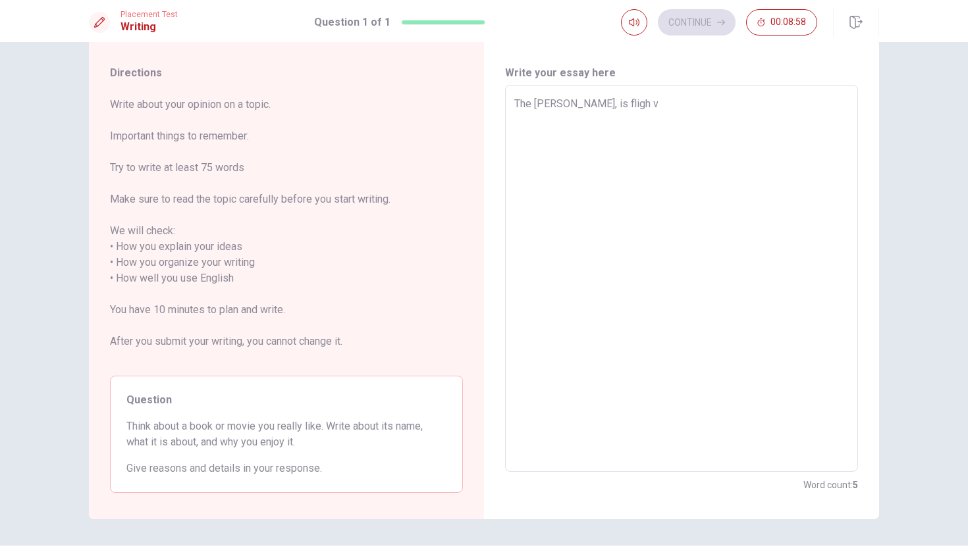
type textarea "The [PERSON_NAME], is fligh ve"
type textarea "x"
type textarea "The [PERSON_NAME], is fligh ver"
type textarea "x"
type textarea "The [PERSON_NAME], is fligh very"
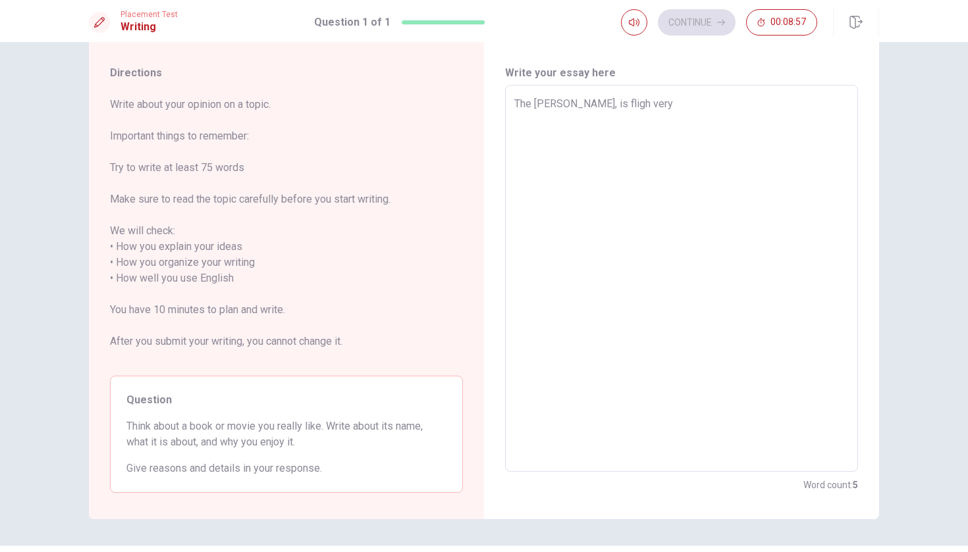
type textarea "x"
type textarea "The [PERSON_NAME], is fligh very"
type textarea "x"
type textarea "The [PERSON_NAME], is fligh very i"
type textarea "x"
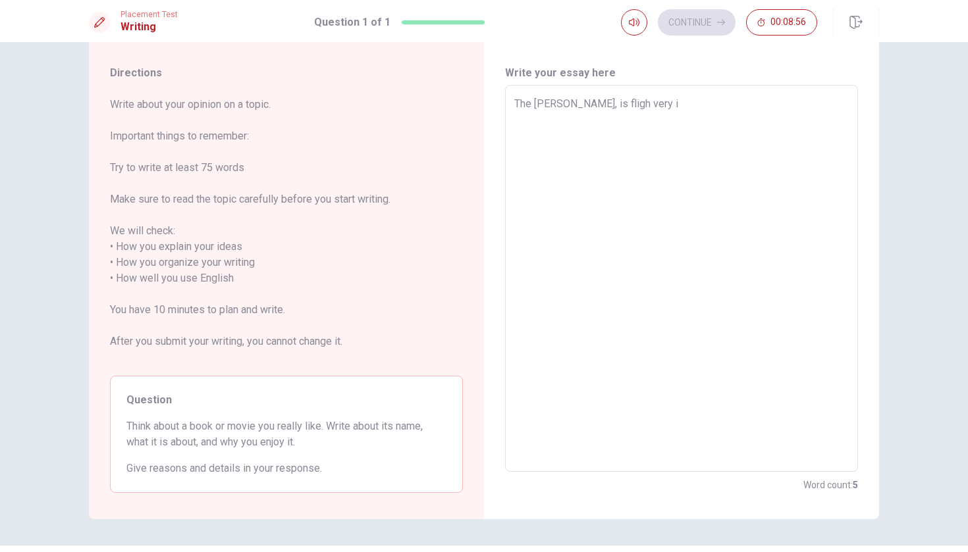
type textarea "The [PERSON_NAME], is fligh very in"
type textarea "x"
type textarea "The [PERSON_NAME], is fligh very inc"
type textarea "x"
type textarea "The [PERSON_NAME], is fligh very inco"
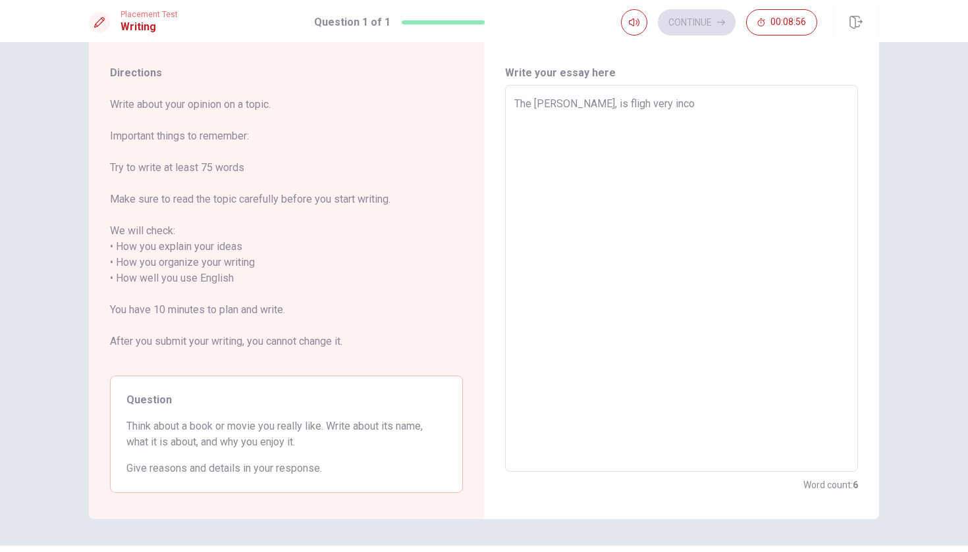
type textarea "x"
type textarea "The [PERSON_NAME], is fligh very incom"
type textarea "x"
type textarea "The [PERSON_NAME], is fligh very incomo"
type textarea "x"
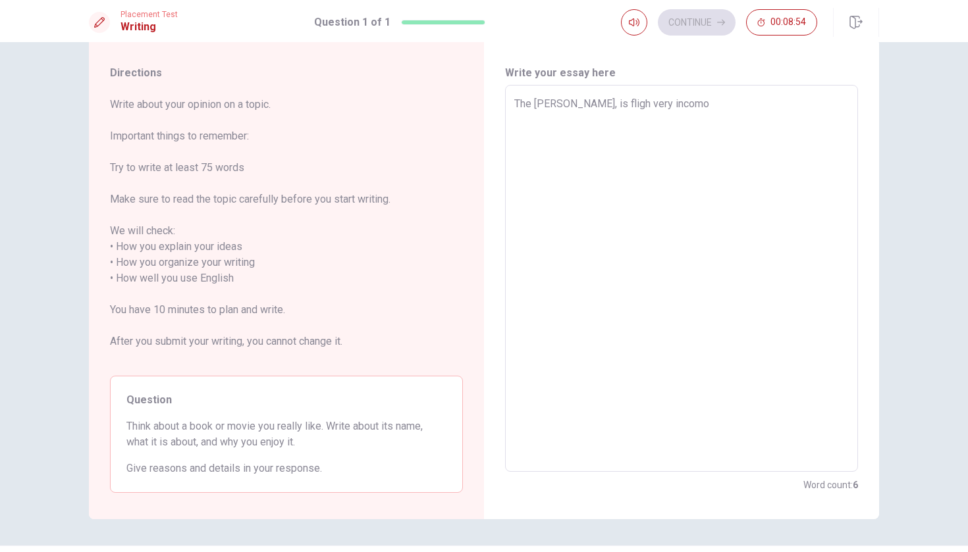
type textarea "The [PERSON_NAME], is fligh very incomod"
type textarea "x"
type textarea "The [PERSON_NAME], is fligh very incomod"
type textarea "x"
type textarea "The [PERSON_NAME], is fligh very incomod f"
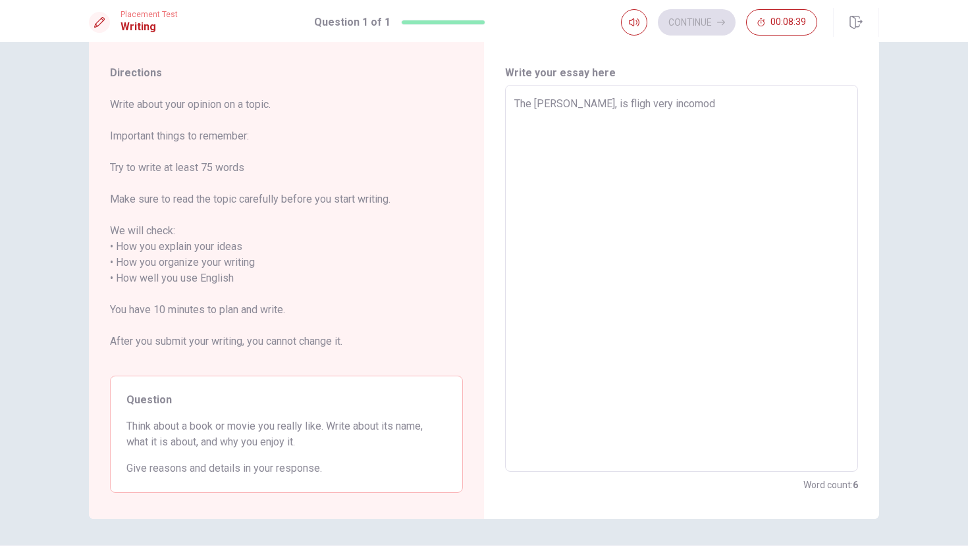
type textarea "x"
type textarea "The [PERSON_NAME], is fligh very incomod fo"
type textarea "x"
type textarea "The [PERSON_NAME], is fligh very incomod fot"
type textarea "x"
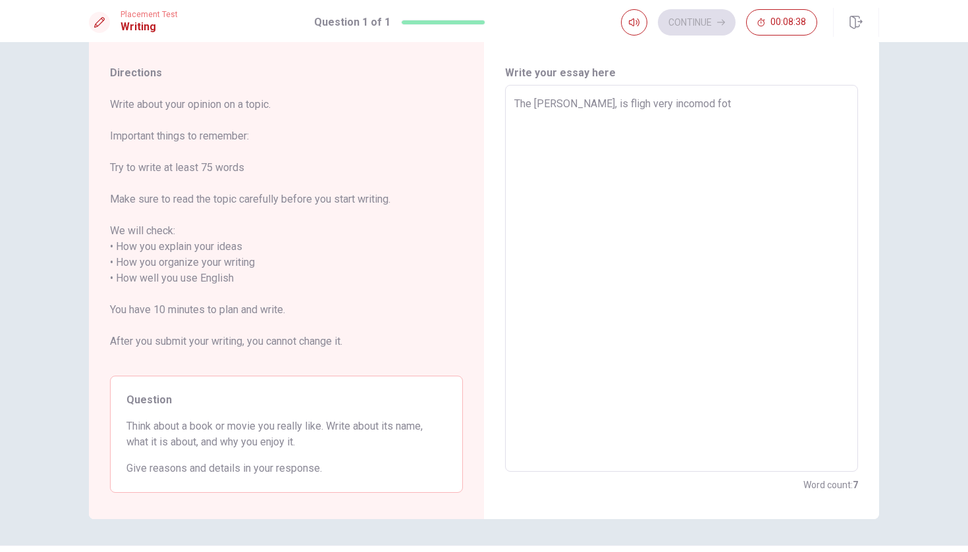
type textarea "The [PERSON_NAME], is fligh very incomod fo"
type textarea "x"
type textarea "The [PERSON_NAME], is fligh very incomod for"
type textarea "x"
type textarea "The [PERSON_NAME], is fligh very incomod for"
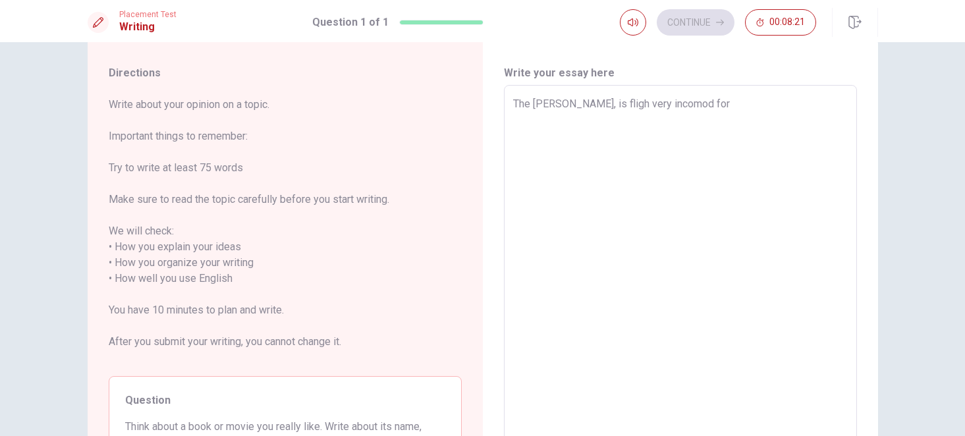
type textarea "x"
type textarea "The [PERSON_NAME], is fligh very incomod for"
click at [221, 225] on span "Write about your opinion on a topic. Important things to remember: Try to write…" at bounding box center [285, 231] width 353 height 269
type textarea "x"
drag, startPoint x: 699, startPoint y: 118, endPoint x: 560, endPoint y: 105, distance: 140.2
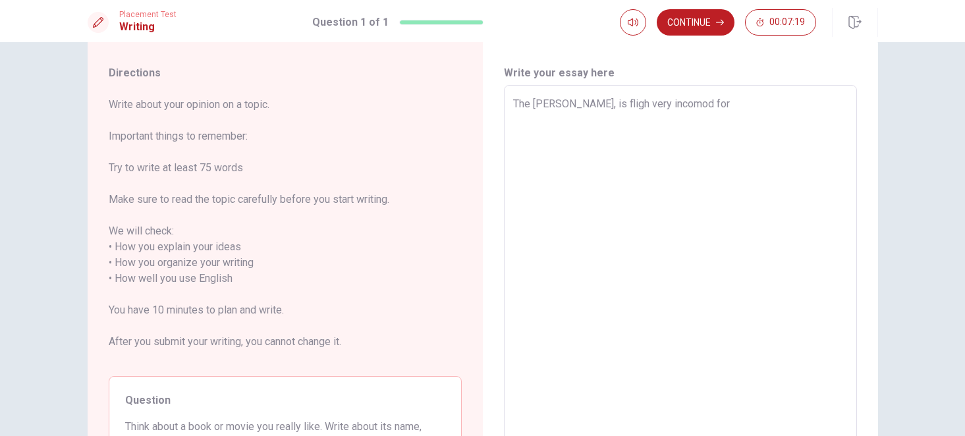
click at [560, 105] on textarea "The [PERSON_NAME], is fligh very incomod for" at bounding box center [680, 278] width 335 height 365
type textarea "The [PERSON_NAME],"
type textarea "x"
type textarea "The [PERSON_NAME],"
type textarea "x"
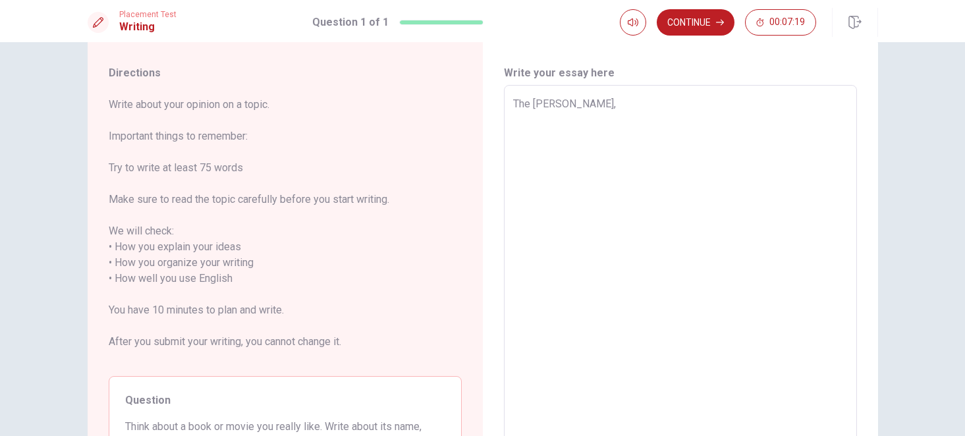
type textarea "The [PERSON_NAME]"
type textarea "x"
type textarea "The [PERSON_NAME]"
type textarea "x"
type textarea "The [PERSON_NAME] i"
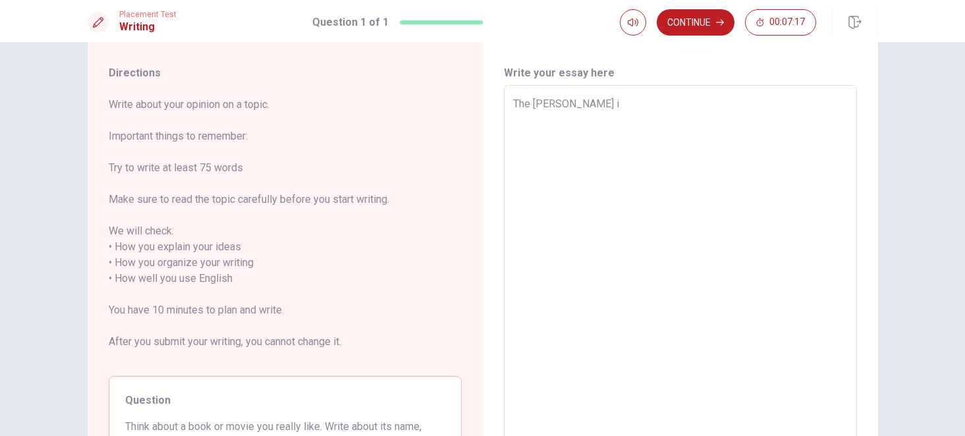
type textarea "x"
type textarea "The [PERSON_NAME] is"
type textarea "x"
type textarea "The [PERSON_NAME] is"
type textarea "x"
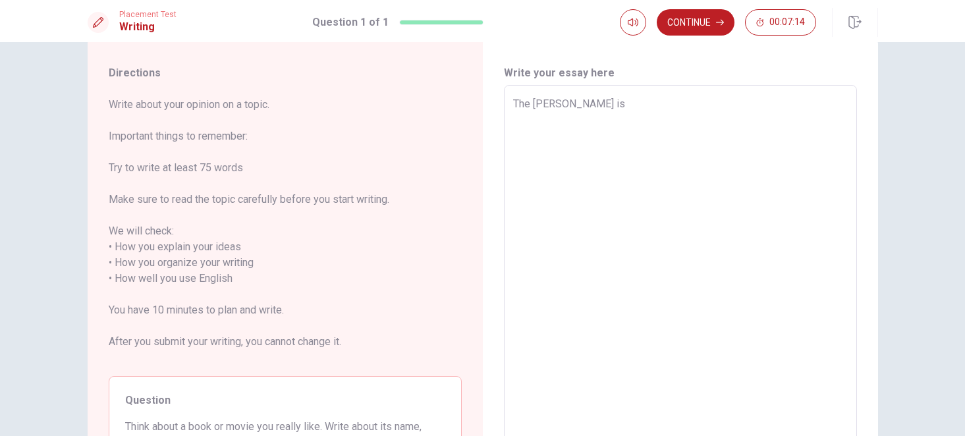
type textarea "The [PERSON_NAME] is f"
type textarea "x"
type textarea "The [PERSON_NAME] is fu"
type textarea "x"
type textarea "The [PERSON_NAME] is fun"
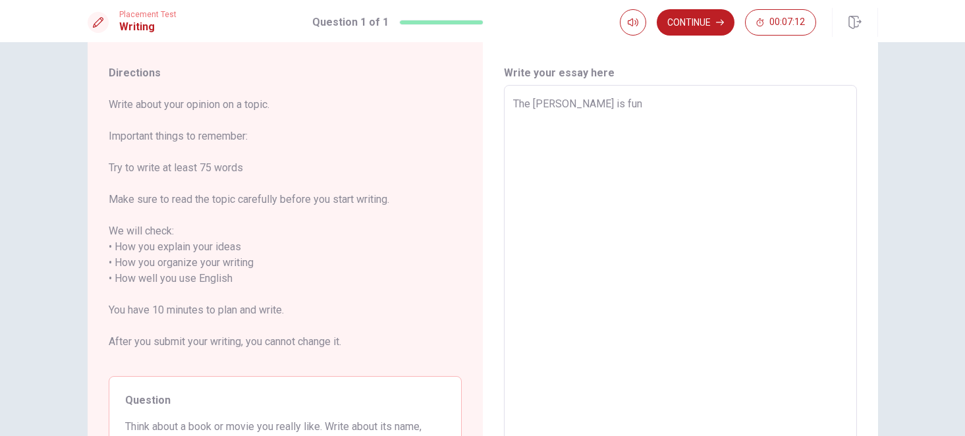
type textarea "x"
type textarea "The [PERSON_NAME] is fun"
type textarea "x"
type textarea "The [PERSON_NAME] is fun b"
type textarea "x"
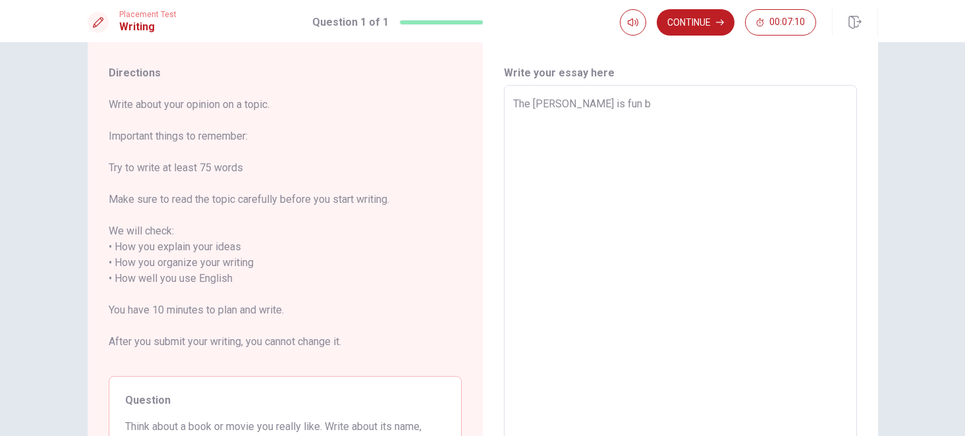
type textarea "The [PERSON_NAME] is fun bu"
type textarea "x"
type textarea "The [PERSON_NAME] is fun but"
type textarea "x"
type textarea "The [PERSON_NAME] is fun but"
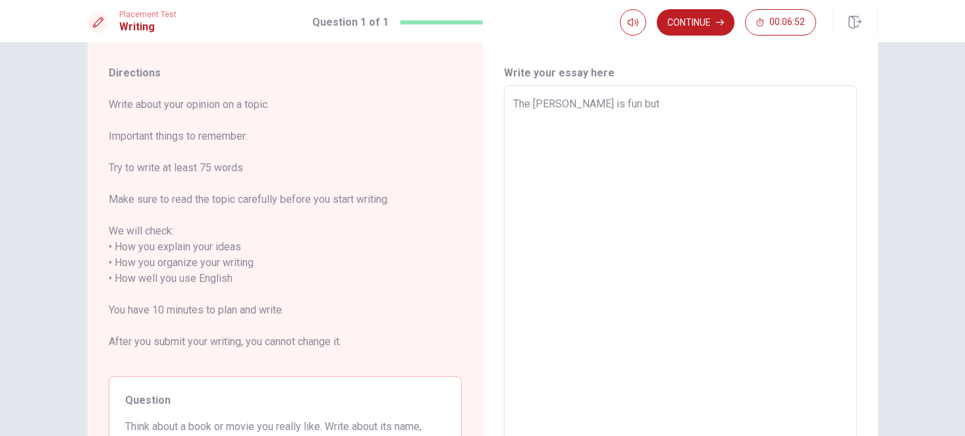
type textarea "x"
type textarea "The [PERSON_NAME] is fun but s"
type textarea "x"
type textarea "The [PERSON_NAME] is fun but si"
type textarea "x"
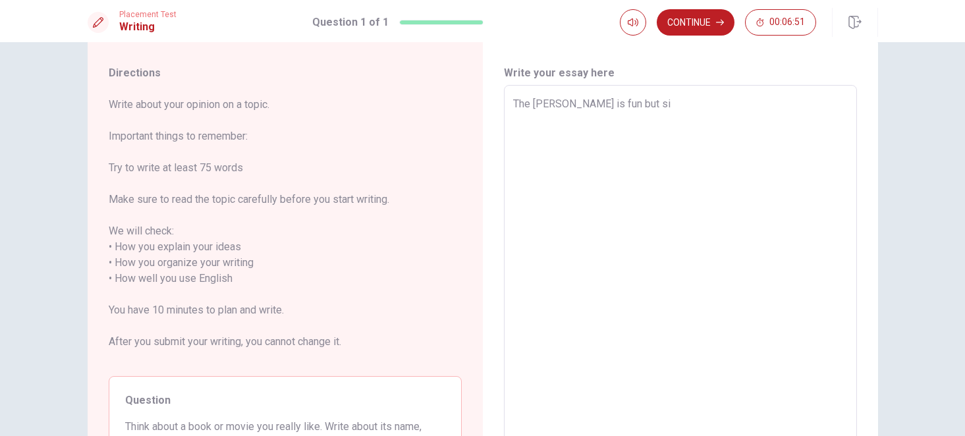
type textarea "The [PERSON_NAME] is fun but sit"
type textarea "x"
type textarea "The [PERSON_NAME] is fun but sit"
type textarea "x"
type textarea "The [PERSON_NAME] is fun but sit o"
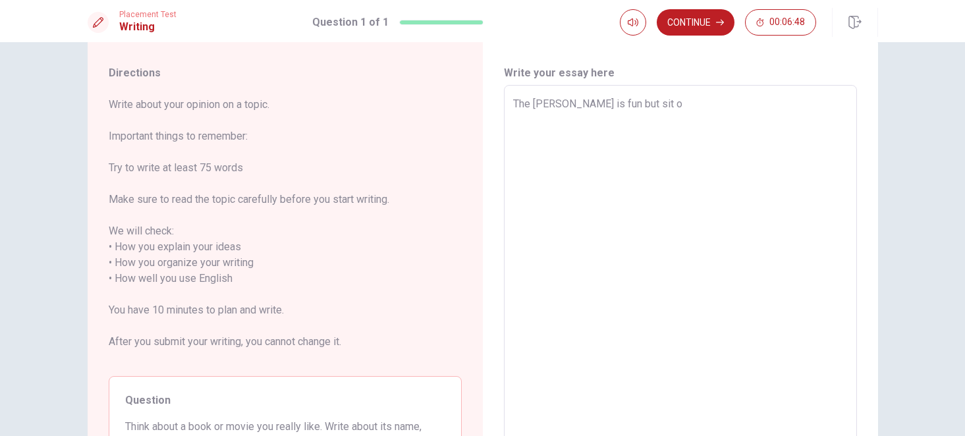
type textarea "x"
type textarea "The [PERSON_NAME] is fun but sit on"
type textarea "x"
type textarea "The [PERSON_NAME] is fun but sit on"
type textarea "x"
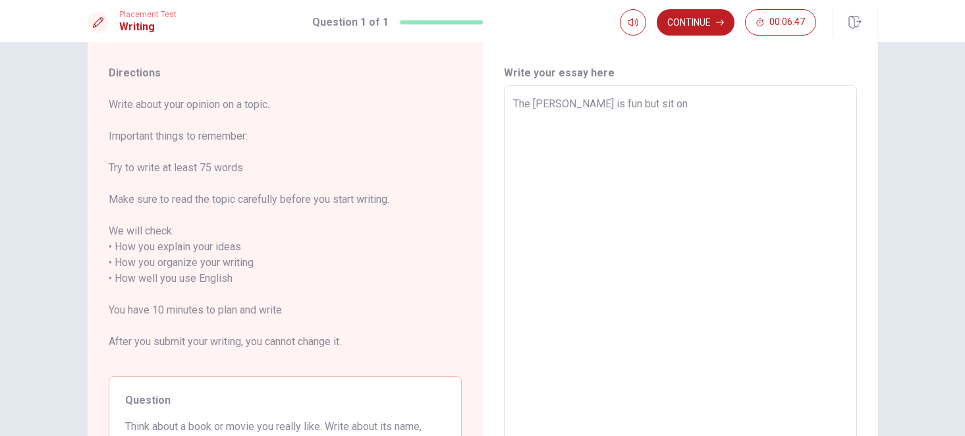
type textarea "The [PERSON_NAME] is fun but sit on p"
type textarea "x"
type textarea "The [PERSON_NAME] is fun but sit on pl"
type textarea "x"
type textarea "The [PERSON_NAME] is fun but sit on pla"
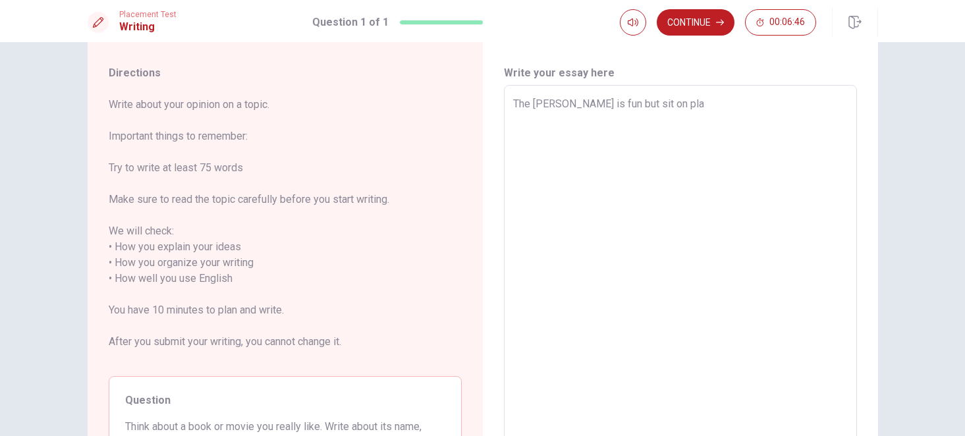
type textarea "x"
type textarea "The [PERSON_NAME] is fun but sit on plan"
type textarea "x"
type textarea "The [PERSON_NAME] is fun but sit on plane"
type textarea "x"
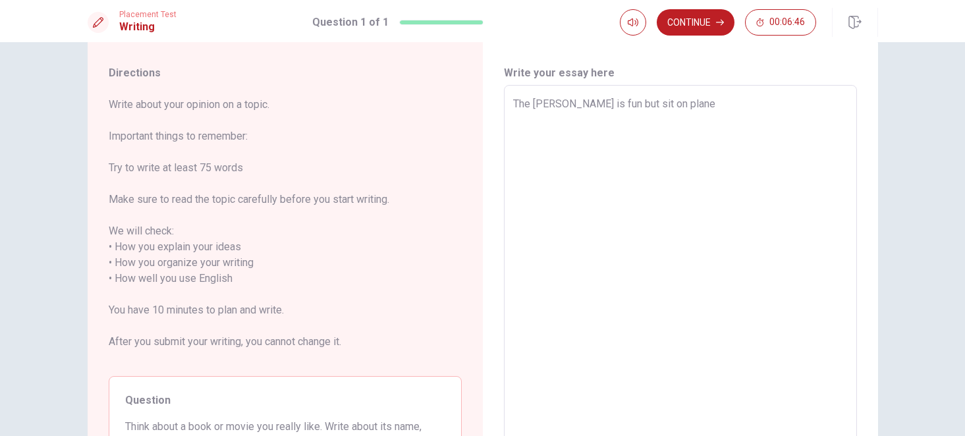
type textarea "The [PERSON_NAME] is fun but sit on plane"
type textarea "x"
type textarea "The [PERSON_NAME] is fun but sit on plane f"
type textarea "x"
type textarea "The [PERSON_NAME] is fun but sit on plane fo"
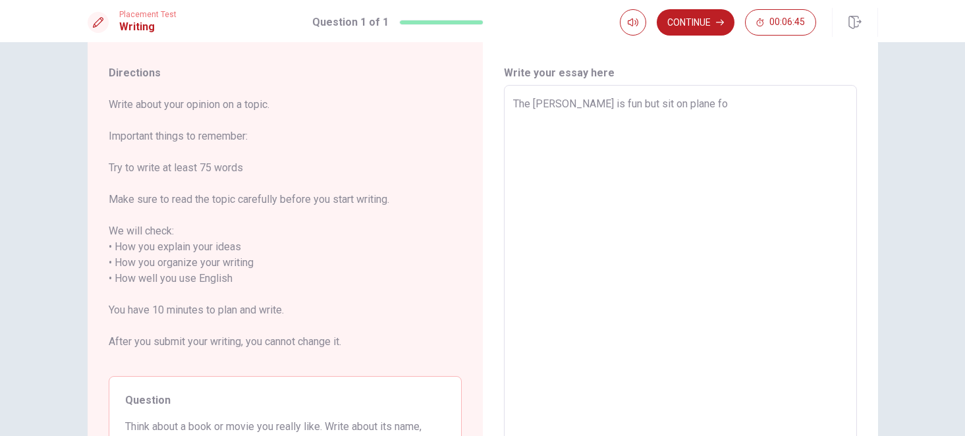
type textarea "x"
type textarea "The [PERSON_NAME] is fun but sit on plane for"
type textarea "x"
type textarea "The [PERSON_NAME] is fun but sit on plane for"
type textarea "x"
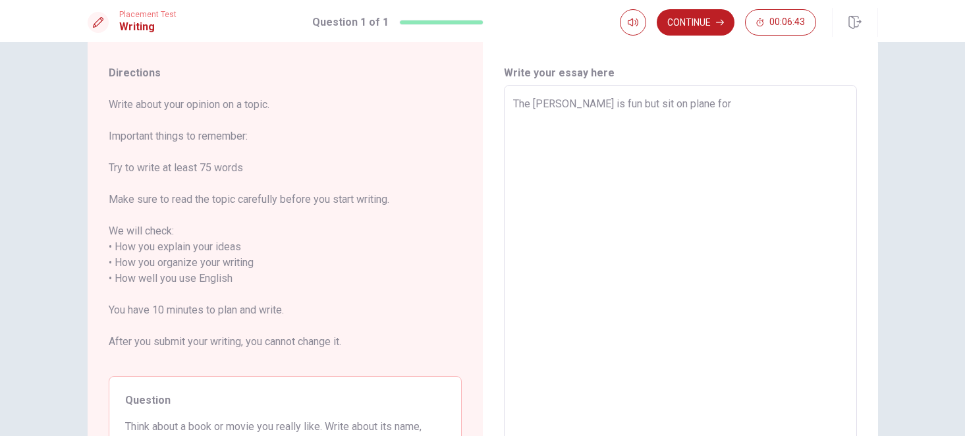
type textarea "The [PERSON_NAME] is fun but sit on plane for 7"
type textarea "x"
type textarea "The [PERSON_NAME] is fun but sit on plane for 7"
type textarea "x"
type textarea "The [PERSON_NAME] is fun but sit on plane for 7"
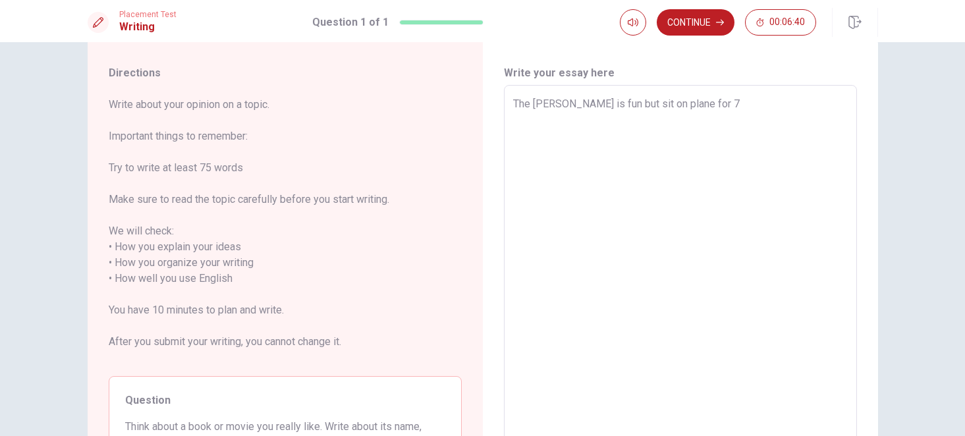
type textarea "x"
type textarea "The [PERSON_NAME] is fun but sit on plane for"
type textarea "x"
type textarea "The [PERSON_NAME] is fun but sit on plane for"
type textarea "x"
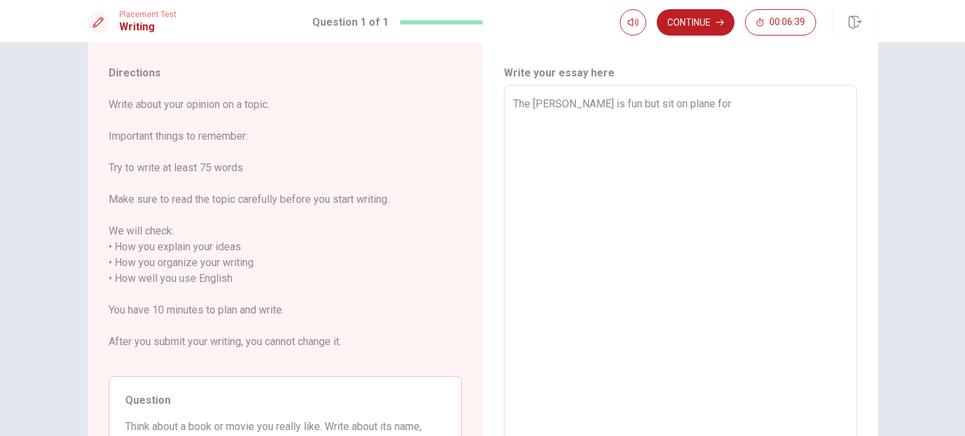
type textarea "The [PERSON_NAME] is fun but sit on plane for"
type textarea "x"
type textarea "The [PERSON_NAME] is fun but sit on plane for 6"
type textarea "x"
type textarea "The [PERSON_NAME] is fun but sit on plane for 6"
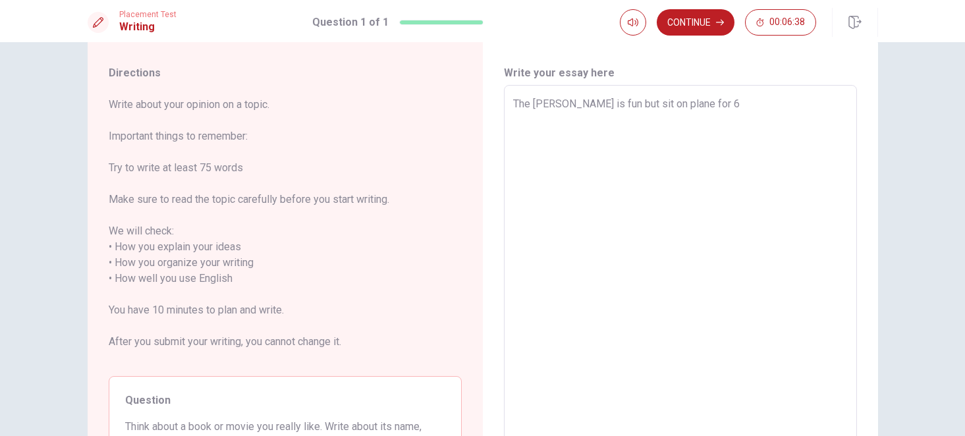
type textarea "x"
type textarea "The [PERSON_NAME] is fun but sit on plane for 6 o"
type textarea "x"
type textarea "The [PERSON_NAME] is fun but sit on plane for 6 o"
type textarea "x"
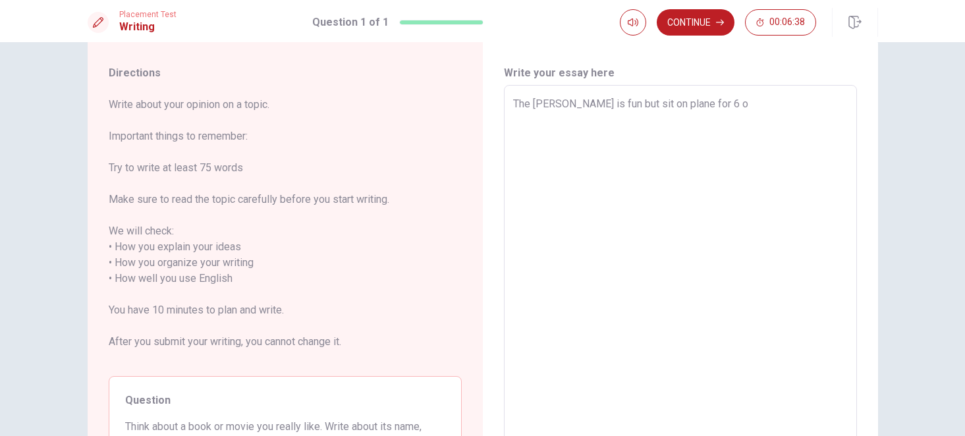
type textarea "The [PERSON_NAME] is fun but sit on plane for 6 o 7"
type textarea "x"
type textarea "The [PERSON_NAME] is fun but sit on plane for 6 o 7"
type textarea "x"
type textarea "The [PERSON_NAME] is fun but sit on plane for 6 o 7 h"
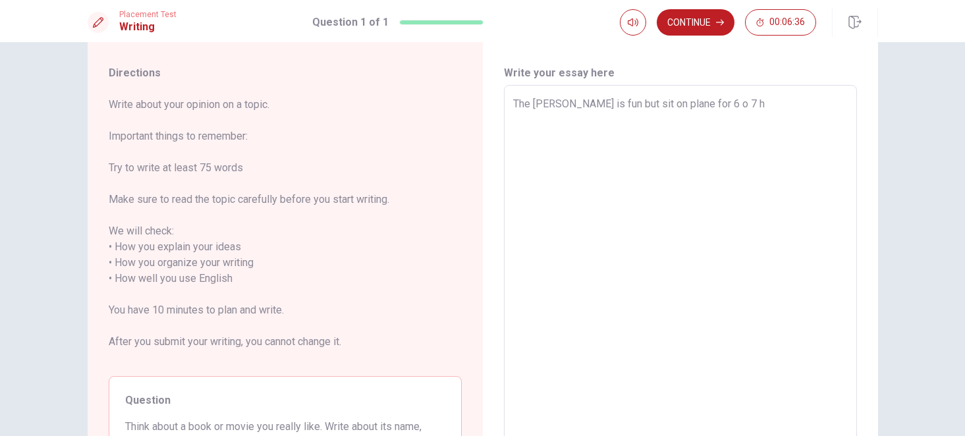
type textarea "x"
type textarea "The [PERSON_NAME] is fun but sit on plane for 6 o 7 ho"
type textarea "x"
type textarea "The [PERSON_NAME] is fun but sit on plane for 6 o 7 hou"
type textarea "x"
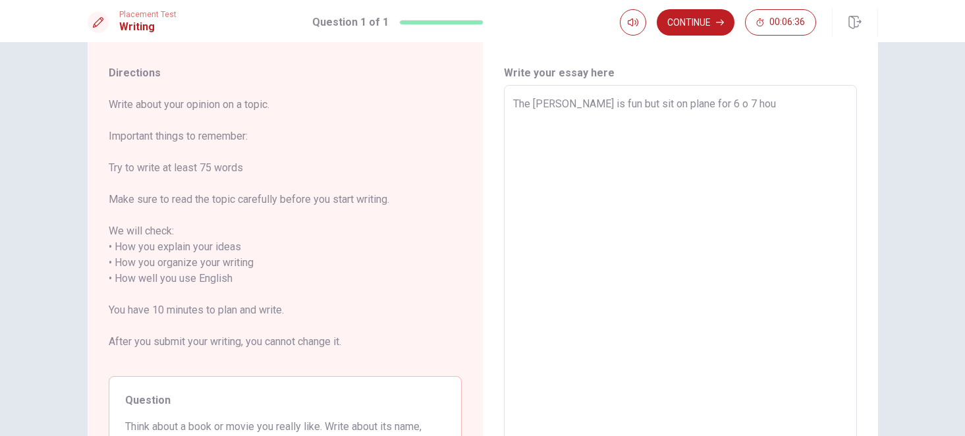
type textarea "The [PERSON_NAME] is fun but sit on plane for 6 o 7 hous"
type textarea "x"
type textarea "The [PERSON_NAME] is fun but sit on plane for 6 o 7 hous"
type textarea "x"
type textarea "The [PERSON_NAME] is fun but sit on plane for 6 o 7 hous e"
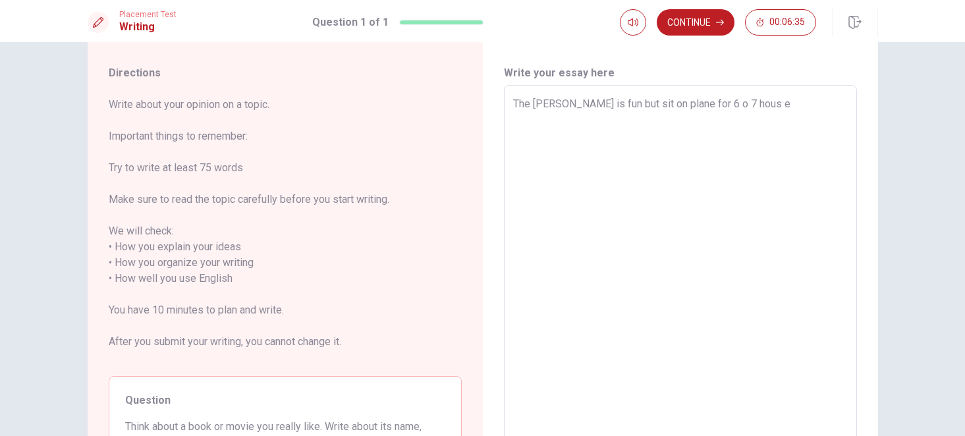
type textarea "x"
click at [663, 102] on textarea "The [PERSON_NAME] is fun but sit on plane for 6 o 7 hous es" at bounding box center [680, 278] width 335 height 365
click at [830, 103] on textarea "The [PERSON_NAME] is fun but sit on plane uncomfortable for 6 o 7 hous es" at bounding box center [680, 278] width 335 height 365
click at [701, 19] on button "Continue" at bounding box center [696, 22] width 78 height 26
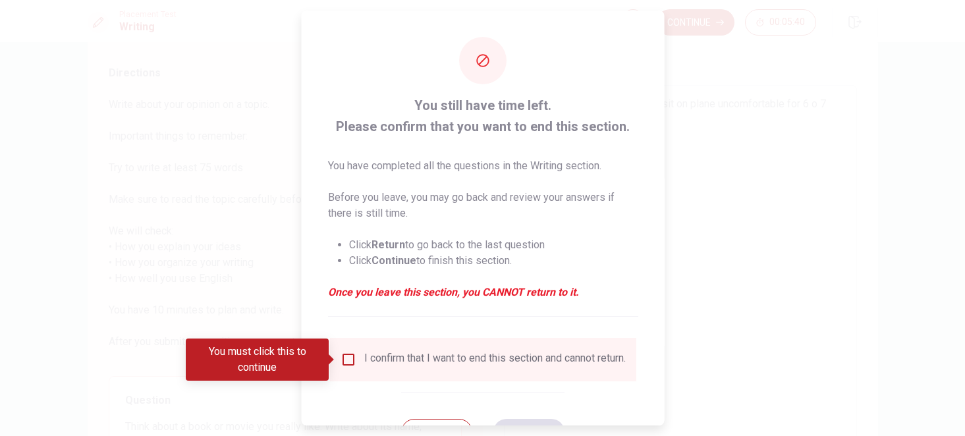
click at [345, 362] on input "Debes hacer clic en esto para continuar" at bounding box center [348, 360] width 16 height 16
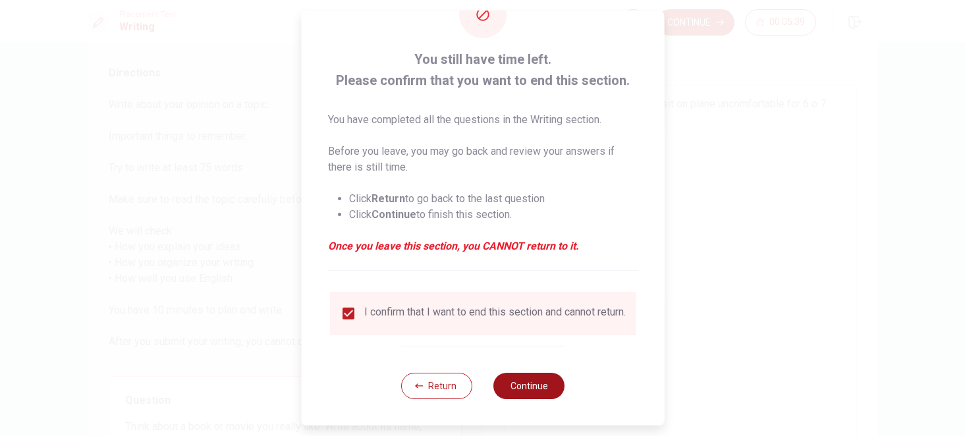
scroll to position [55, 0]
click at [510, 393] on button "Continue" at bounding box center [528, 386] width 71 height 26
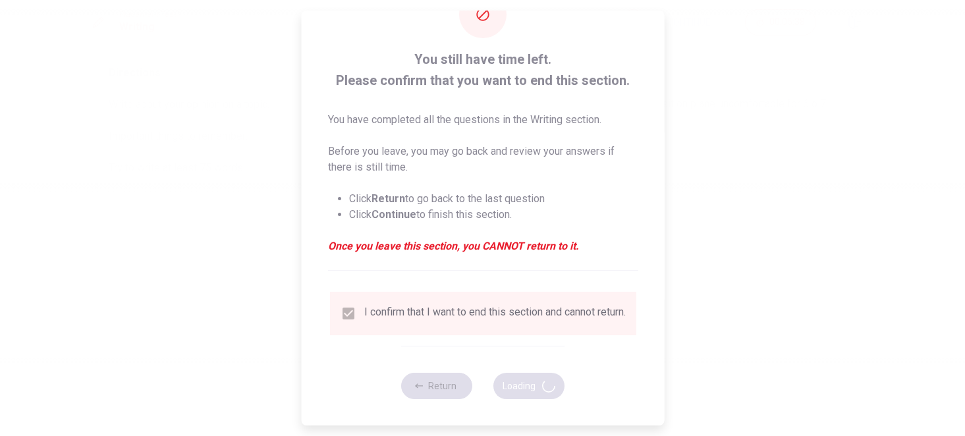
scroll to position [0, 0]
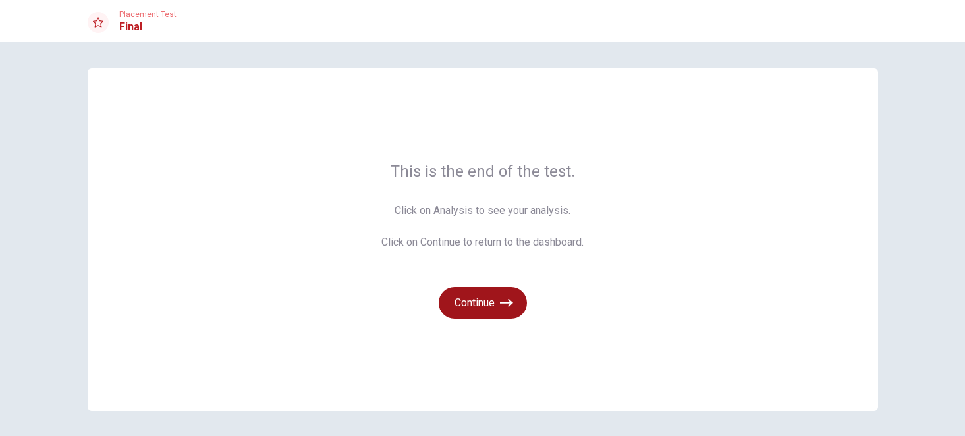
click at [476, 301] on button "Continue" at bounding box center [483, 303] width 88 height 32
